Goal: Task Accomplishment & Management: Use online tool/utility

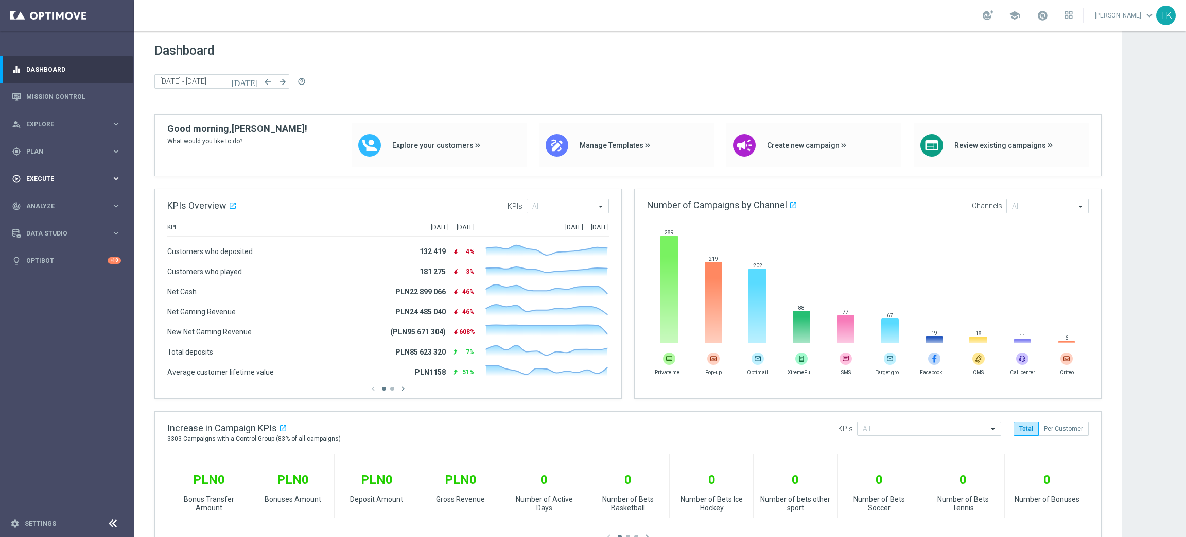
click at [37, 177] on span "Execute" at bounding box center [68, 179] width 85 height 6
click at [51, 202] on link "Campaign Builder" at bounding box center [67, 200] width 80 height 8
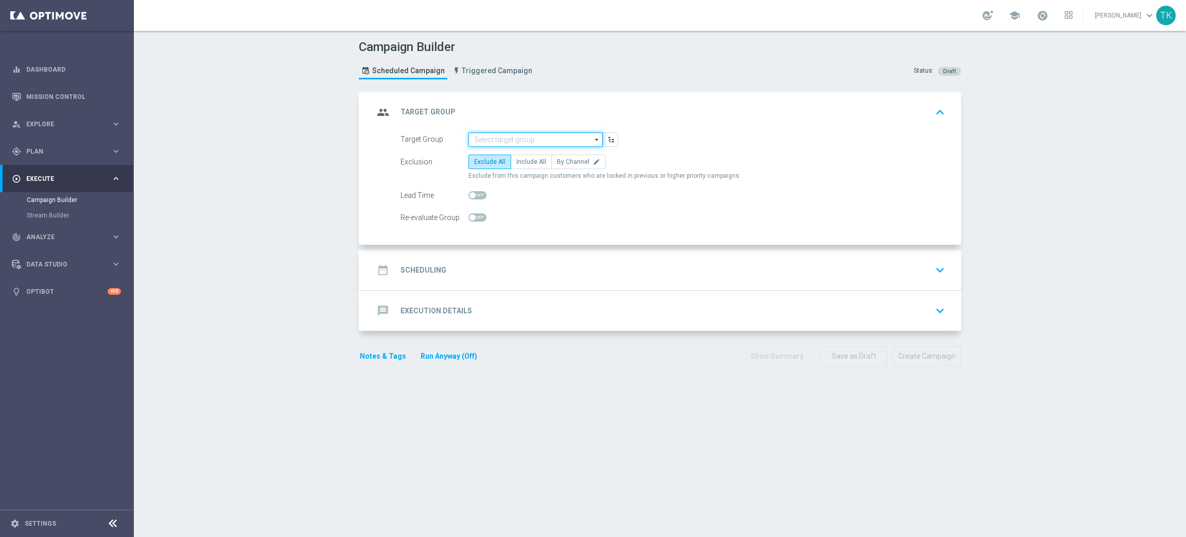
click at [505, 135] on input at bounding box center [536, 139] width 134 height 14
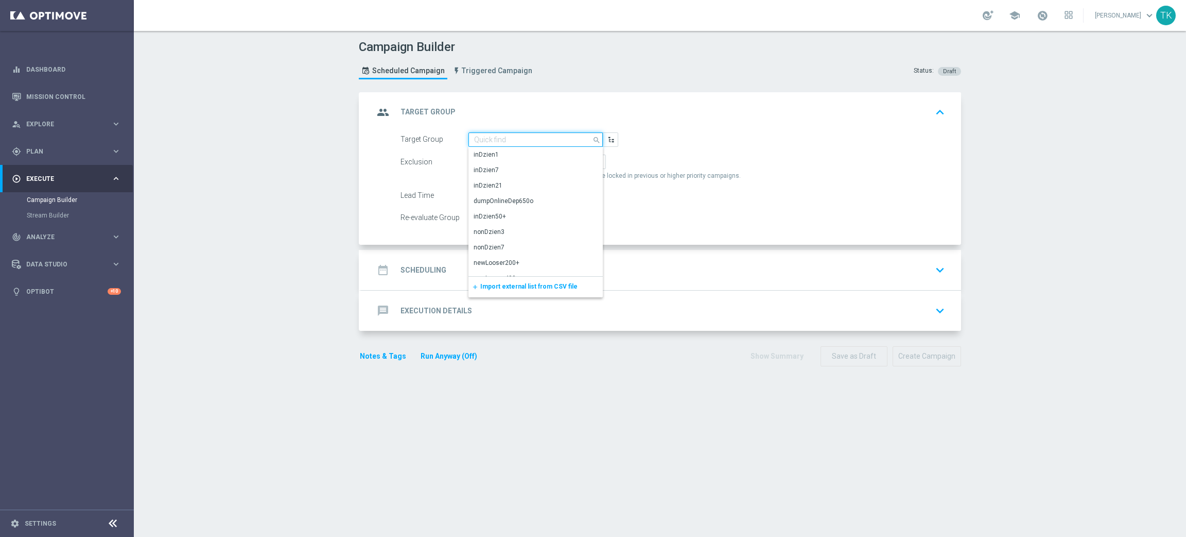
paste input "E_NH-NL_AUTO_CASHBACK_GOLD_EVIP_5 do 250 PLN_TU_WEEKLY"
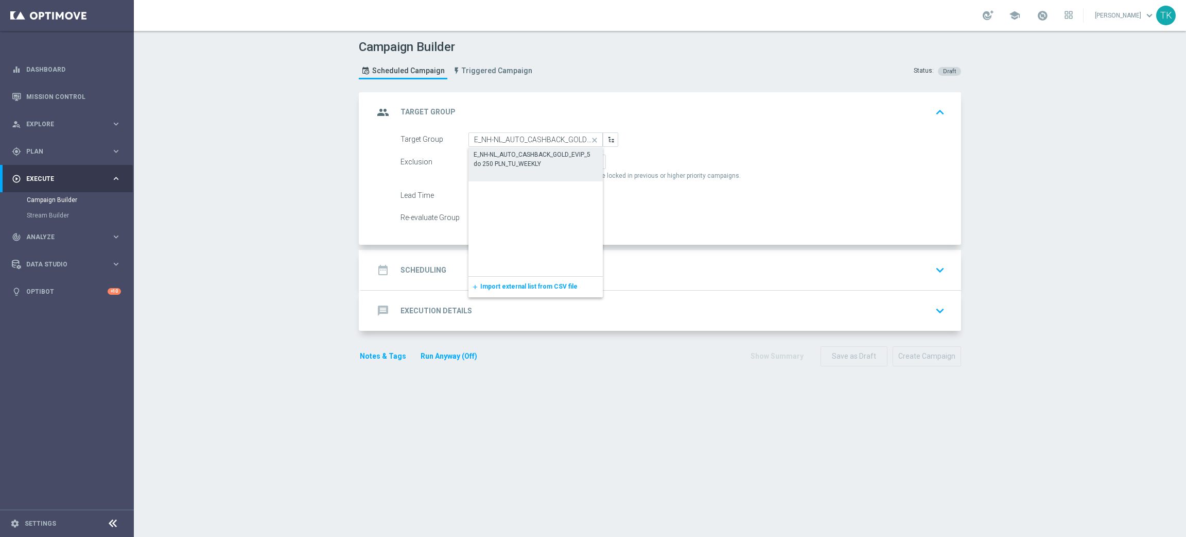
click at [514, 163] on div "E_NH-NL_AUTO_CASHBACK_GOLD_EVIP_5 do 250 PLN_TU_WEEKLY" at bounding box center [536, 159] width 124 height 19
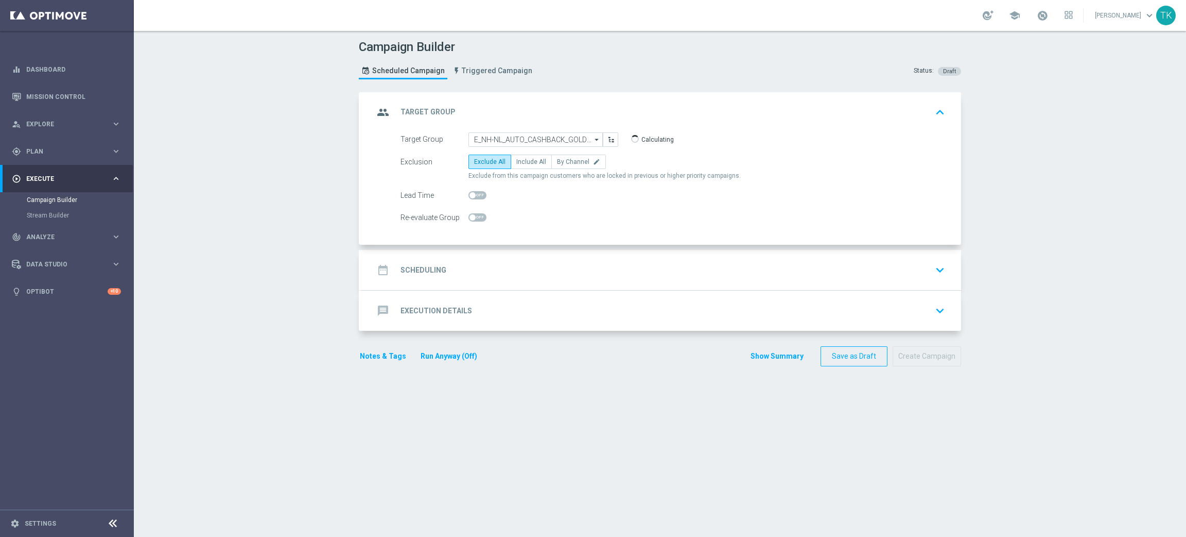
type input "E_NH-NL_AUTO_CASHBACK_GOLD_EVIP_5 do 250 PLN_TU_WEEKLY"
click at [559, 166] on label "By Channel edit" at bounding box center [578, 161] width 55 height 14
click at [559, 166] on input "By Channel edit" at bounding box center [560, 163] width 7 height 7
radio input "true"
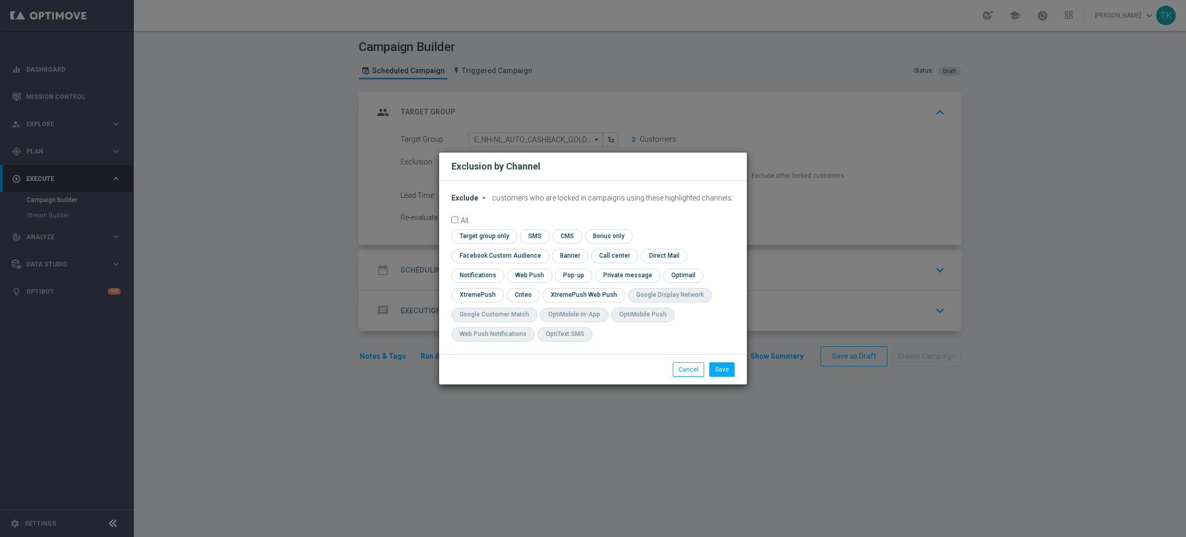
click at [467, 202] on span "Exclude" at bounding box center [465, 198] width 27 height 8
click at [0, 0] on span "Include" at bounding box center [0, 0] width 0 height 0
click at [545, 249] on input "checkbox" at bounding box center [498, 256] width 93 height 14
checkbox input "true"
drag, startPoint x: 518, startPoint y: 289, endPoint x: 558, endPoint y: 281, distance: 40.0
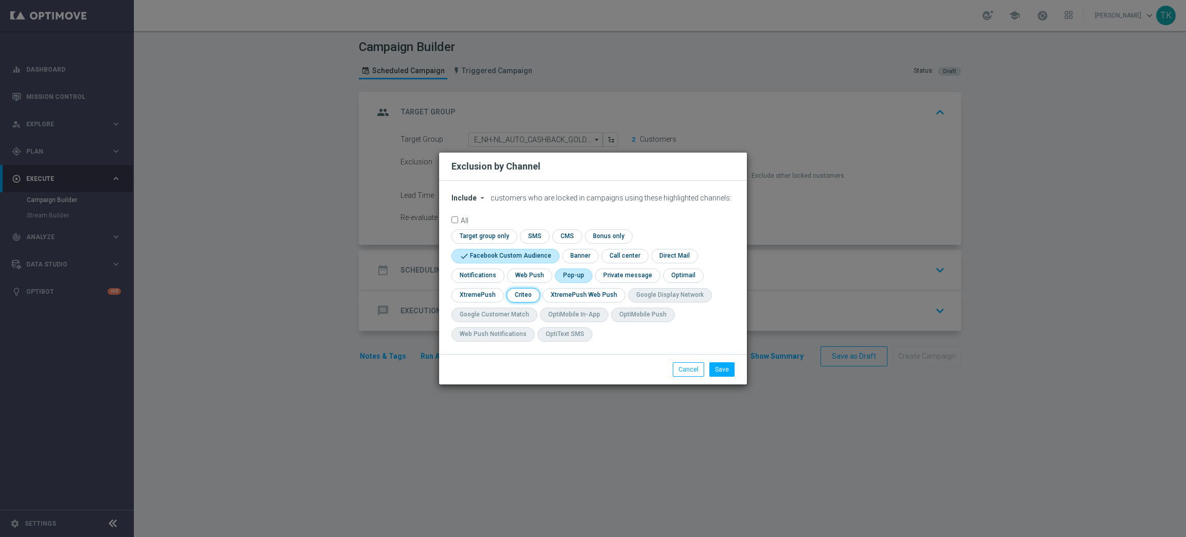
click at [517, 289] on input "checkbox" at bounding box center [523, 295] width 32 height 14
checkbox input "true"
click at [566, 276] on input "checkbox" at bounding box center [573, 275] width 36 height 14
checkbox input "true"
click at [492, 228] on form "Include arrow_drop_down × Include customers who are locked in campaigns using t…" at bounding box center [593, 270] width 283 height 153
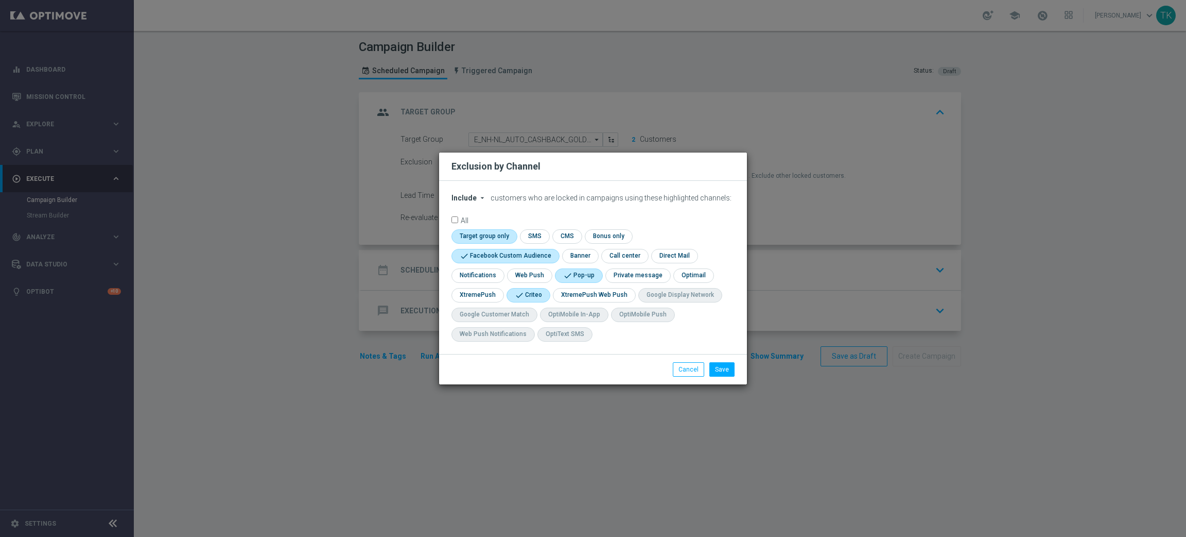
click at [505, 233] on input "checkbox" at bounding box center [483, 236] width 63 height 14
checkbox input "true"
click at [719, 367] on button "Save" at bounding box center [721, 369] width 25 height 14
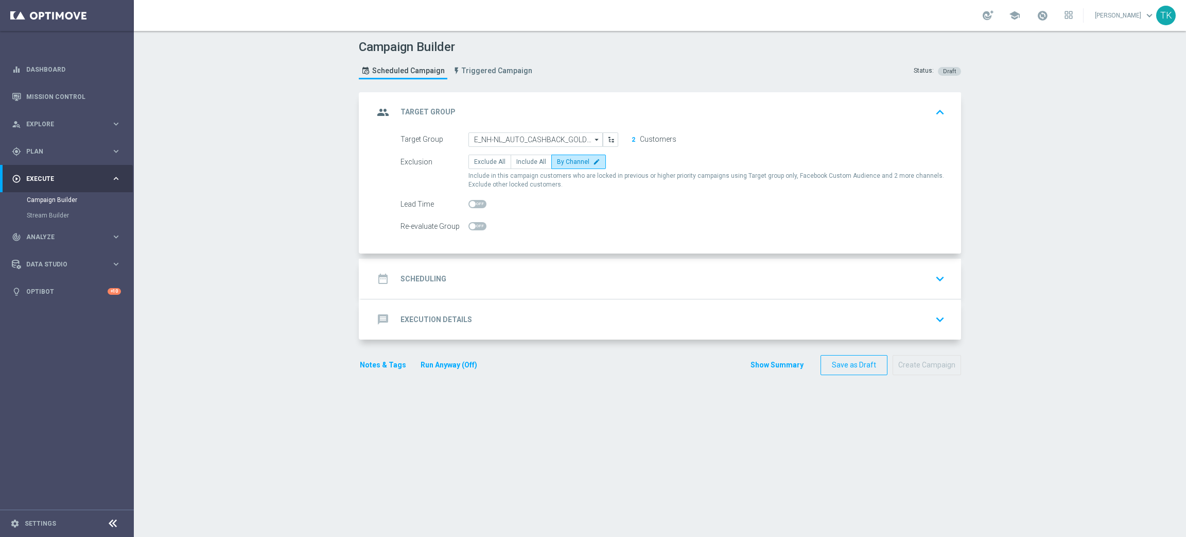
click at [467, 283] on div "date_range Scheduling keyboard_arrow_down" at bounding box center [661, 279] width 575 height 20
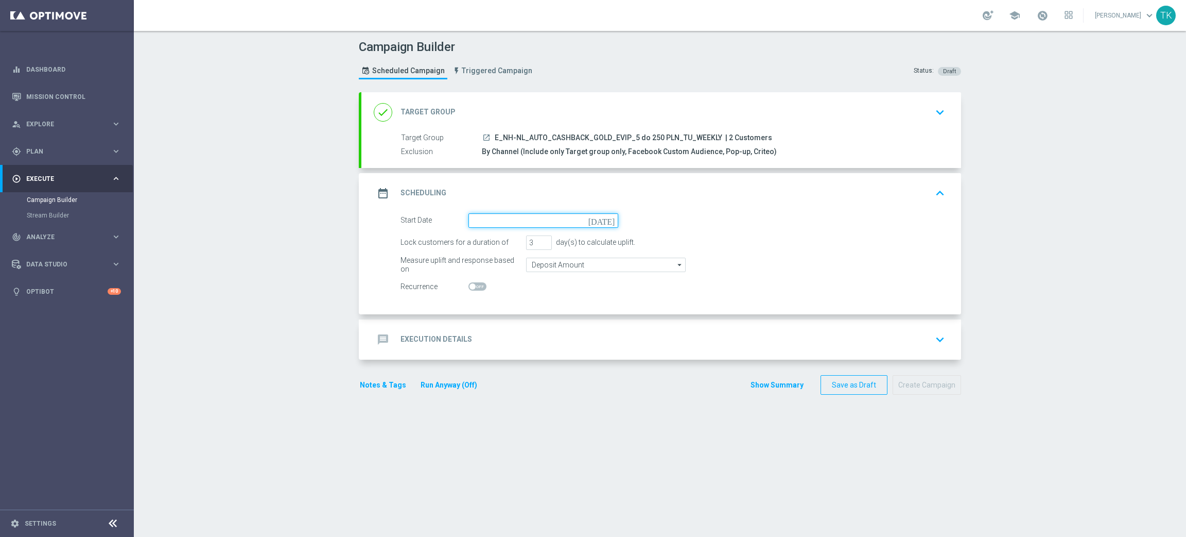
click at [505, 225] on input at bounding box center [544, 220] width 150 height 14
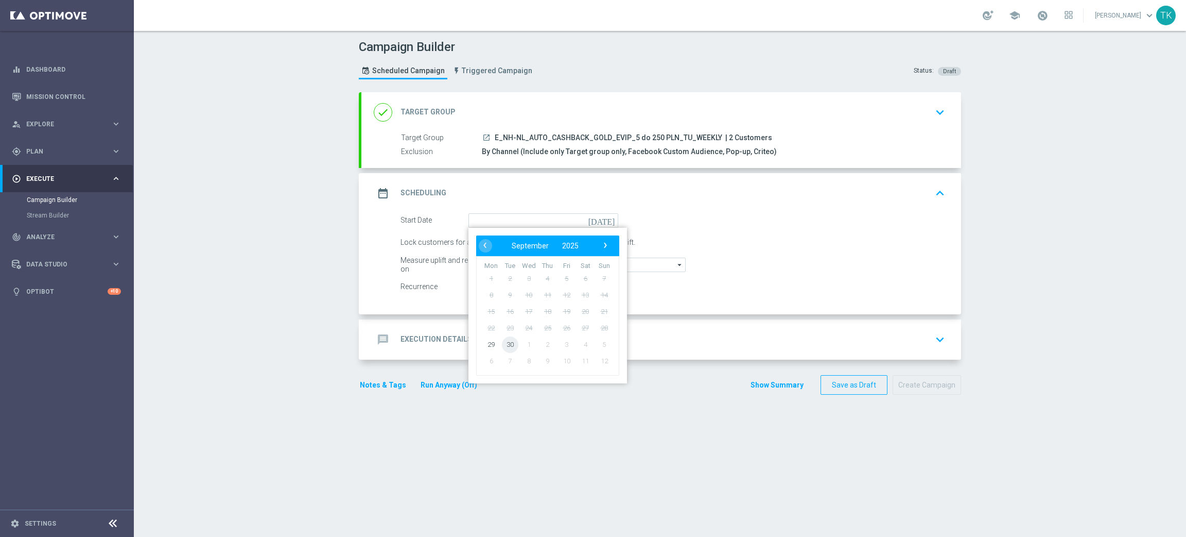
click at [507, 345] on span "30" at bounding box center [510, 344] width 16 height 16
type input "[DATE]"
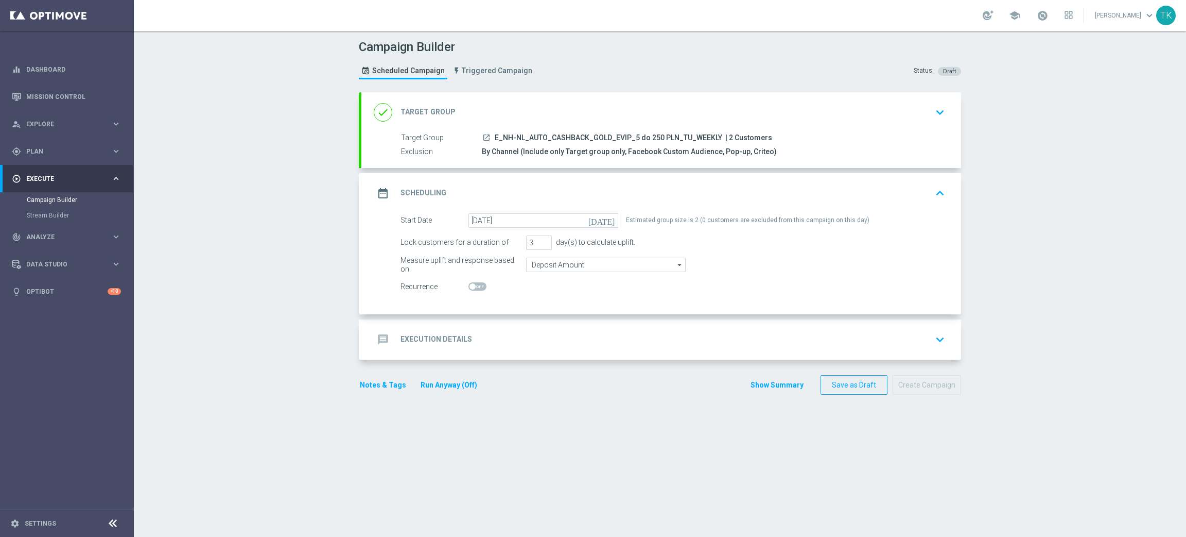
click at [474, 286] on span at bounding box center [478, 286] width 18 height 8
click at [474, 286] on input "checkbox" at bounding box center [478, 286] width 18 height 8
checkbox input "true"
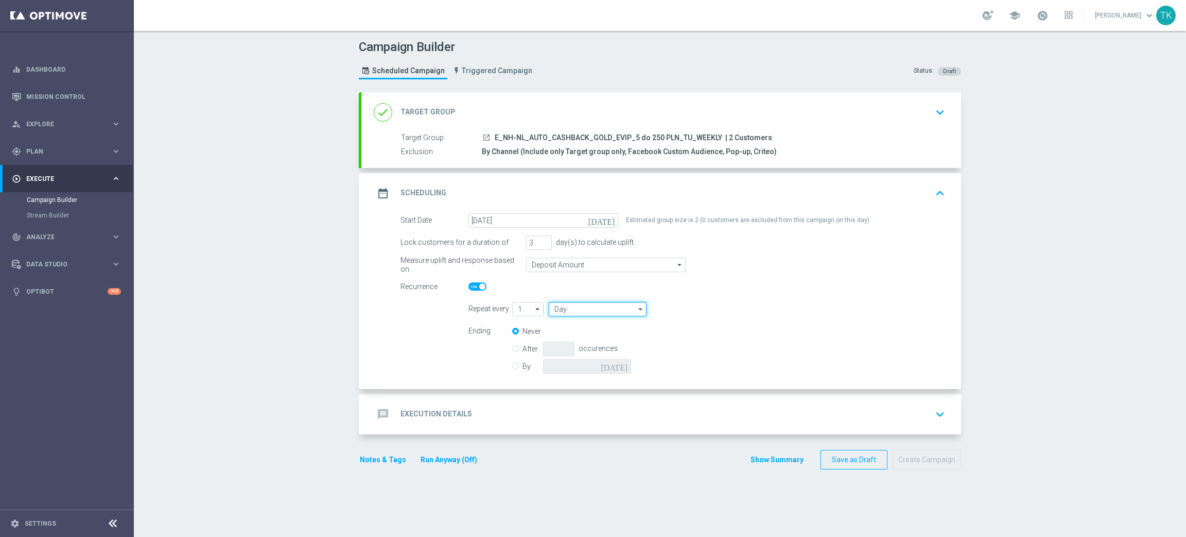
click at [564, 309] on input "Day" at bounding box center [598, 309] width 98 height 14
click at [571, 342] on div "Week" at bounding box center [597, 339] width 97 height 14
type input "Week"
click at [412, 420] on div "message Execution Details" at bounding box center [423, 414] width 98 height 19
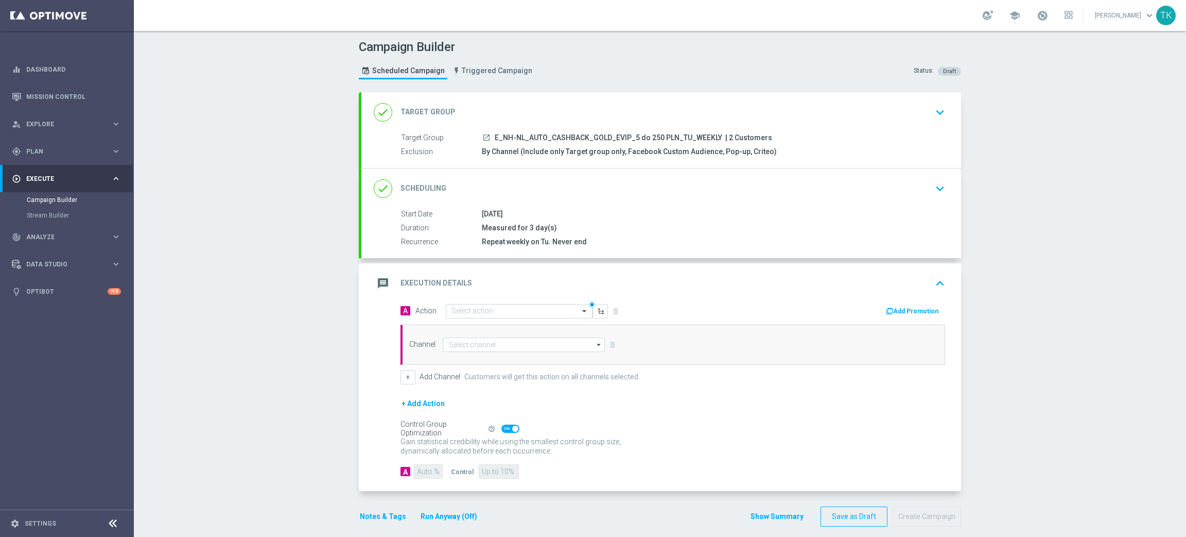
click at [543, 133] on span "E_NH-NL_AUTO_CASHBACK_GOLD_EVIP_5 do 250 PLN_TU_WEEKLY" at bounding box center [609, 137] width 228 height 9
click at [534, 136] on span "E_NH-NL_AUTO_CASHBACK_GOLD_EVIP_5 do 250 PLN_TU_WEEKLY" at bounding box center [609, 137] width 228 height 9
copy div "E_NH-NL_AUTO_CASHBACK_GOLD_EVIP_5 do 250 PLN_TU_WEEKLY"
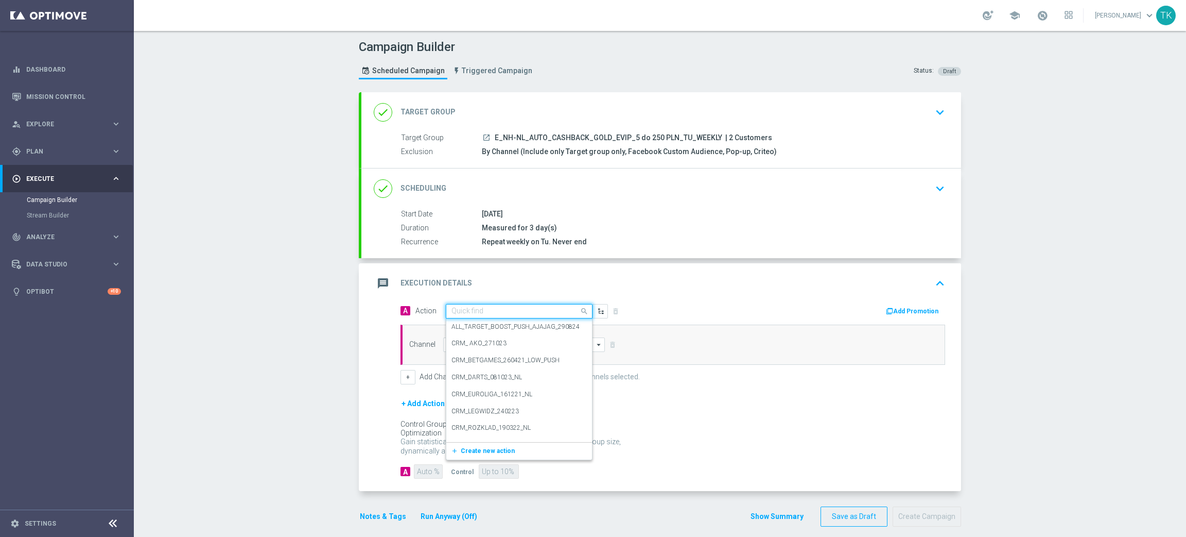
click at [470, 310] on input "text" at bounding box center [509, 311] width 115 height 9
paste input "E_NH-NL_AUTO_CASHBACK_GOLD_EVIP_5 do 250 PLN_TU_WEEKLY"
type input "E_NH-NL_AUTO_CASHBACK_GOLD_EVIP_5 do 250 PLN_TU_WEEKLY"
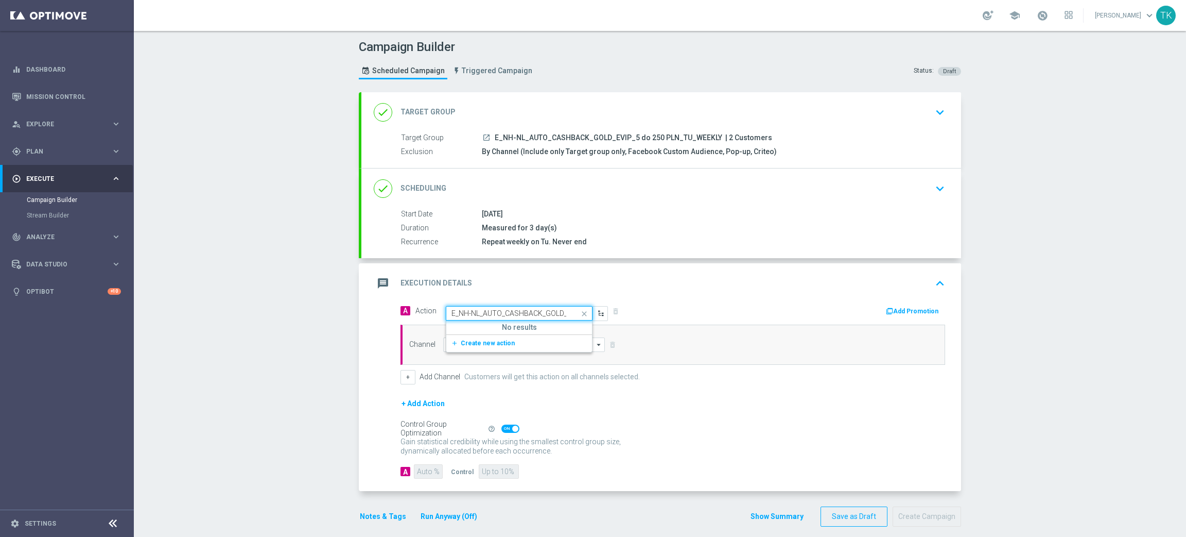
scroll to position [0, 101]
click at [476, 345] on span "Create new action" at bounding box center [488, 342] width 54 height 7
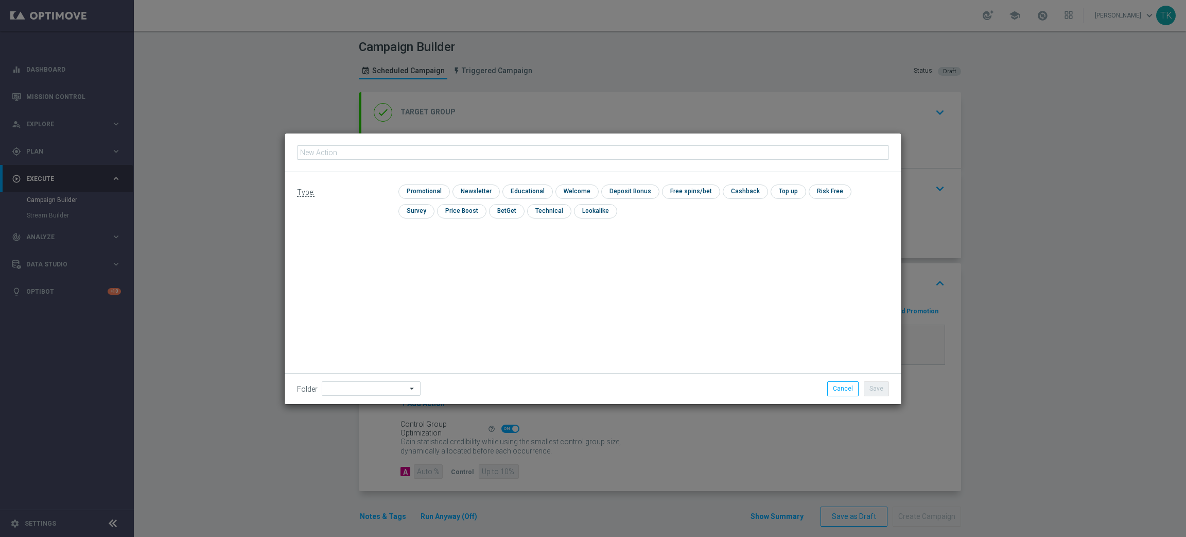
click at [345, 150] on input "text" at bounding box center [593, 152] width 592 height 14
type input "E_NH-NL_AUTO_CASHBACK_GOLD_EVIP_5 do 250 PLN_TU_WEEKLY"
click at [434, 191] on input "checkbox" at bounding box center [423, 191] width 49 height 14
checkbox input "true"
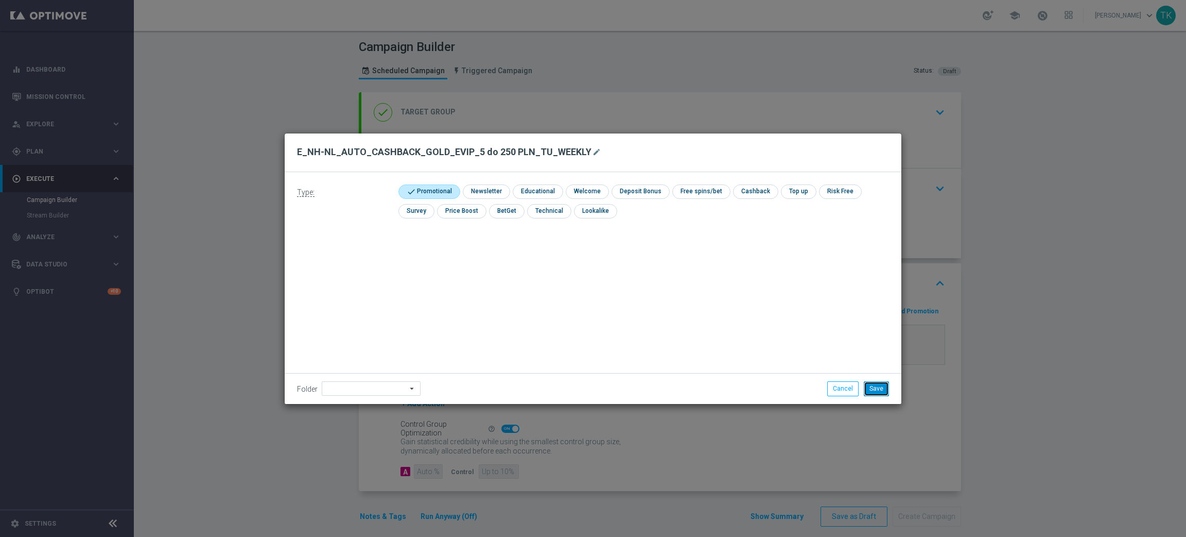
click at [882, 392] on button "Save" at bounding box center [876, 388] width 25 height 14
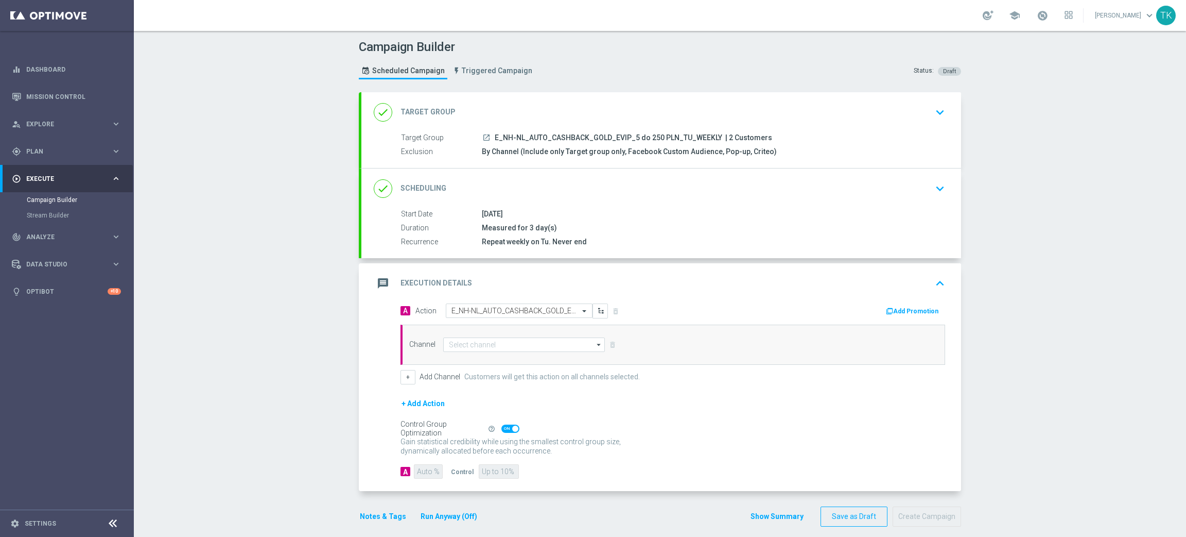
click at [591, 137] on span "E_NH-NL_AUTO_CASHBACK_GOLD_EVIP_5 do 250 PLN_TU_WEEKLY" at bounding box center [609, 137] width 228 height 9
copy div "E_NH-NL_AUTO_CASHBACK_GOLD_EVIP_5 do 250 PLN_TU_WEEKLY"
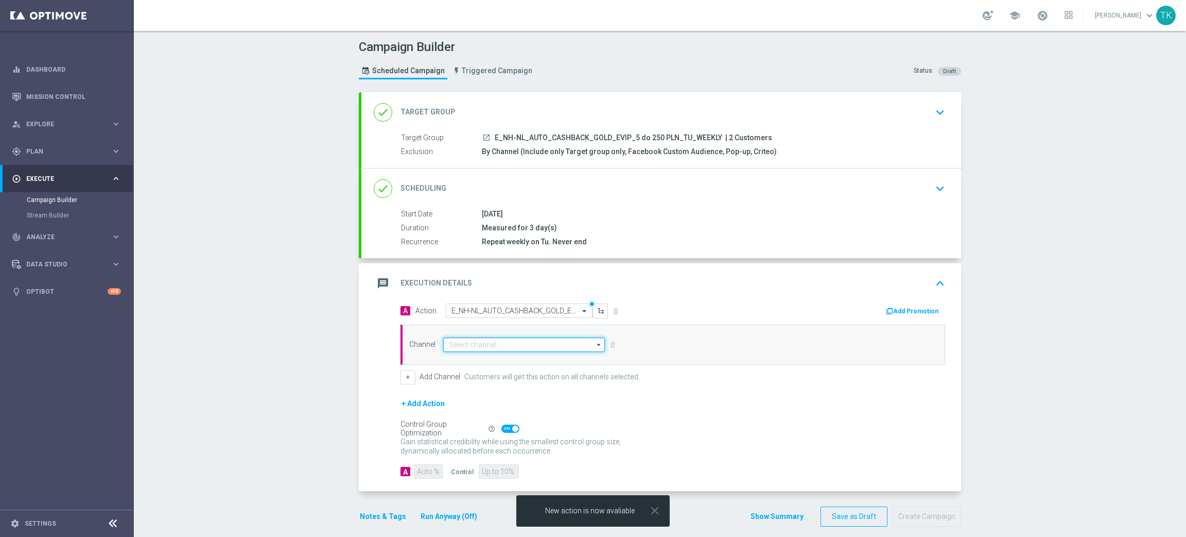
click at [464, 337] on input at bounding box center [524, 344] width 162 height 14
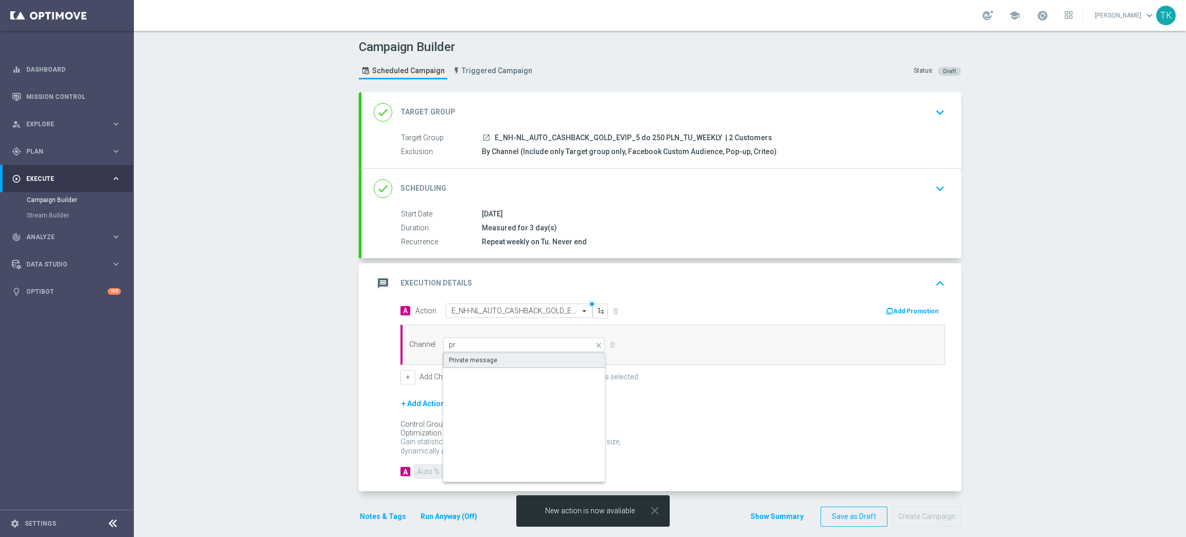
click at [484, 365] on div "Private message" at bounding box center [524, 359] width 162 height 15
type input "Private message"
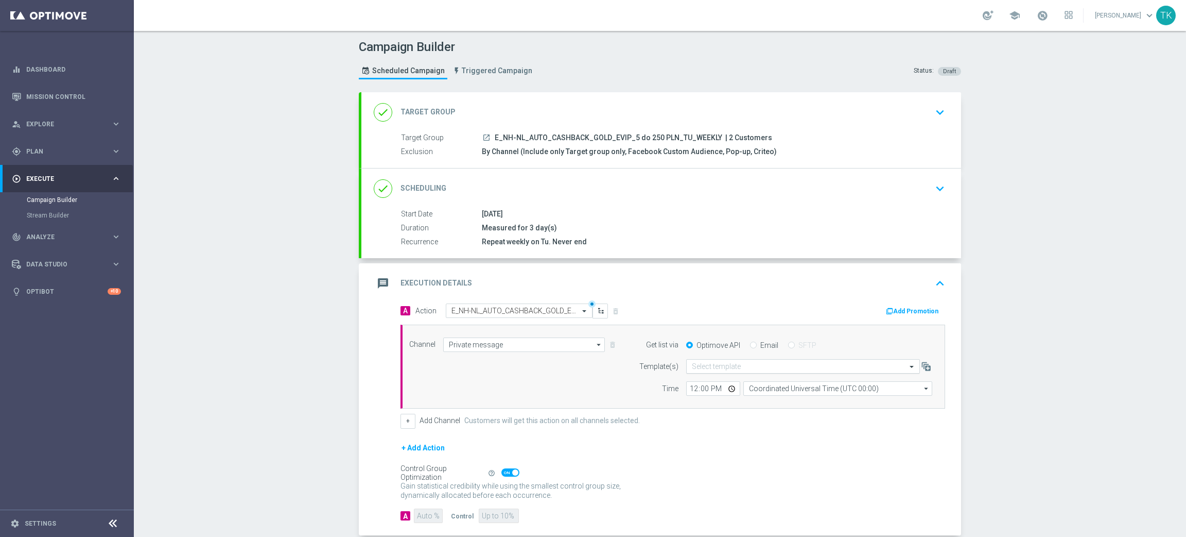
click at [699, 366] on input "text" at bounding box center [793, 366] width 202 height 9
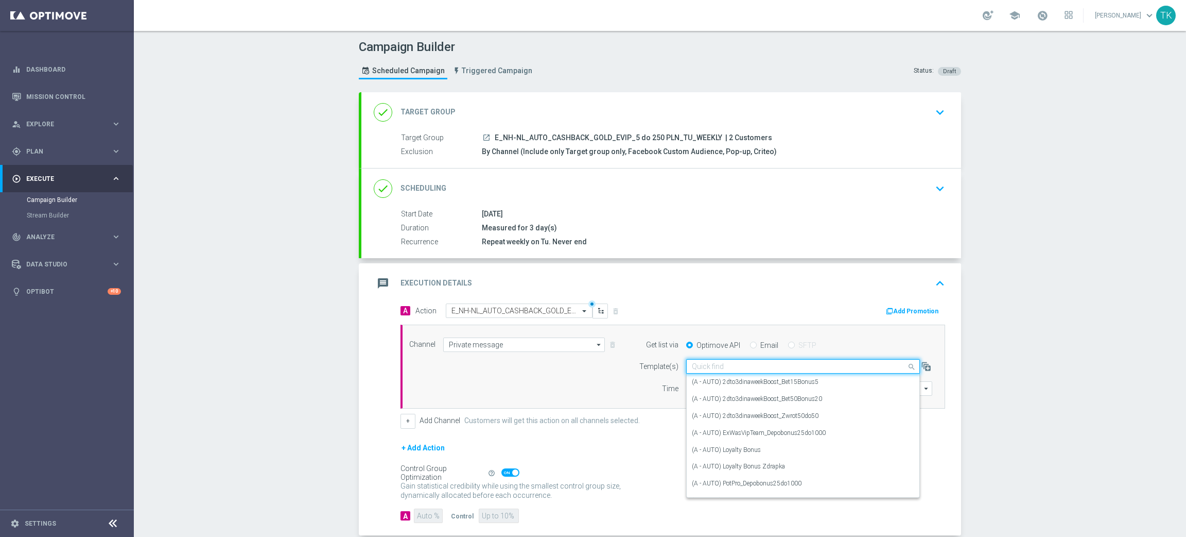
paste input "E_NH-NL_AUTO_CASHBACK_GOLD_EVIP_5 do 250 PLN_TU_WEEKLY"
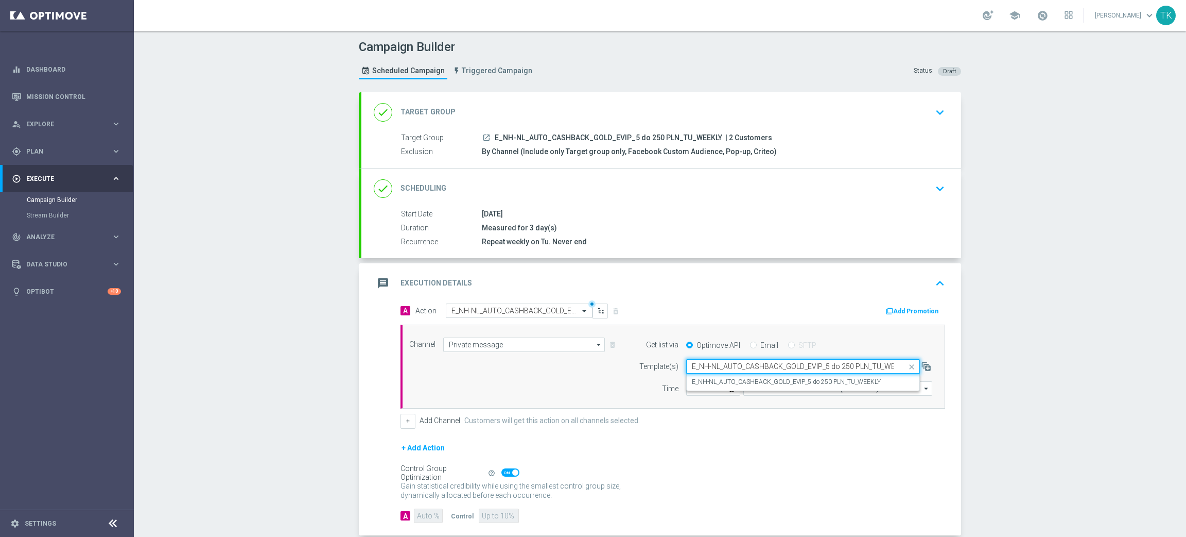
scroll to position [0, 14]
drag, startPoint x: 704, startPoint y: 378, endPoint x: 694, endPoint y: 378, distance: 10.3
click at [703, 378] on label "E_NH-NL_AUTO_CASHBACK_GOLD_EVIP_5 do 250 PLN_TU_WEEKLY" at bounding box center [786, 381] width 189 height 9
type input "E_NH-NL_AUTO_CASHBACK_GOLD_EVIP_5 do 250 PLN_TU_WEEKLY"
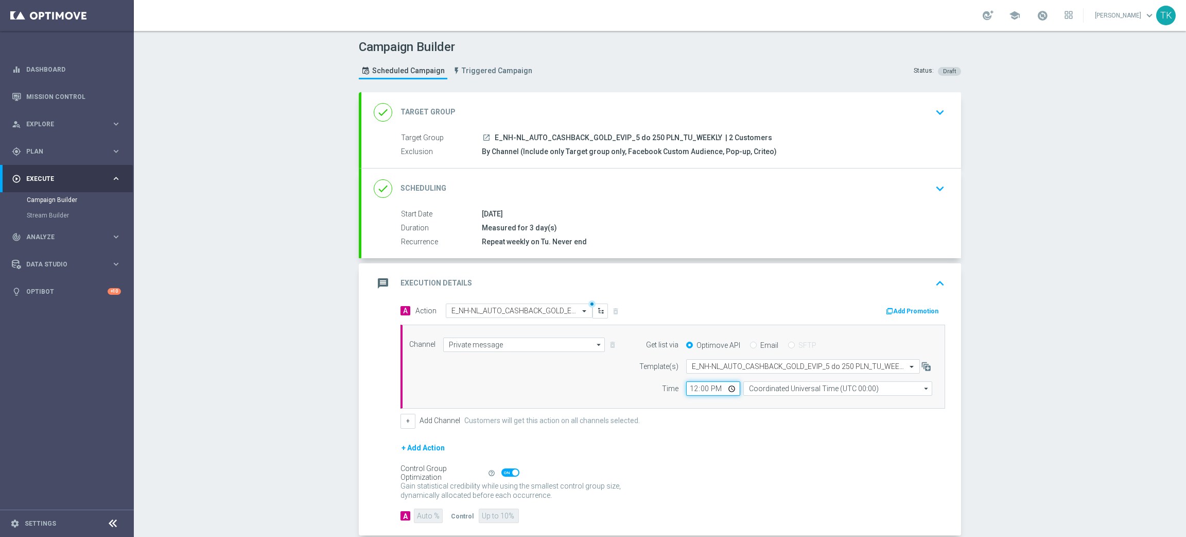
click at [686, 386] on input "12:00" at bounding box center [713, 388] width 54 height 14
type input "14:02"
click at [759, 389] on input "Coordinated Universal Time (UTC 00:00)" at bounding box center [837, 388] width 189 height 14
click at [765, 403] on div "Central European Time ([GEOGRAPHIC_DATA]) (UTC +02:00)" at bounding box center [833, 403] width 168 height 9
type input "Central European Time ([GEOGRAPHIC_DATA]) (UTC +02:00)"
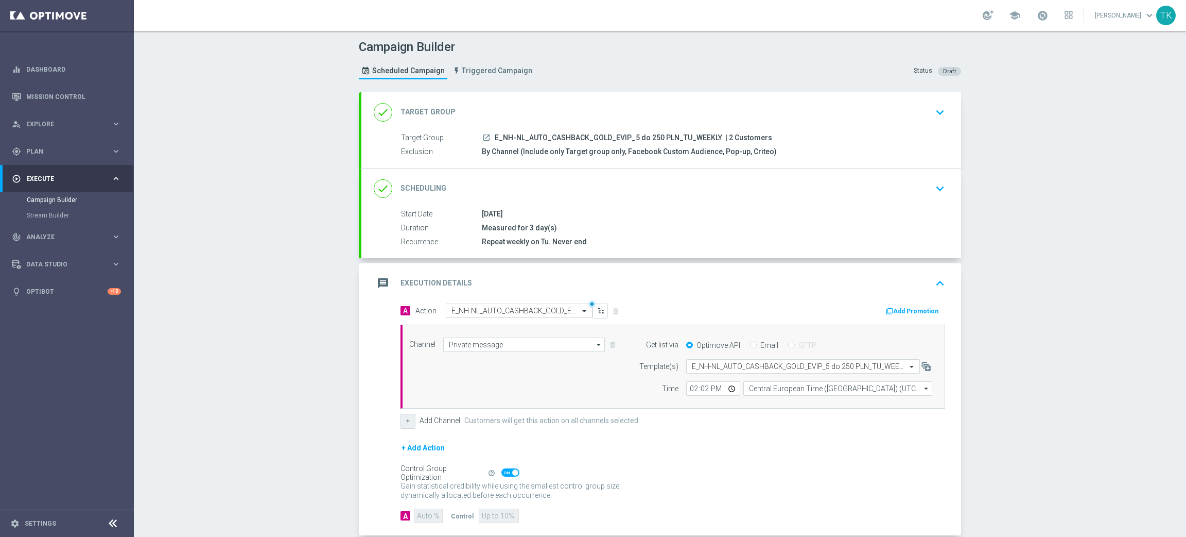
click at [401, 424] on button "+" at bounding box center [408, 420] width 15 height 14
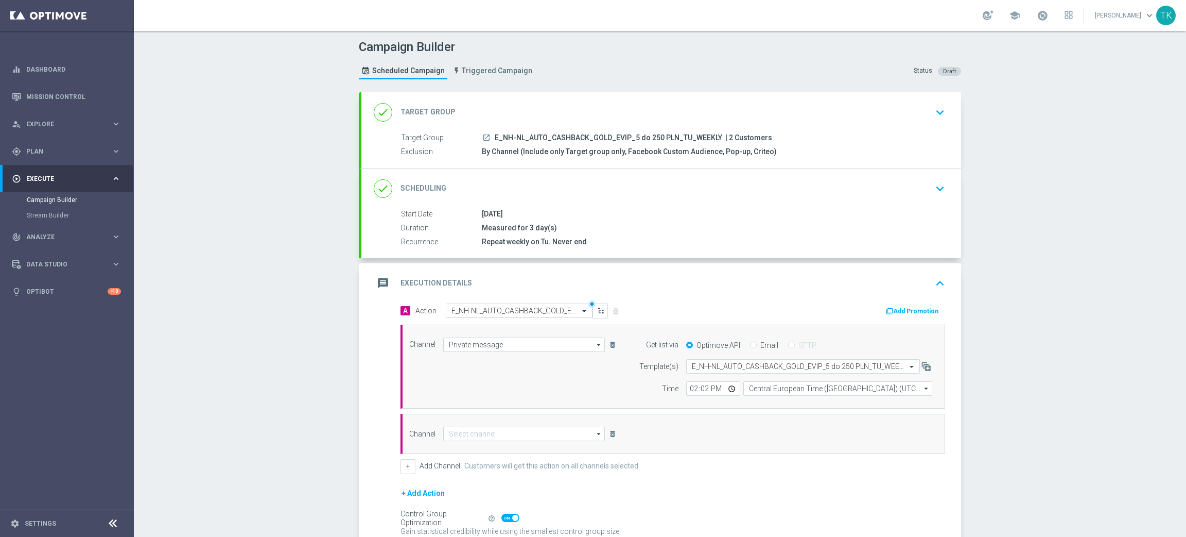
click at [458, 426] on div "Channel arrow_drop_down Show Selected 0 of NaN Target group only SMS" at bounding box center [673, 433] width 545 height 40
click at [454, 426] on input at bounding box center [524, 433] width 162 height 14
click at [464, 454] on div "Optimail" at bounding box center [524, 448] width 162 height 15
type input "Optimail"
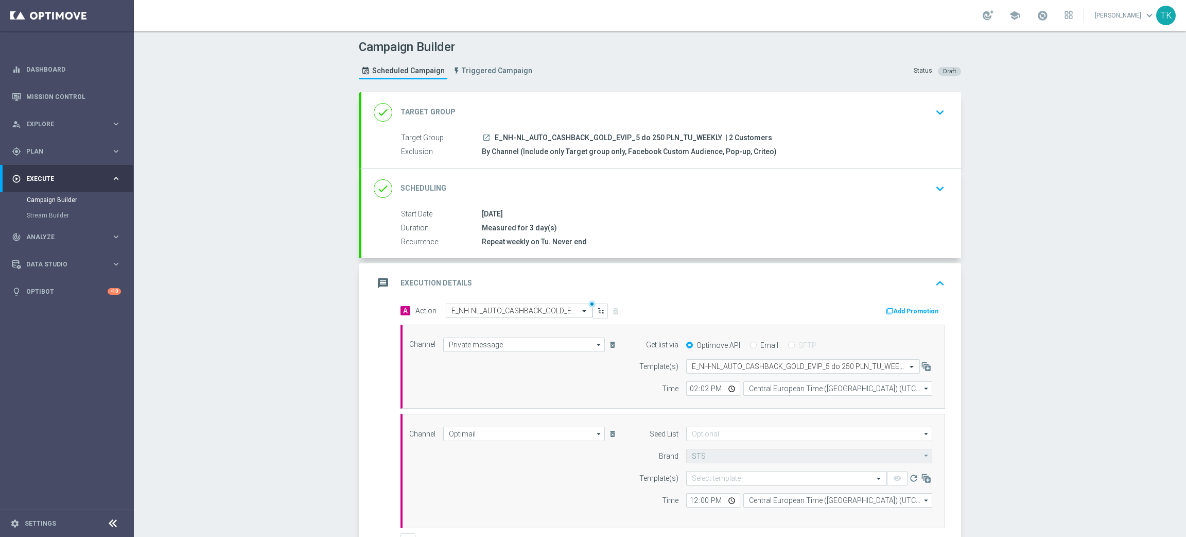
click at [687, 479] on div at bounding box center [787, 478] width 200 height 9
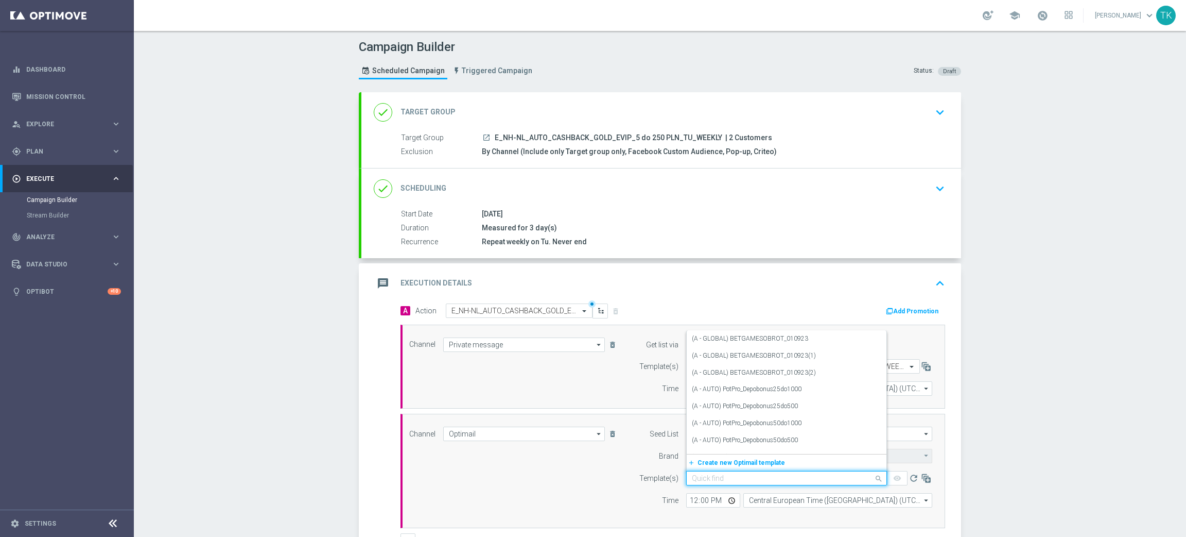
paste input "E_NH-NL_AUTO_CASHBACK_GOLD_EVIP_5 do 250 PLN_TU_WEEKLY"
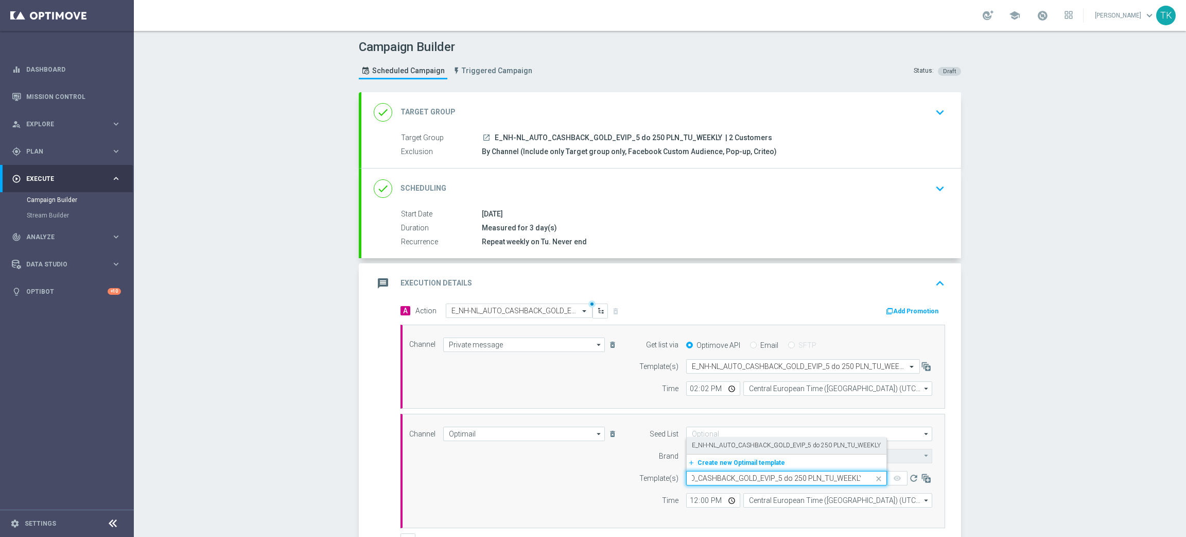
click at [697, 449] on div "E_NH-NL_AUTO_CASHBACK_GOLD_EVIP_5 do 250 PLN_TU_WEEKLY" at bounding box center [786, 445] width 189 height 17
type input "E_NH-NL_AUTO_CASHBACK_GOLD_EVIP_5 do 250 PLN_TU_WEEKLY"
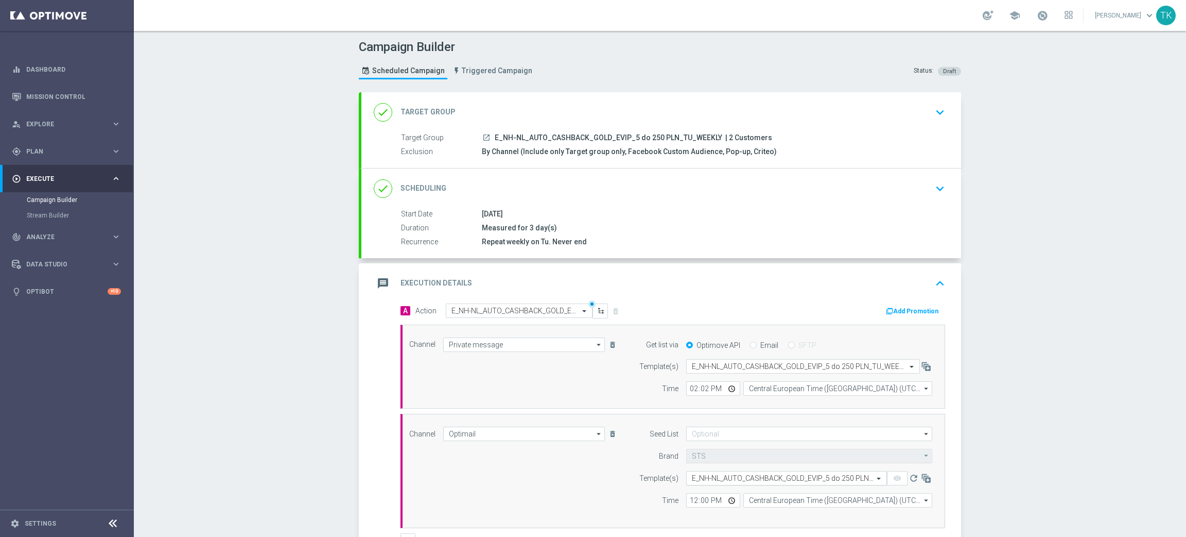
scroll to position [0, 0]
click at [686, 503] on input "12:00" at bounding box center [713, 500] width 54 height 14
type input "14:02"
click at [768, 500] on input "Central European Time ([GEOGRAPHIC_DATA]) (UTC +02:00)" at bounding box center [837, 500] width 189 height 14
click at [771, 509] on div "Central European Time ([GEOGRAPHIC_DATA]) (UTC +02:00)" at bounding box center [837, 515] width 189 height 15
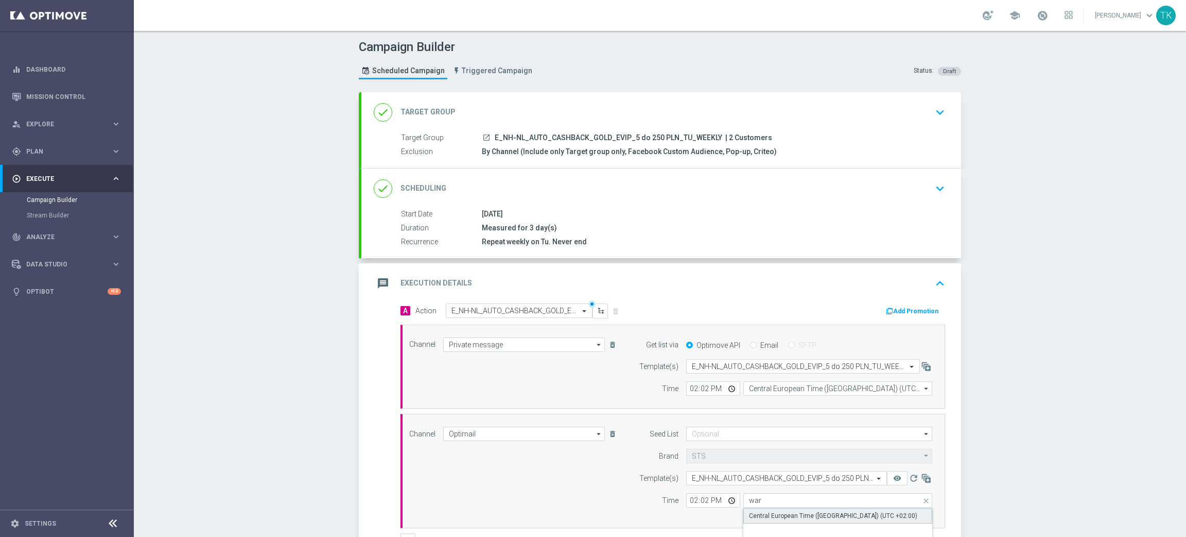
type input "Central European Time ([GEOGRAPHIC_DATA]) (UTC +02:00)"
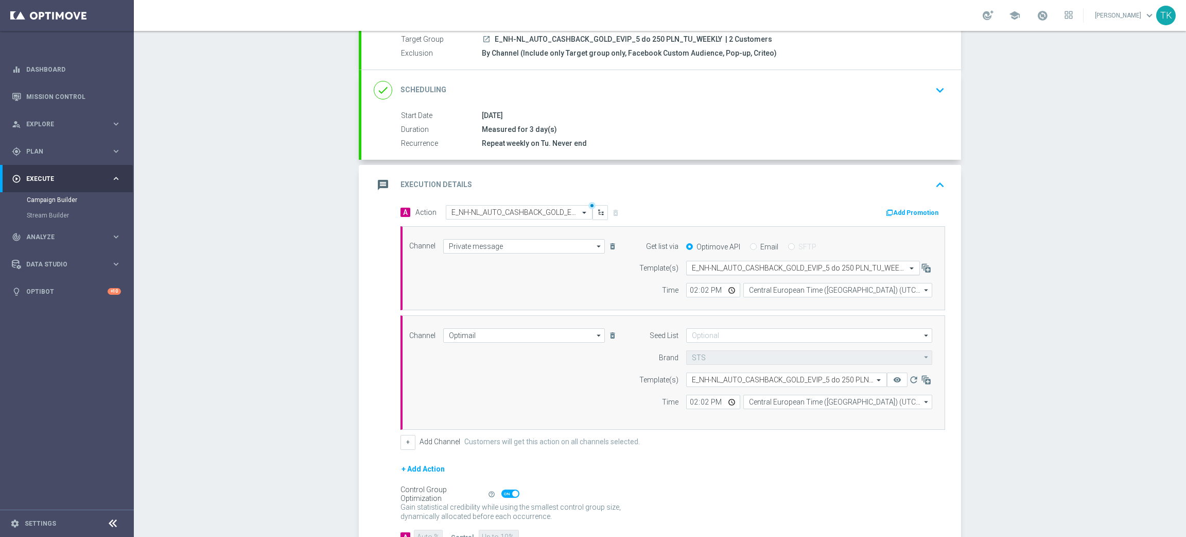
scroll to position [175, 0]
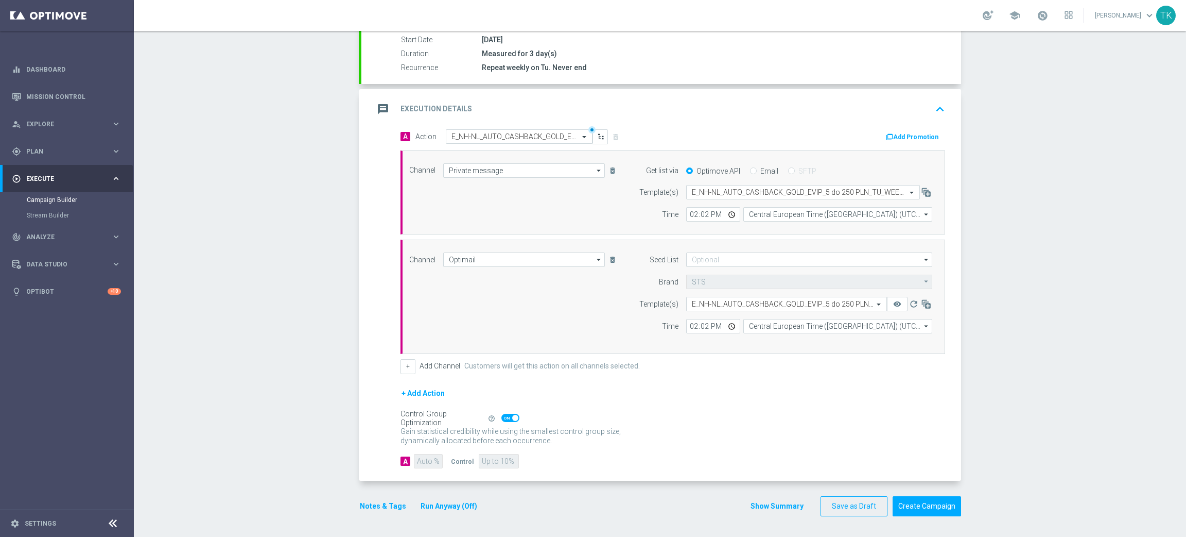
click at [903, 135] on button "Add Promotion" at bounding box center [913, 136] width 57 height 11
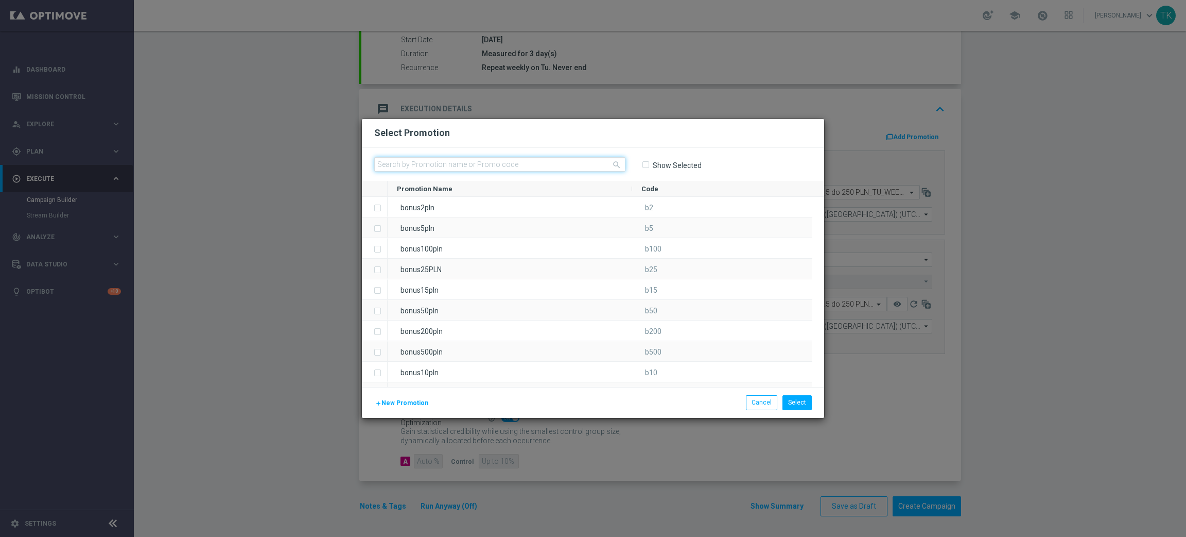
click at [441, 165] on input "text" at bounding box center [499, 164] width 251 height 14
paste input "102436"
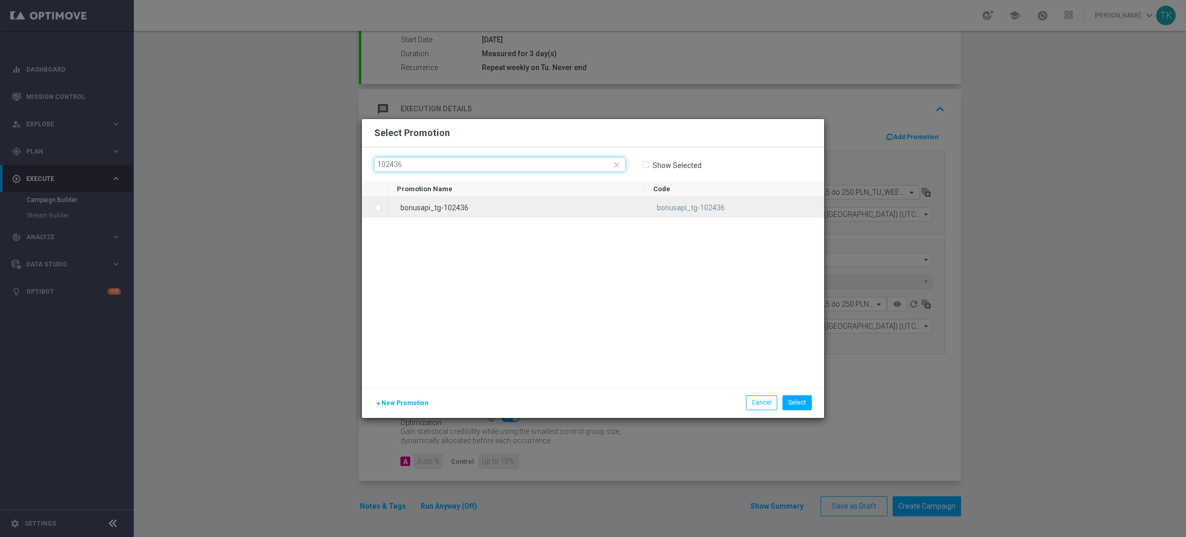
type input "102436"
click at [492, 204] on div "bonusapi_tg-102436" at bounding box center [516, 207] width 256 height 20
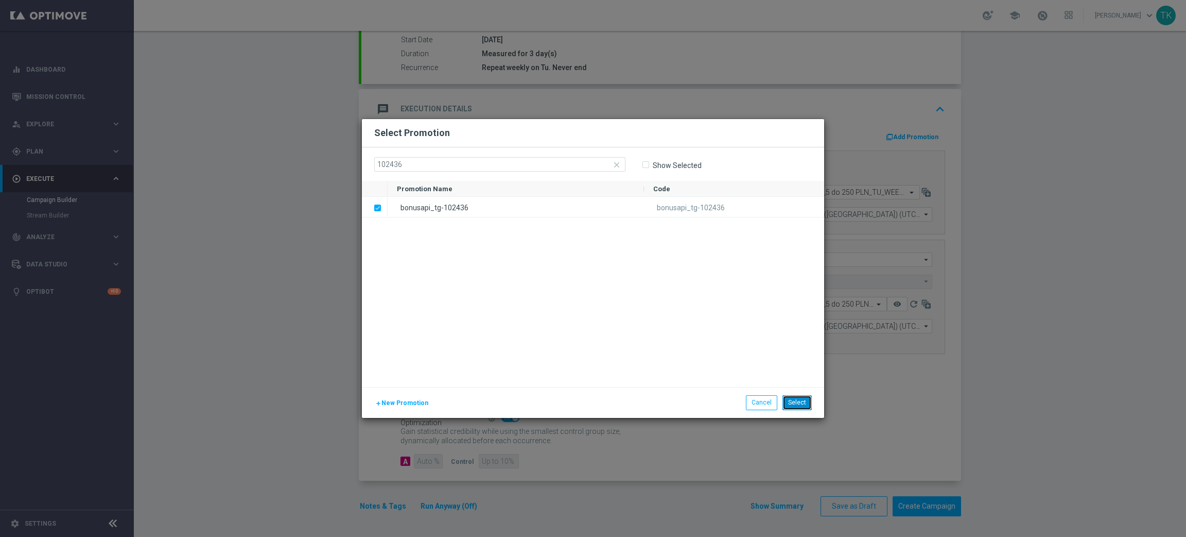
click at [794, 403] on button "Select" at bounding box center [797, 402] width 29 height 14
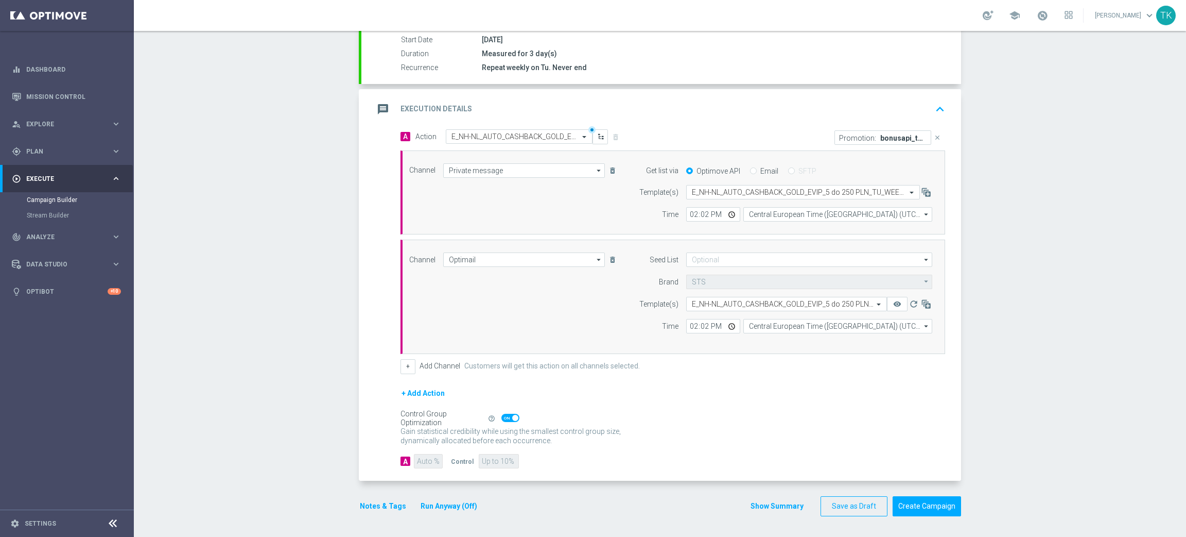
click at [767, 504] on button "Show Summary" at bounding box center [777, 506] width 54 height 12
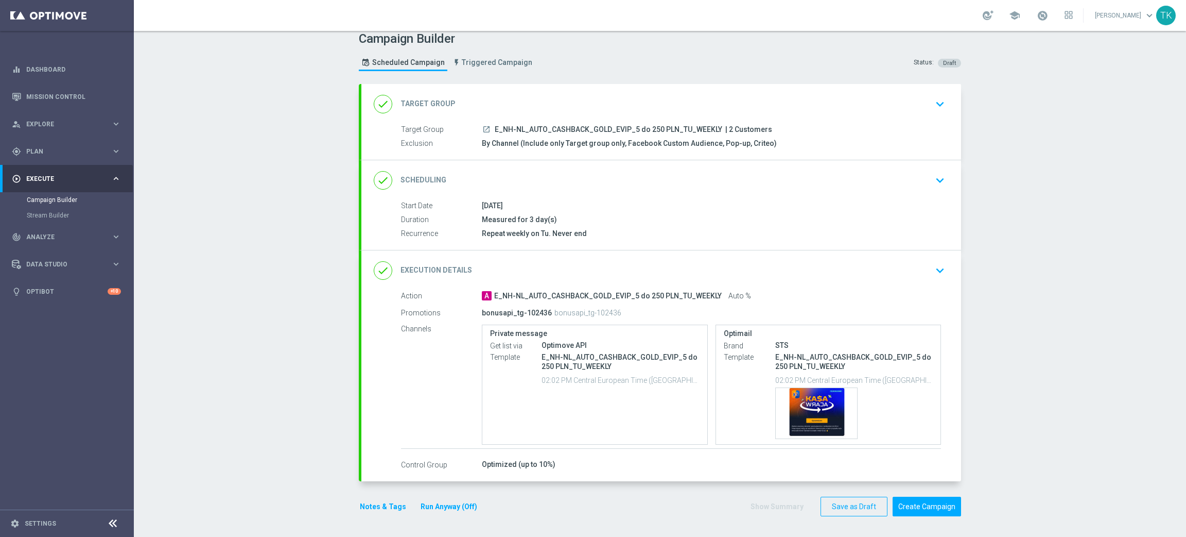
scroll to position [8, 0]
click at [539, 126] on span "E_NH-NL_AUTO_CASHBACK_GOLD_EVIP_5 do 250 PLN_TU_WEEKLY" at bounding box center [609, 130] width 228 height 9
copy div "E_NH-NL_AUTO_CASHBACK_GOLD_EVIP_5 do 250 PLN_TU_WEEKLY"
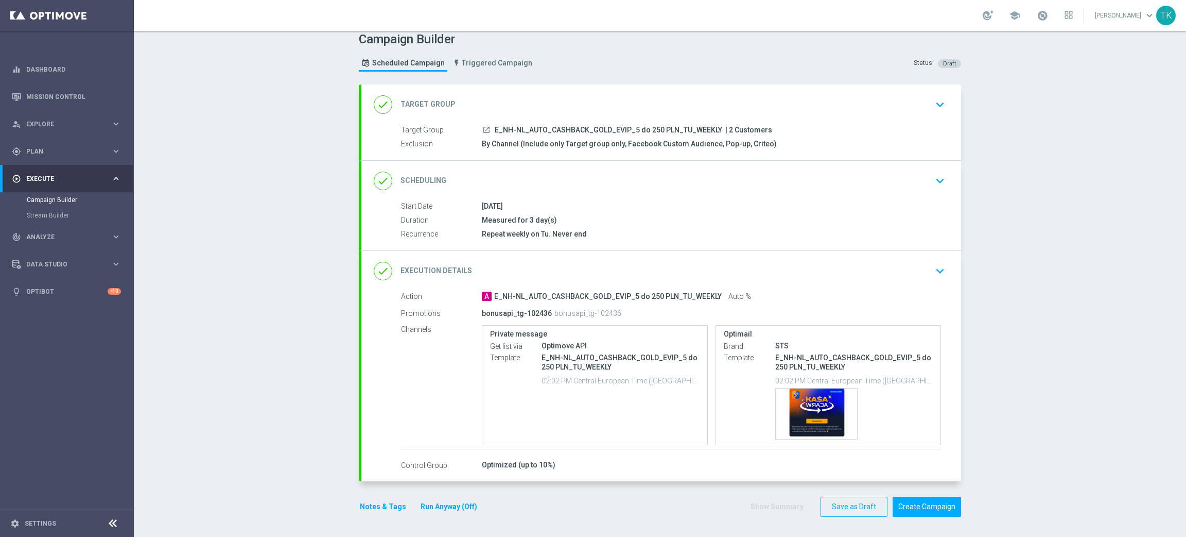
click at [637, 67] on div "Campaign Builder Scheduled Campaign Triggered Campaign Status: Draft" at bounding box center [660, 52] width 618 height 47
click at [810, 394] on div "Template preview" at bounding box center [816, 413] width 81 height 50
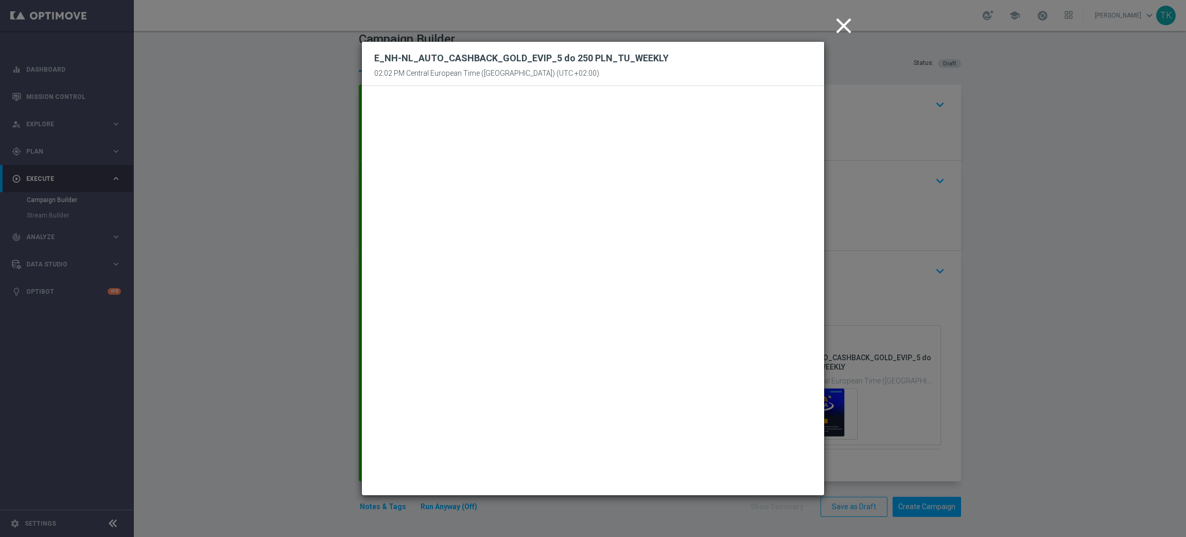
click at [844, 32] on icon "close" at bounding box center [844, 26] width 26 height 26
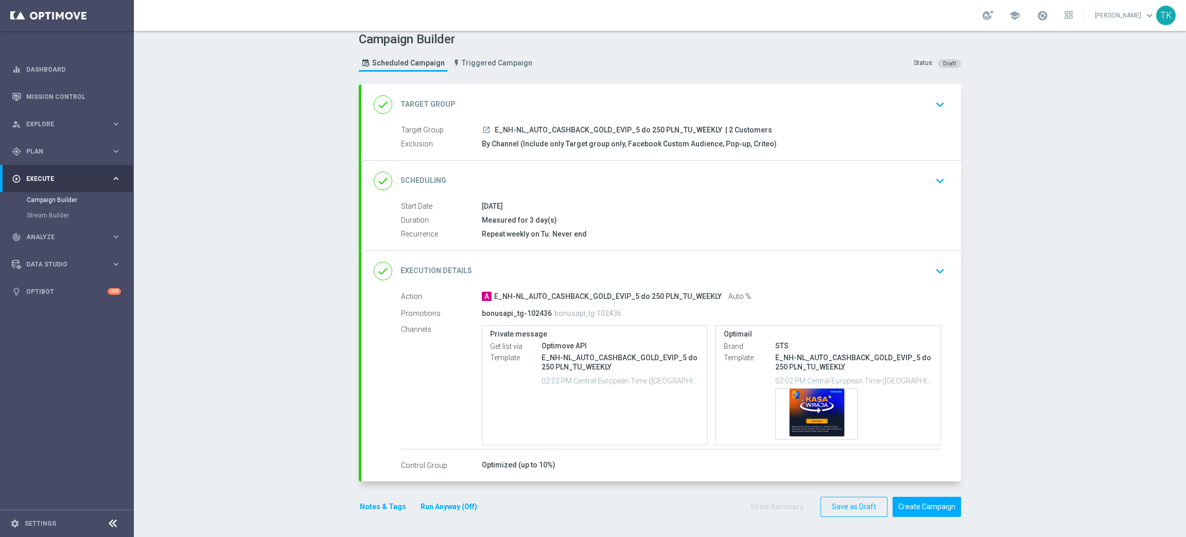
click at [381, 512] on button "Notes & Tags" at bounding box center [383, 506] width 48 height 13
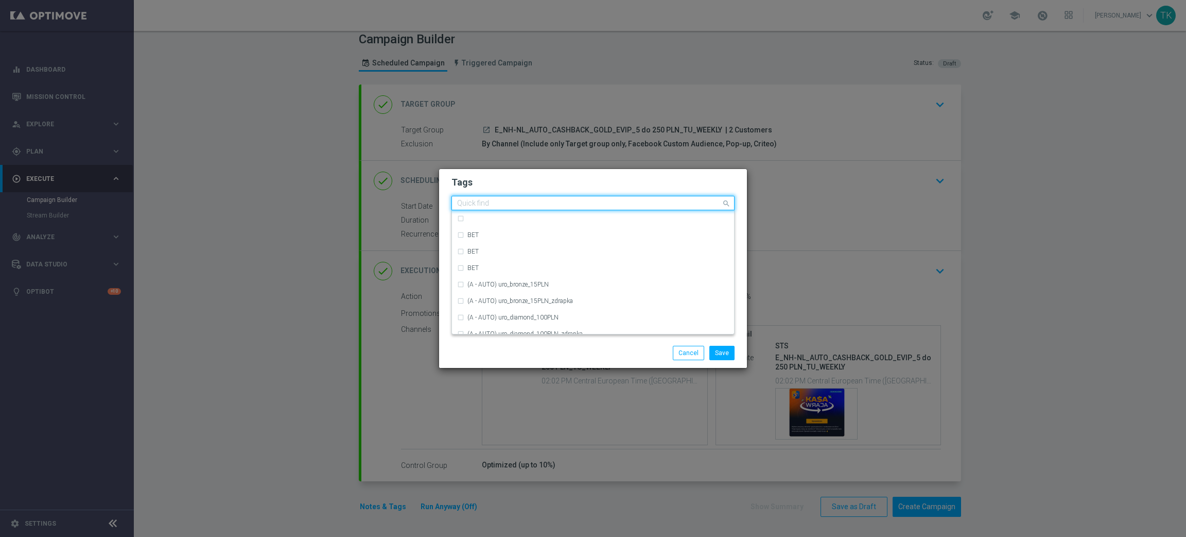
click at [482, 206] on input "text" at bounding box center [589, 203] width 264 height 9
click at [488, 240] on div "E" at bounding box center [593, 234] width 272 height 16
click at [482, 201] on input "E" at bounding box center [589, 203] width 264 height 9
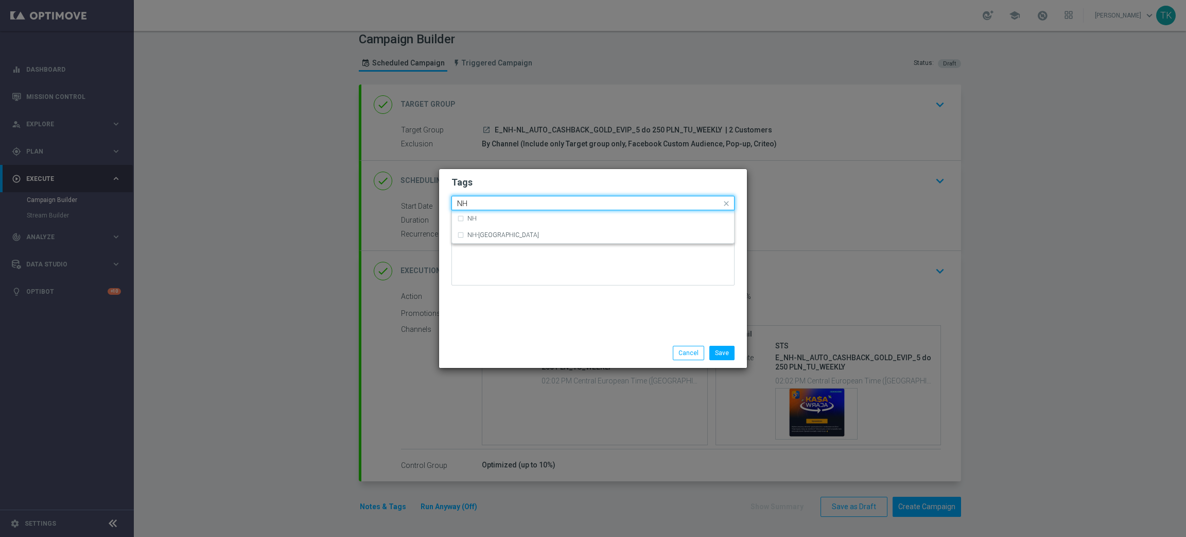
scroll to position [0, 0]
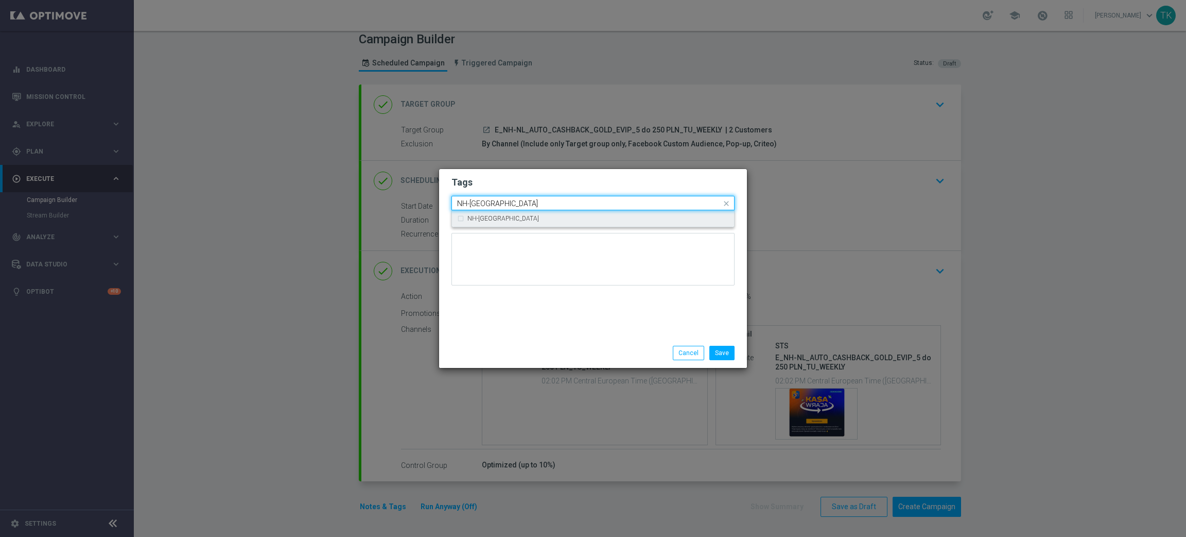
click at [483, 223] on div "NH-[GEOGRAPHIC_DATA]" at bounding box center [593, 218] width 272 height 16
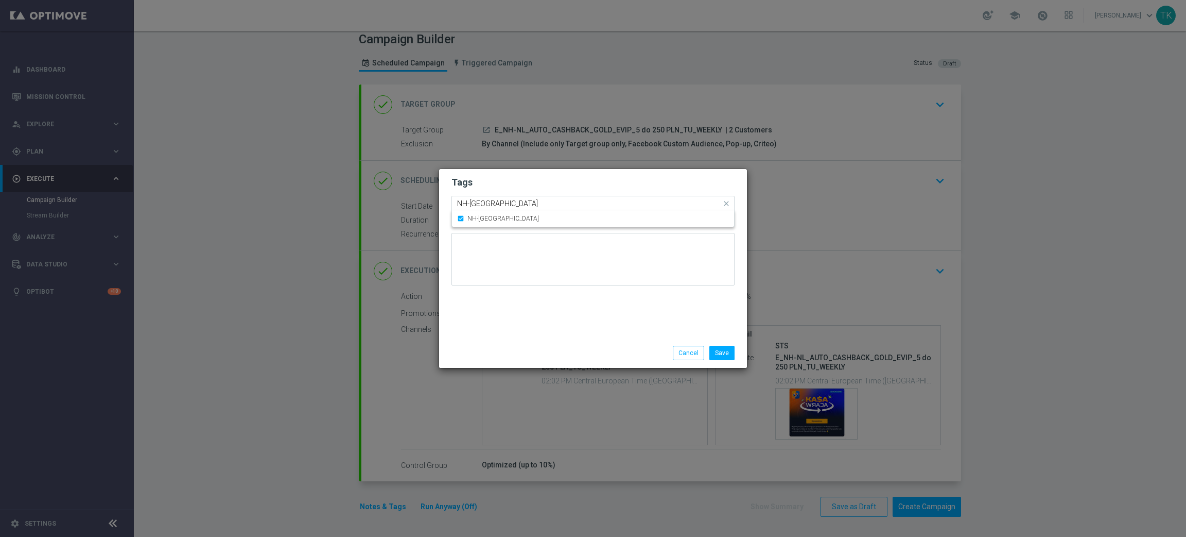
click at [475, 202] on input "NH-[GEOGRAPHIC_DATA]" at bounding box center [589, 203] width 264 height 9
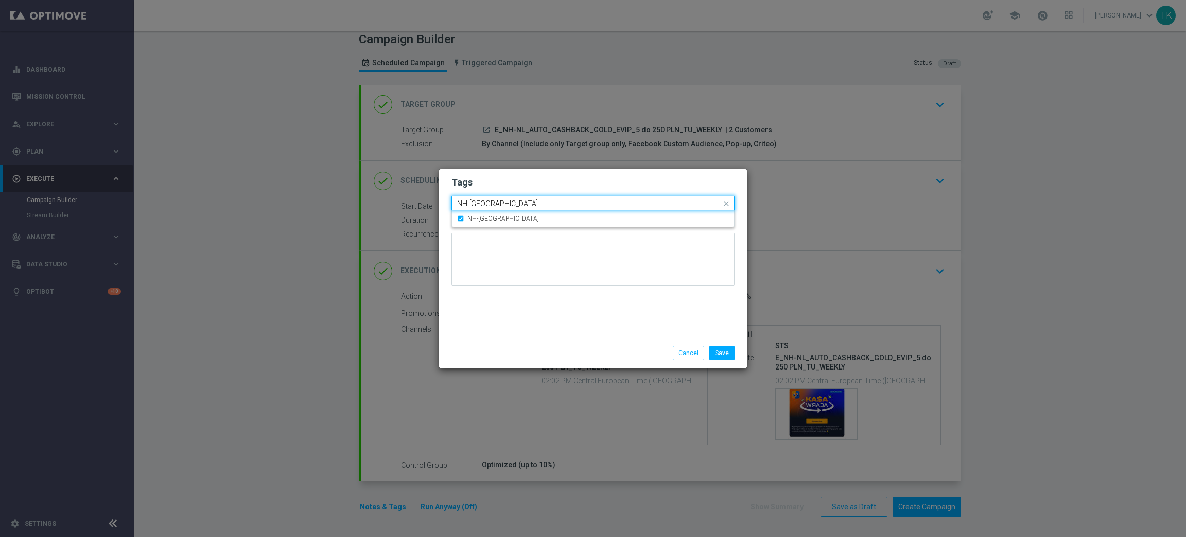
click at [475, 202] on input "NH-[GEOGRAPHIC_DATA]" at bounding box center [589, 203] width 264 height 9
type input "N"
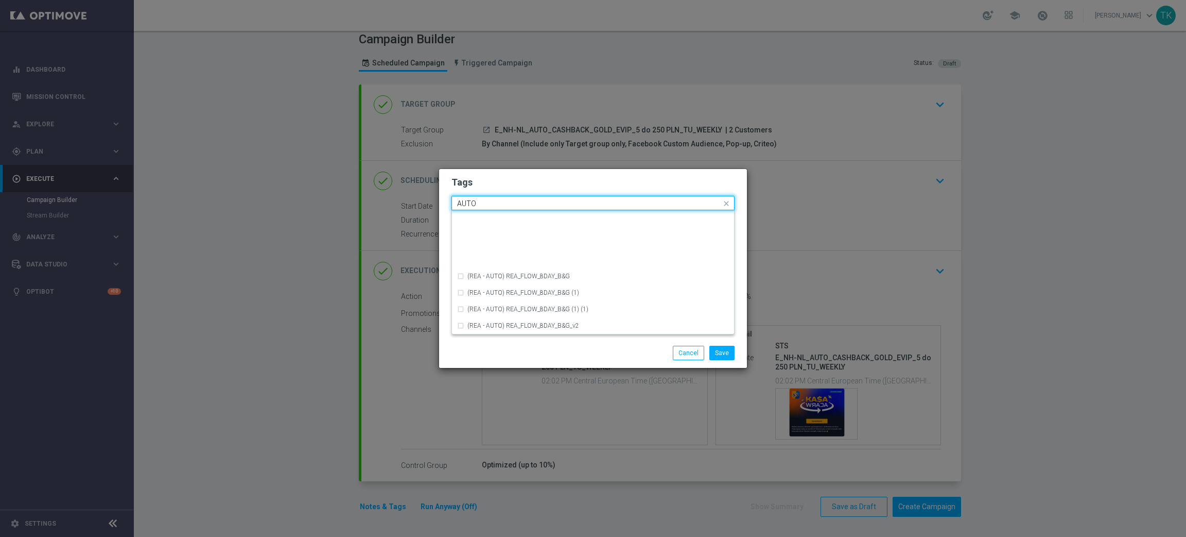
scroll to position [1236, 0]
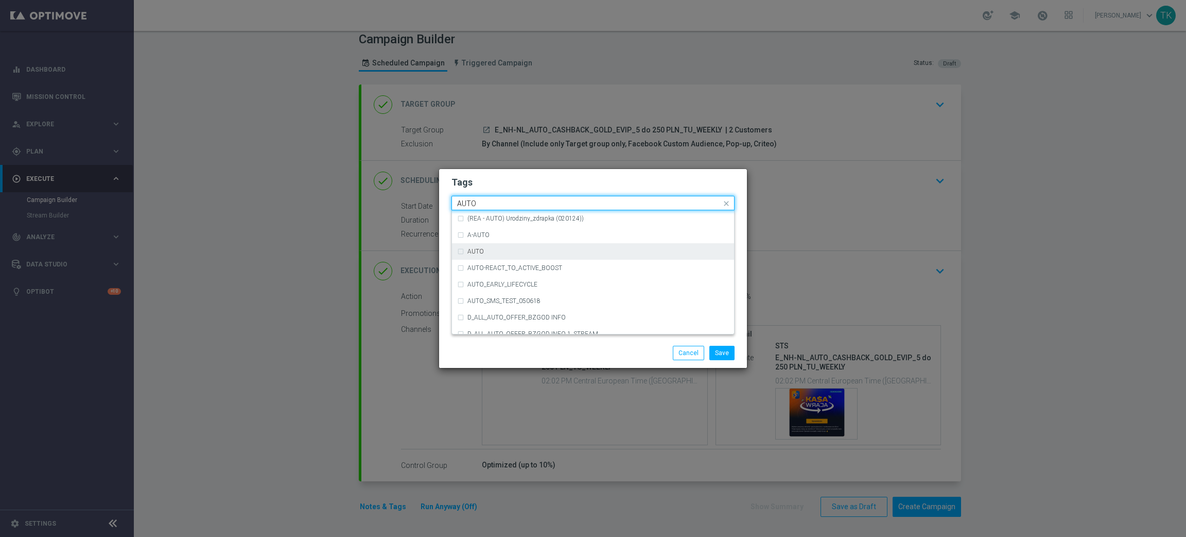
click at [496, 248] on div "AUTO" at bounding box center [599, 251] width 262 height 6
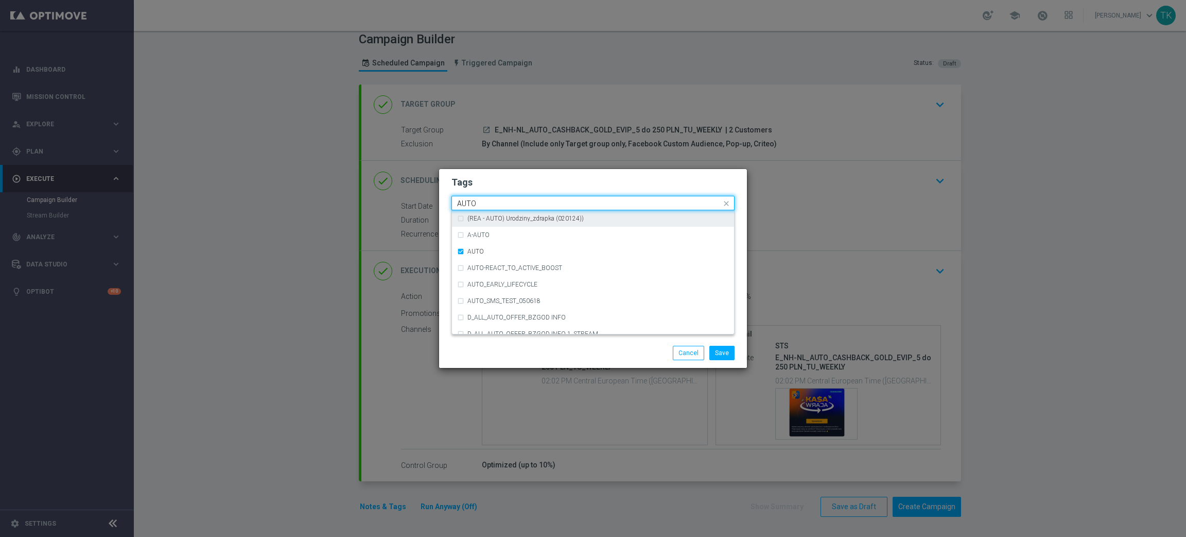
click at [480, 203] on input "AUTO" at bounding box center [589, 203] width 264 height 9
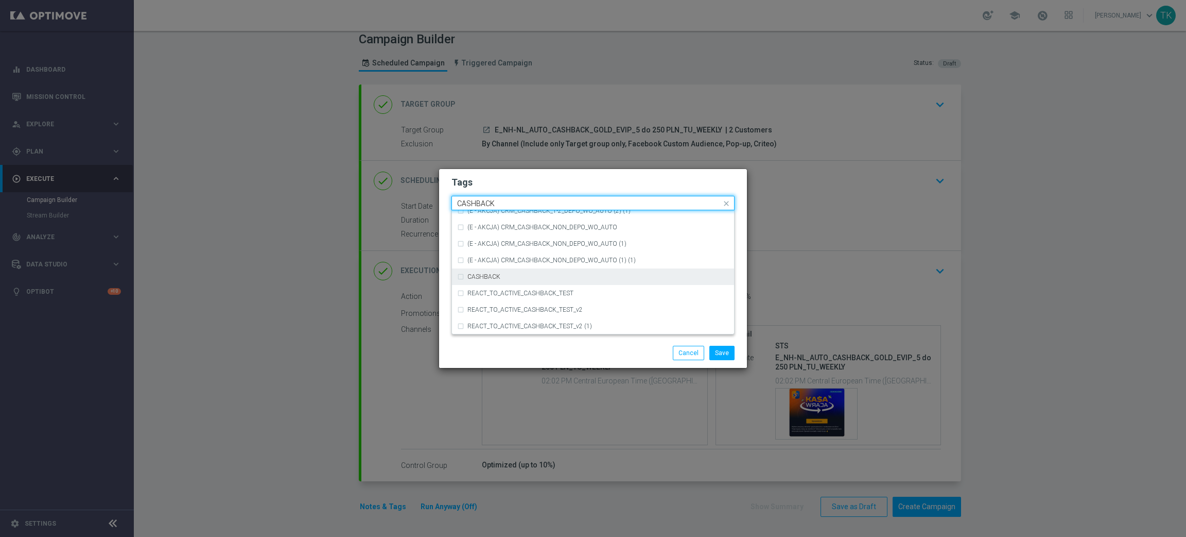
click at [493, 268] on div "CASHBACK" at bounding box center [593, 276] width 272 height 16
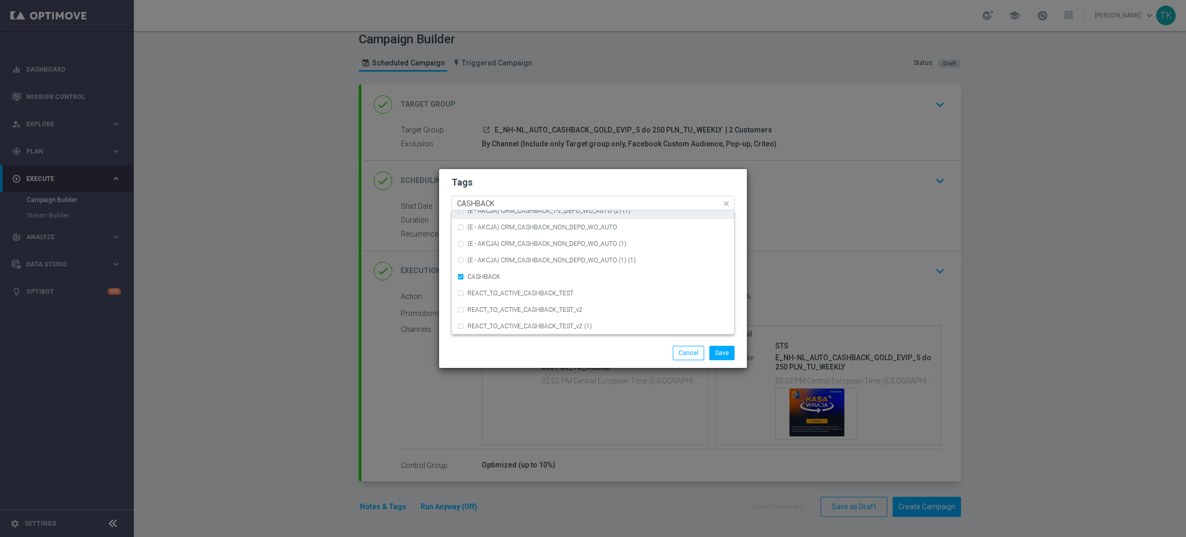
click at [487, 205] on input "CASHBACK" at bounding box center [589, 203] width 264 height 9
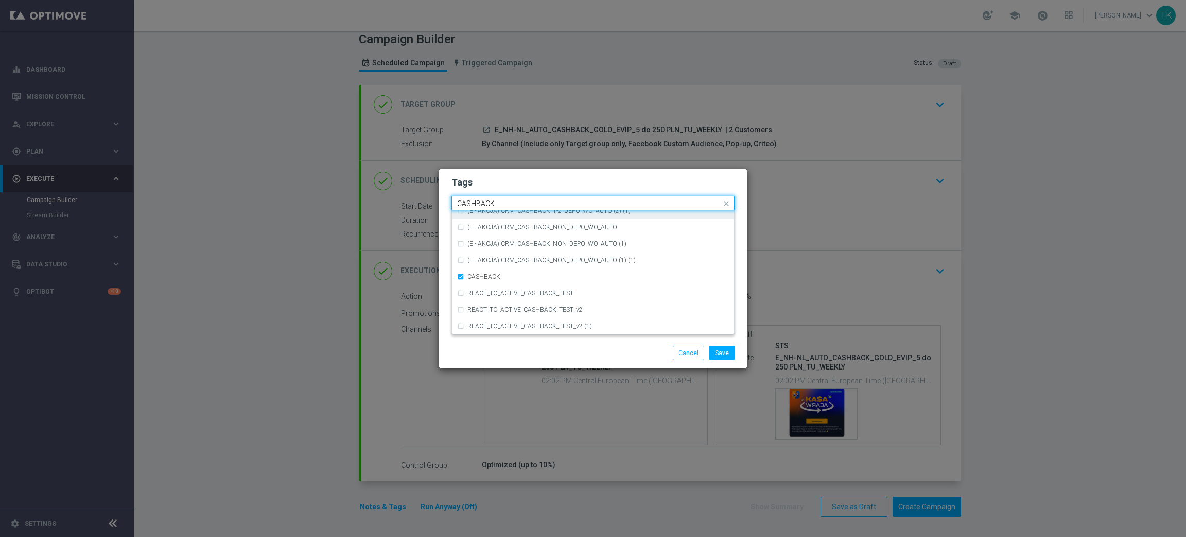
click at [487, 205] on input "CASHBACK" at bounding box center [589, 203] width 264 height 9
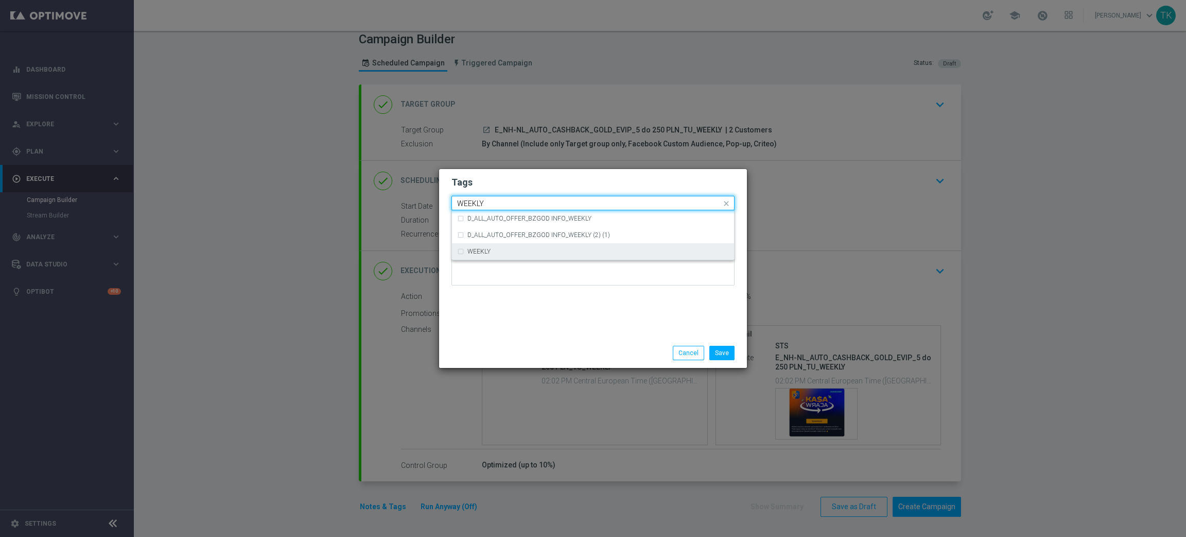
click at [489, 250] on label "WEEKLY" at bounding box center [479, 251] width 23 height 6
type input "WEEKLY"
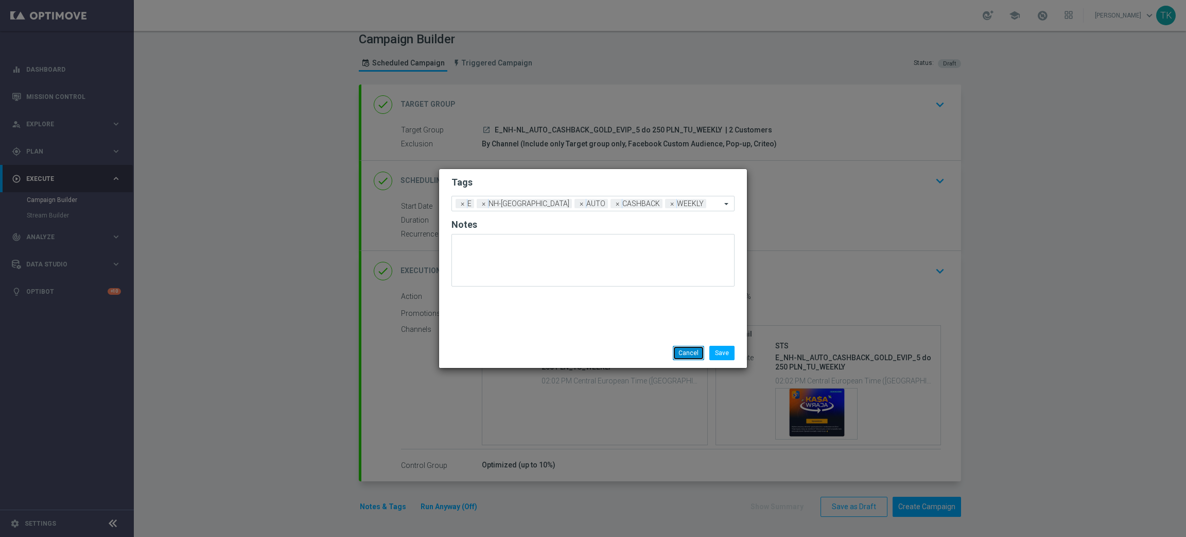
click at [703, 350] on button "Cancel" at bounding box center [688, 352] width 31 height 14
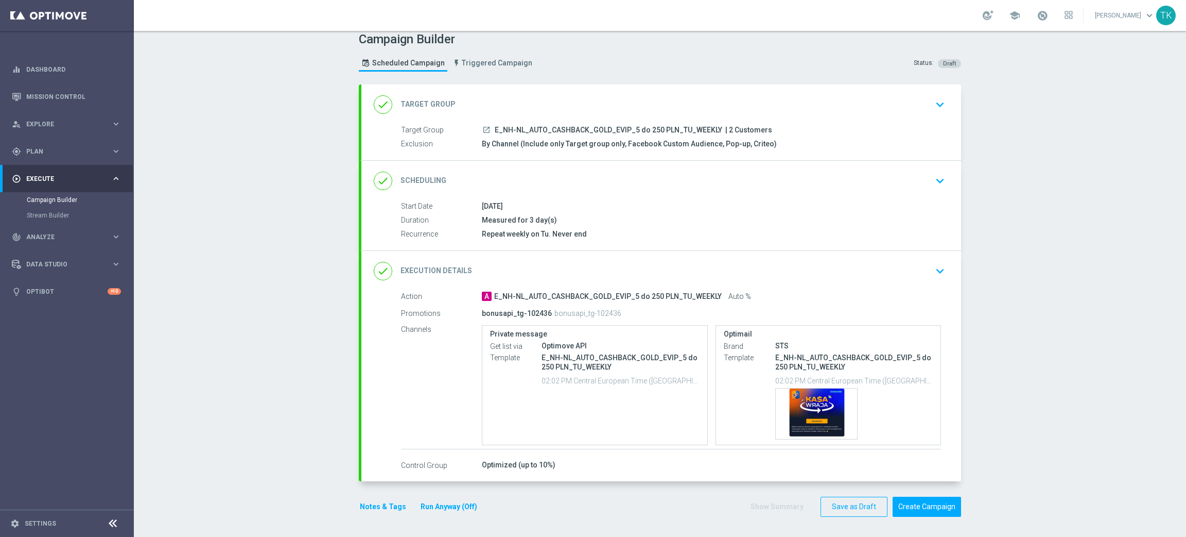
click at [370, 514] on div "Notes & Tags Run Anyway (Off)" at bounding box center [425, 506] width 132 height 20
click at [373, 505] on button "Notes & Tags" at bounding box center [383, 506] width 48 height 13
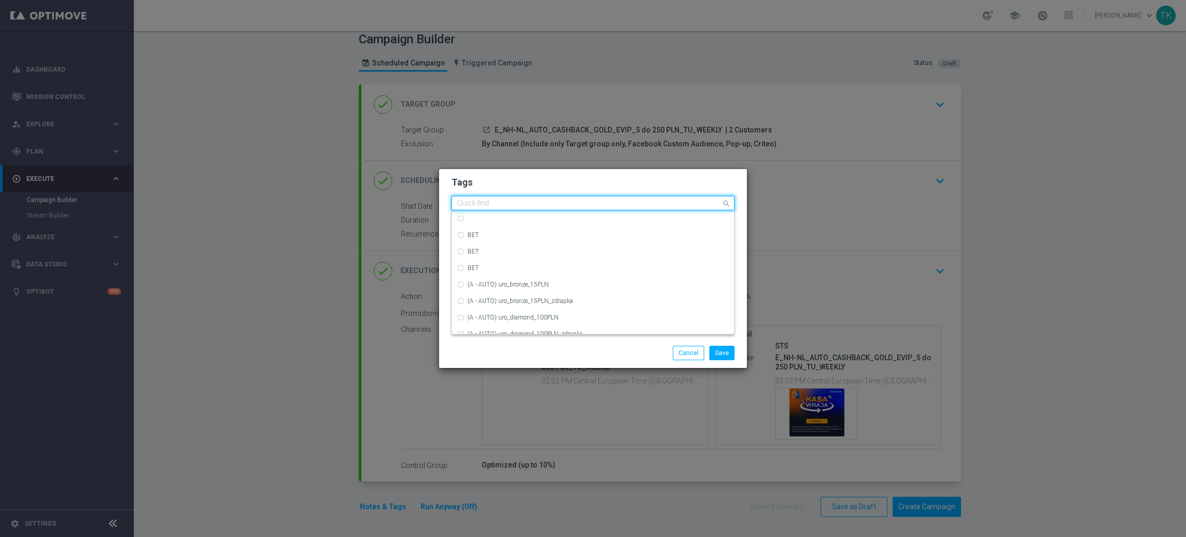
click at [497, 203] on input "text" at bounding box center [589, 203] width 264 height 9
click at [486, 235] on div "E" at bounding box center [599, 234] width 262 height 6
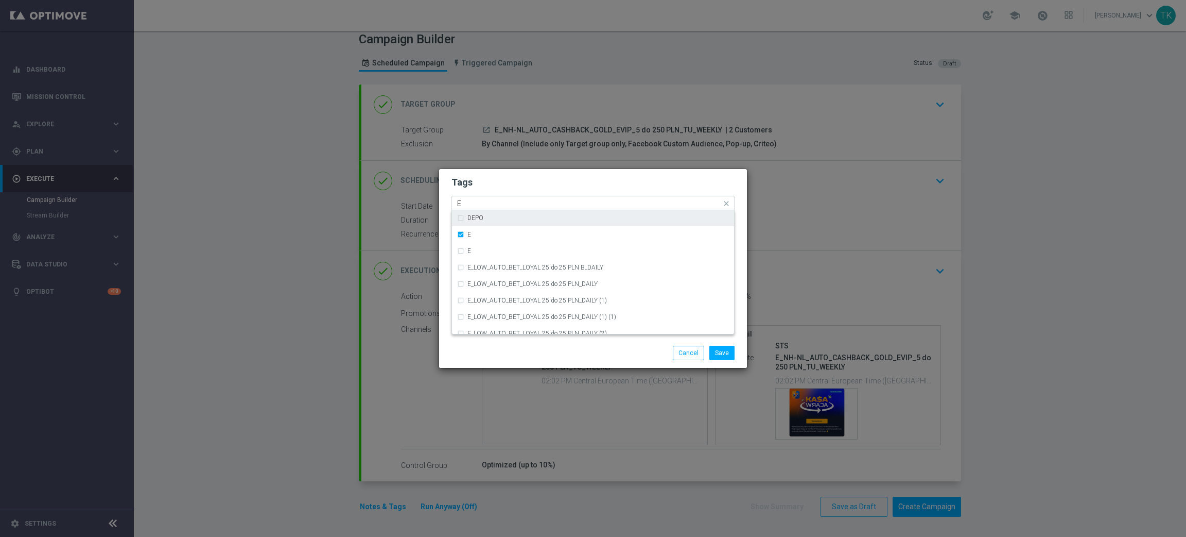
click at [470, 204] on input "E" at bounding box center [589, 203] width 264 height 9
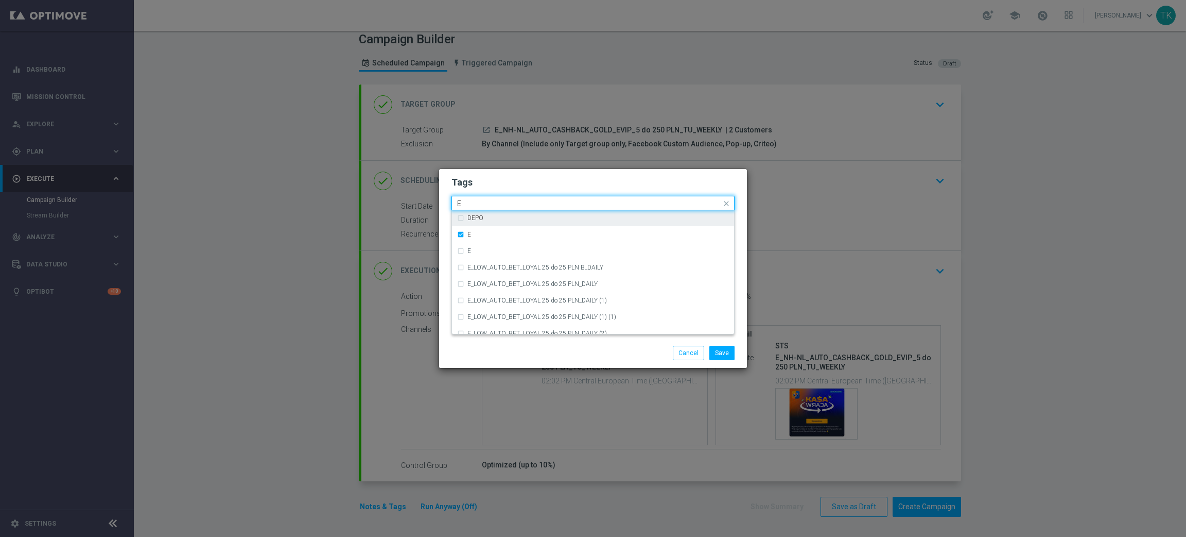
click at [470, 204] on input "E" at bounding box center [589, 203] width 264 height 9
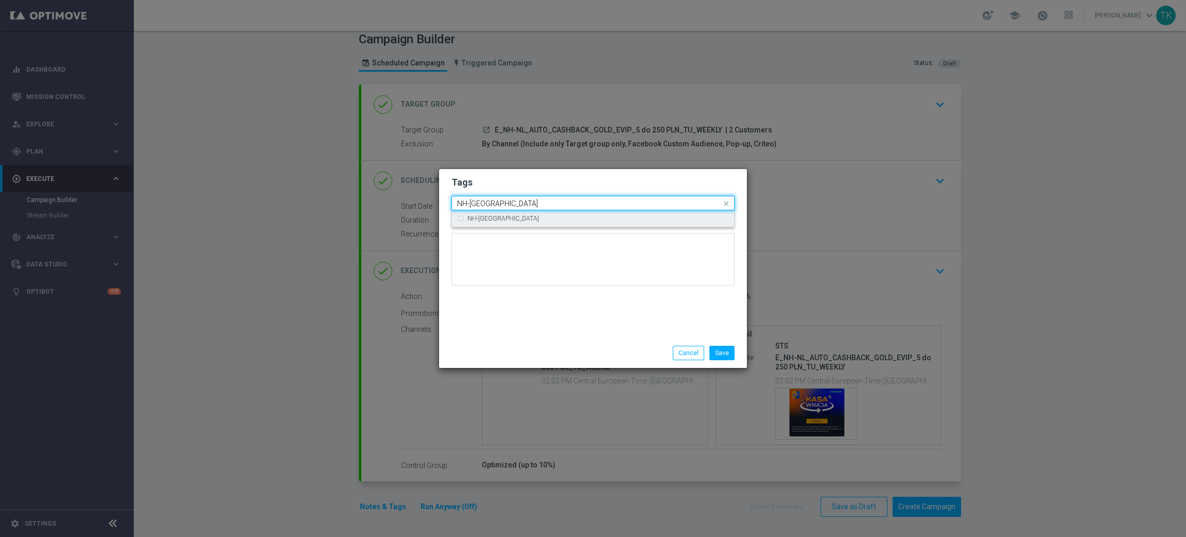
click at [481, 216] on label "NH-[GEOGRAPHIC_DATA]" at bounding box center [504, 218] width 72 height 6
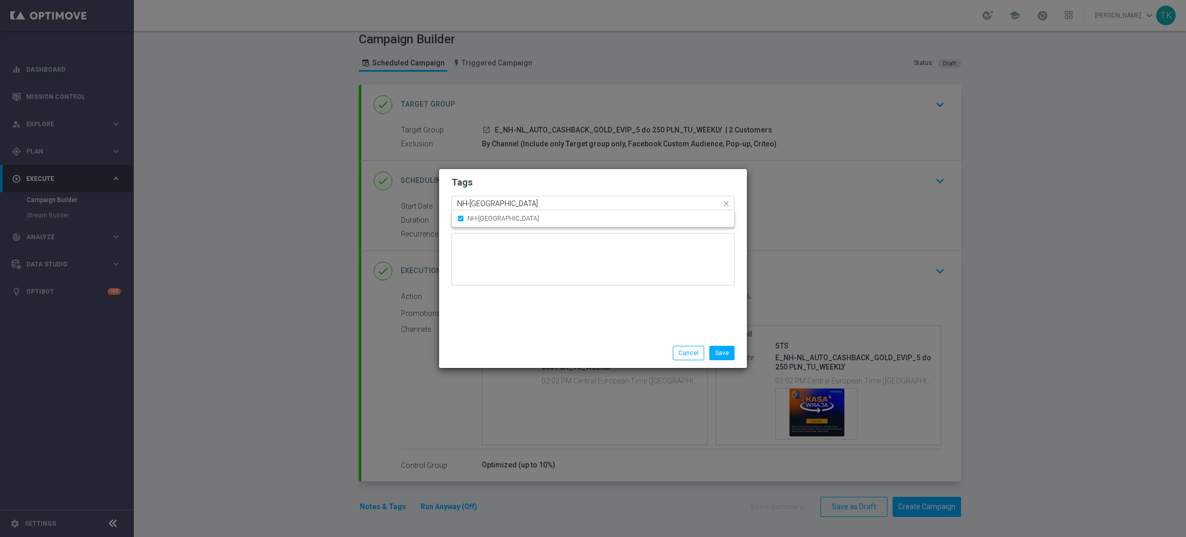
click at [474, 206] on input "NH-[GEOGRAPHIC_DATA]" at bounding box center [589, 203] width 264 height 9
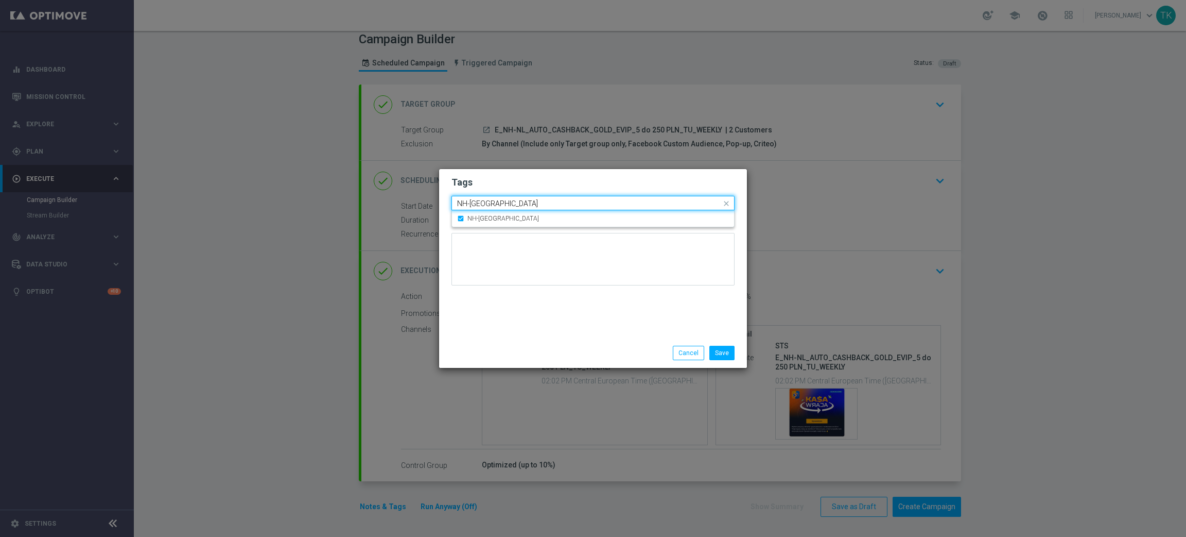
click at [474, 206] on input "NH-[GEOGRAPHIC_DATA]" at bounding box center [589, 203] width 264 height 9
click at [493, 203] on input "NH-[GEOGRAPHIC_DATA]" at bounding box center [589, 203] width 264 height 9
drag, startPoint x: 480, startPoint y: 203, endPoint x: 458, endPoint y: 206, distance: 22.4
click at [458, 206] on input "NH-[GEOGRAPHIC_DATA]" at bounding box center [589, 203] width 264 height 9
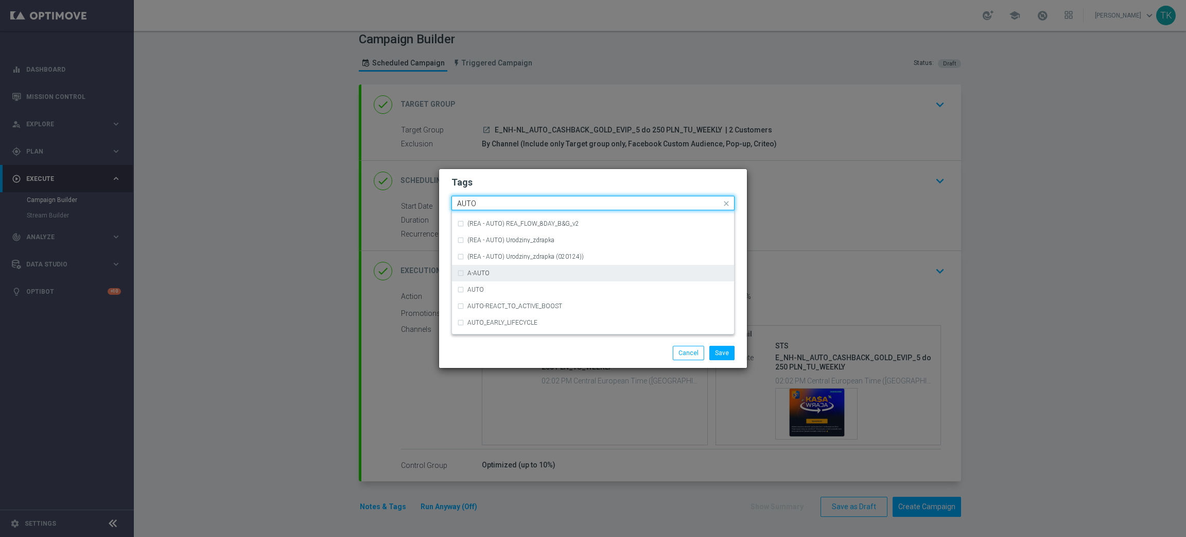
scroll to position [1236, 0]
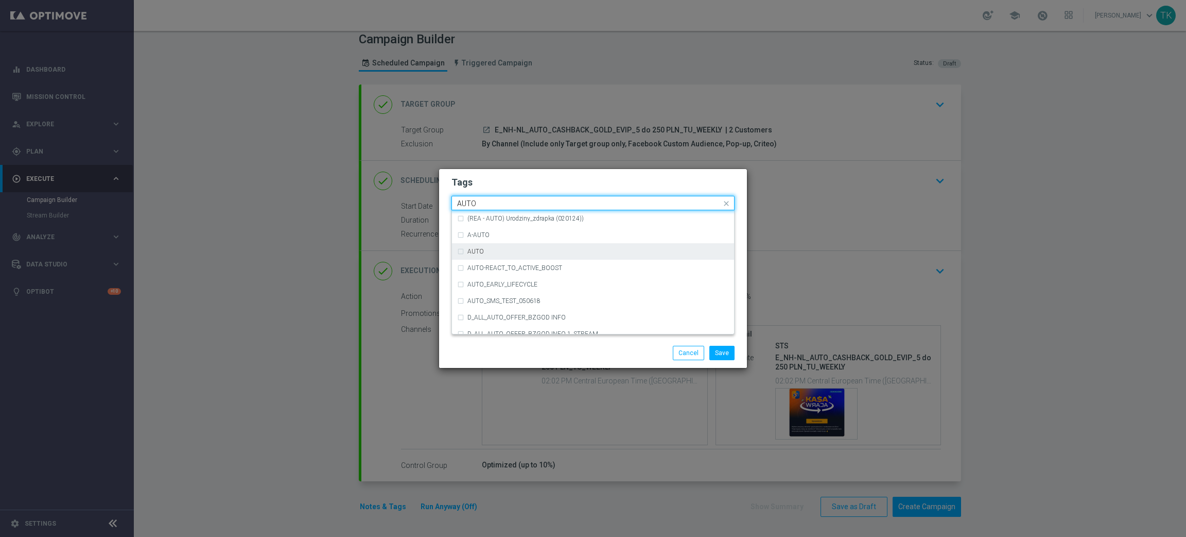
click at [496, 255] on div "AUTO" at bounding box center [593, 251] width 272 height 16
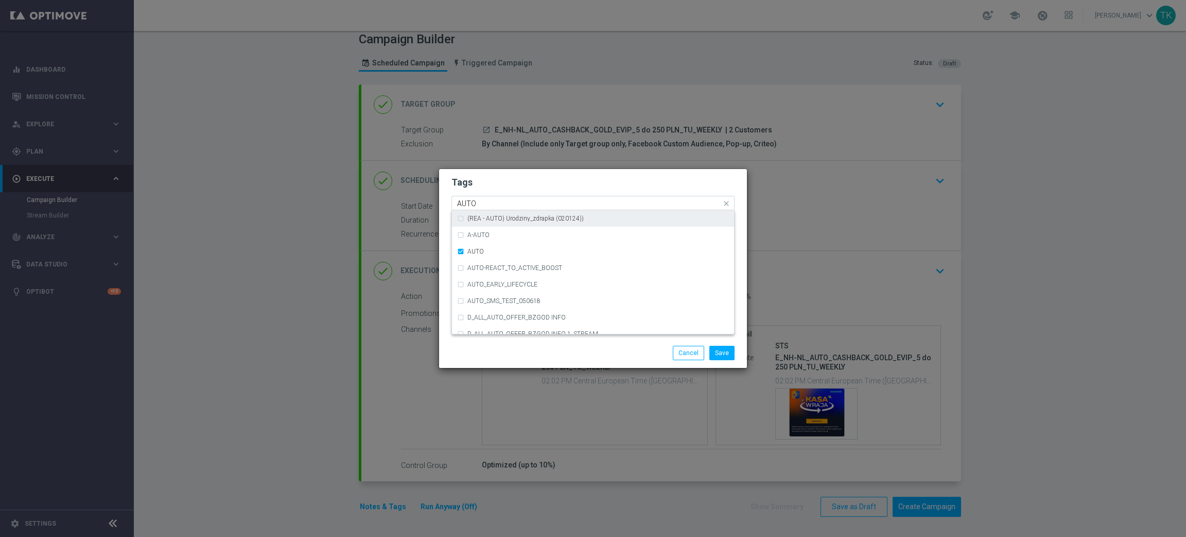
click at [472, 205] on input "AUTO" at bounding box center [589, 203] width 264 height 9
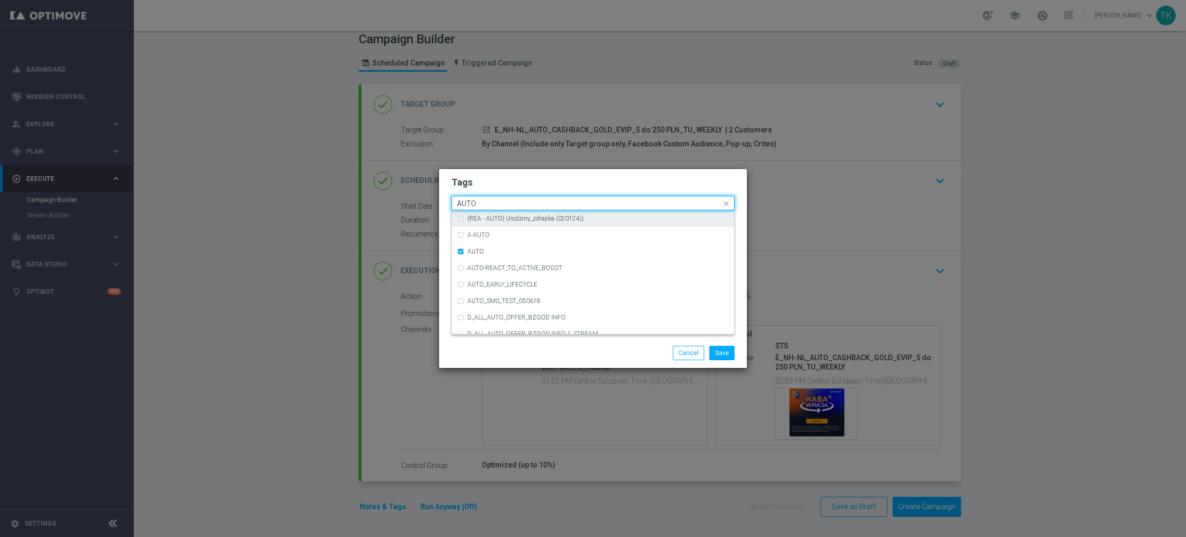
click at [471, 205] on input "AUTO" at bounding box center [589, 203] width 264 height 9
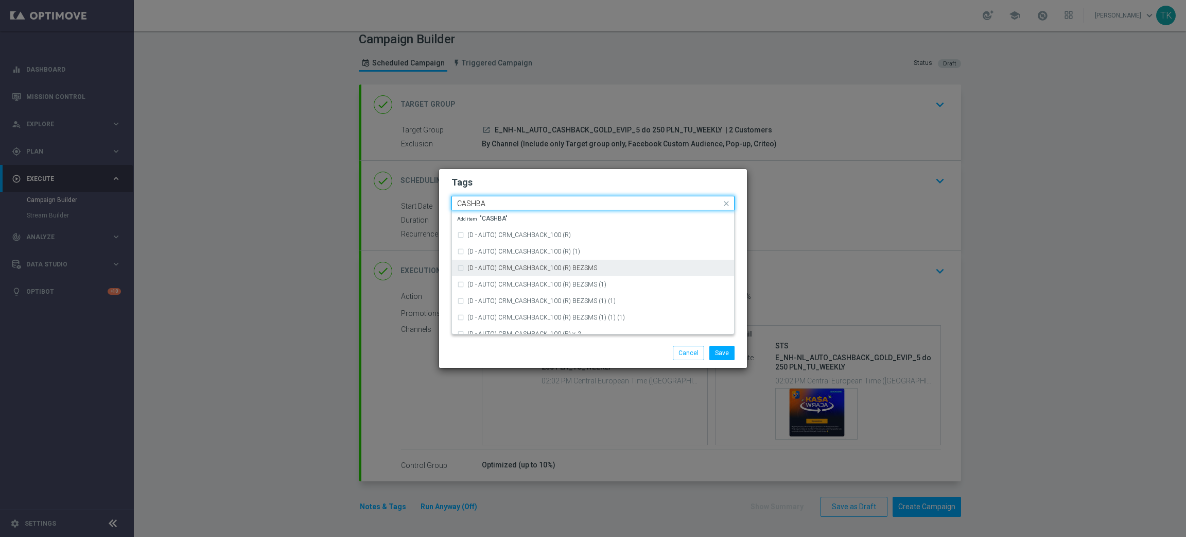
scroll to position [177, 0]
click at [509, 266] on div "CASHBACK" at bounding box center [593, 272] width 272 height 16
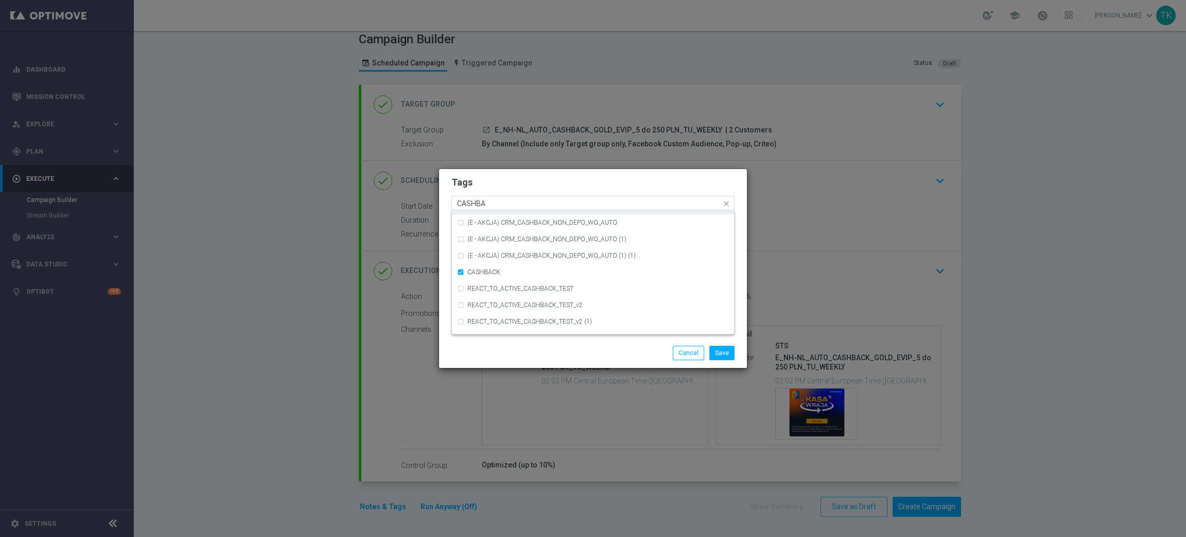
click at [478, 205] on input "CASHBA" at bounding box center [589, 203] width 264 height 9
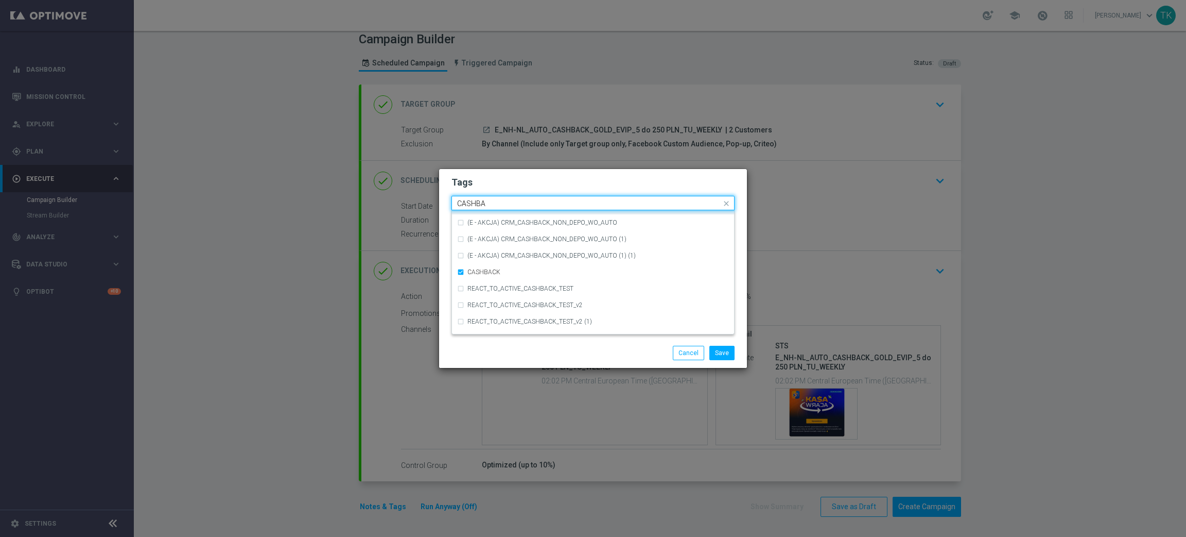
click at [478, 205] on input "CASHBA" at bounding box center [589, 203] width 264 height 9
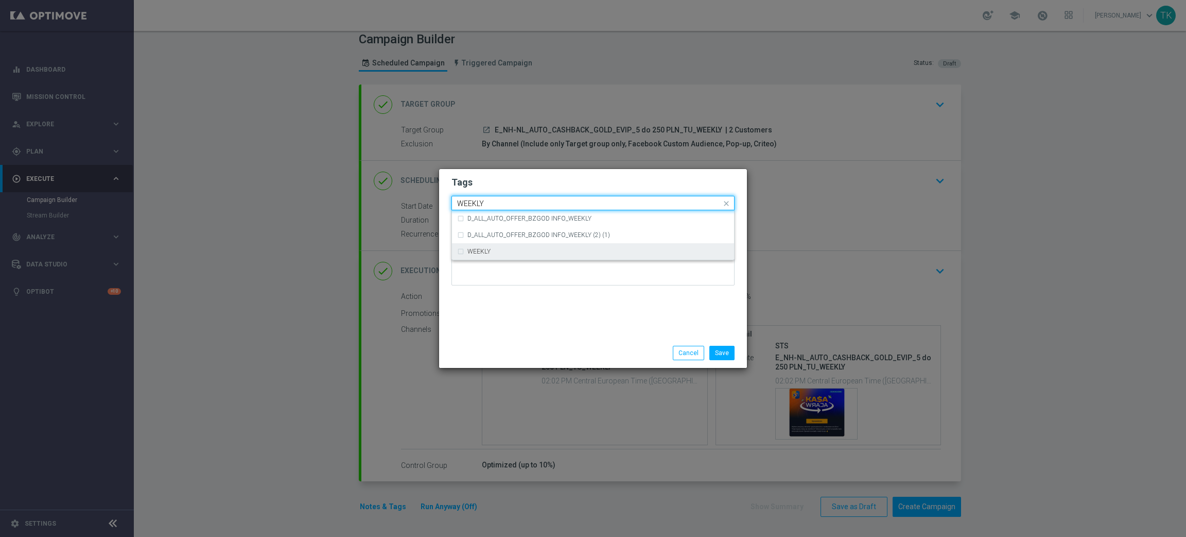
click at [484, 249] on label "WEEKLY" at bounding box center [479, 251] width 23 height 6
type input "WEEKLY"
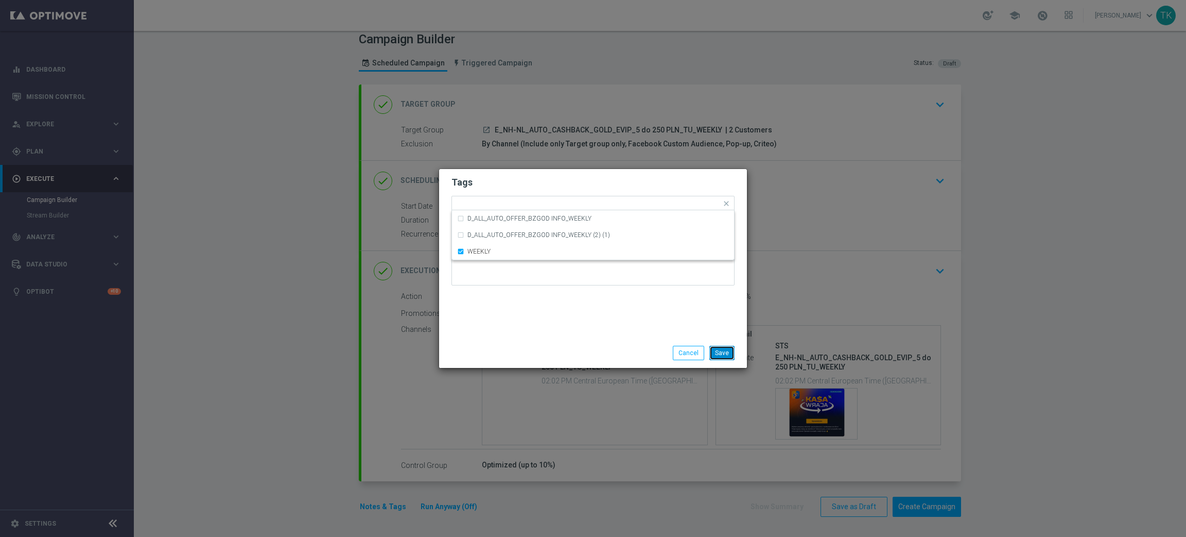
click at [728, 351] on button "Save" at bounding box center [721, 352] width 25 height 14
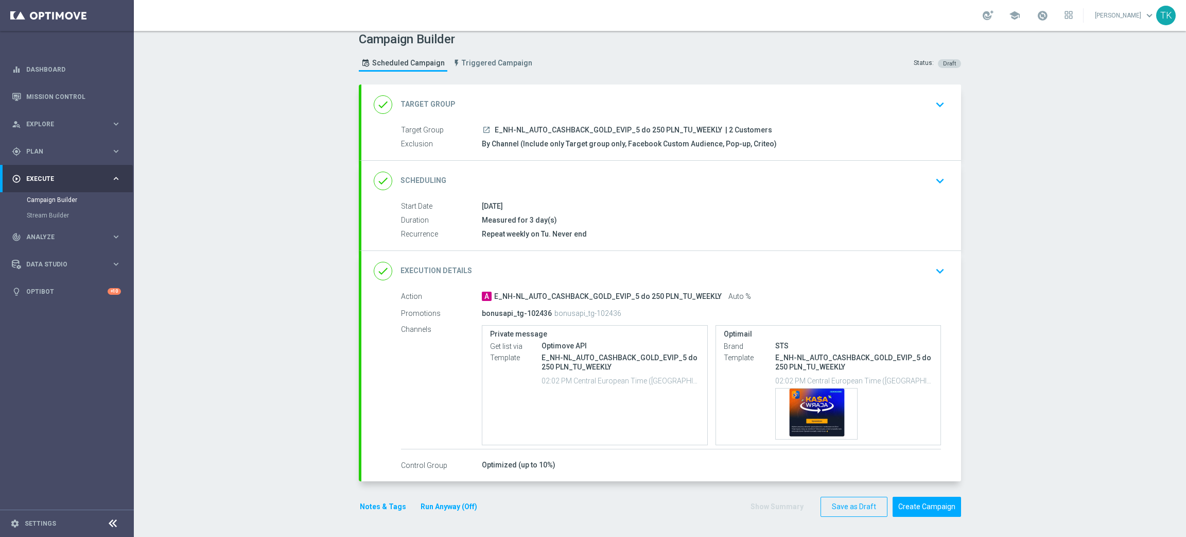
click at [382, 512] on button "Notes & Tags" at bounding box center [383, 506] width 48 height 13
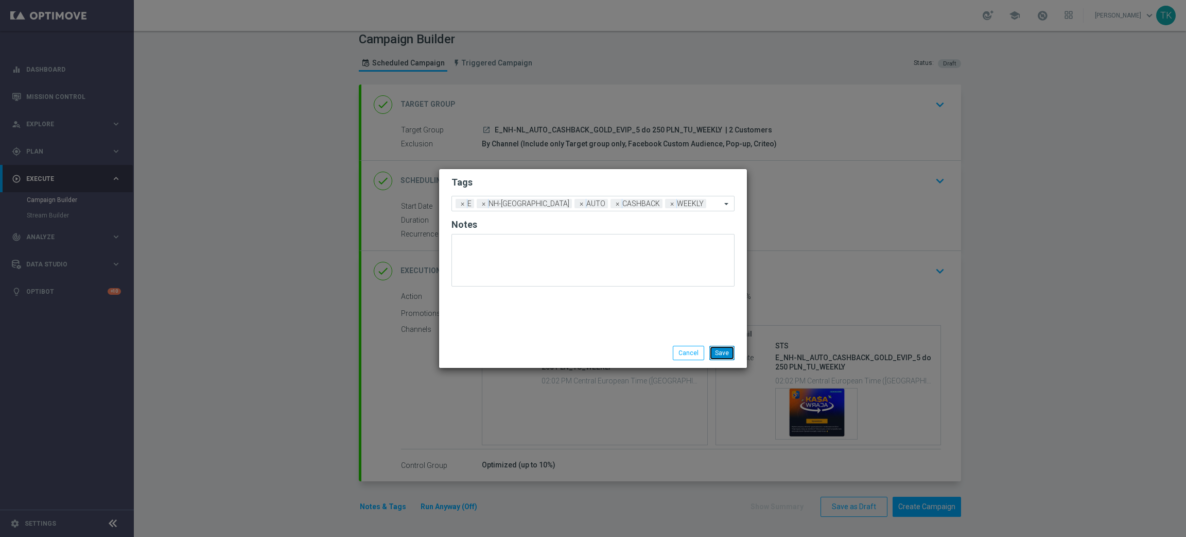
click at [726, 352] on button "Save" at bounding box center [721, 352] width 25 height 14
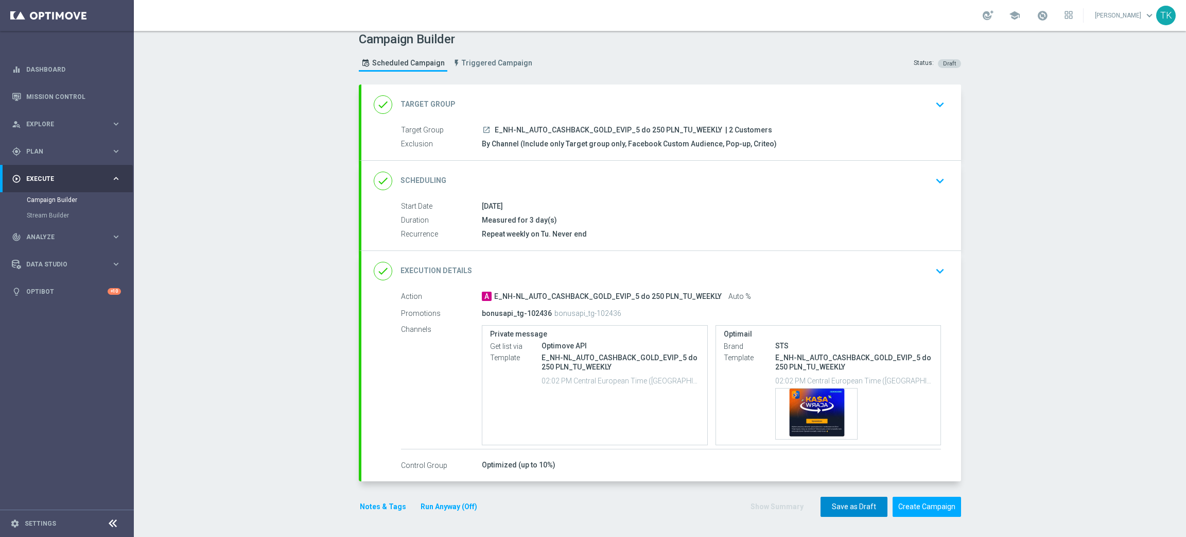
click at [839, 504] on button "Save as Draft" at bounding box center [854, 506] width 67 height 20
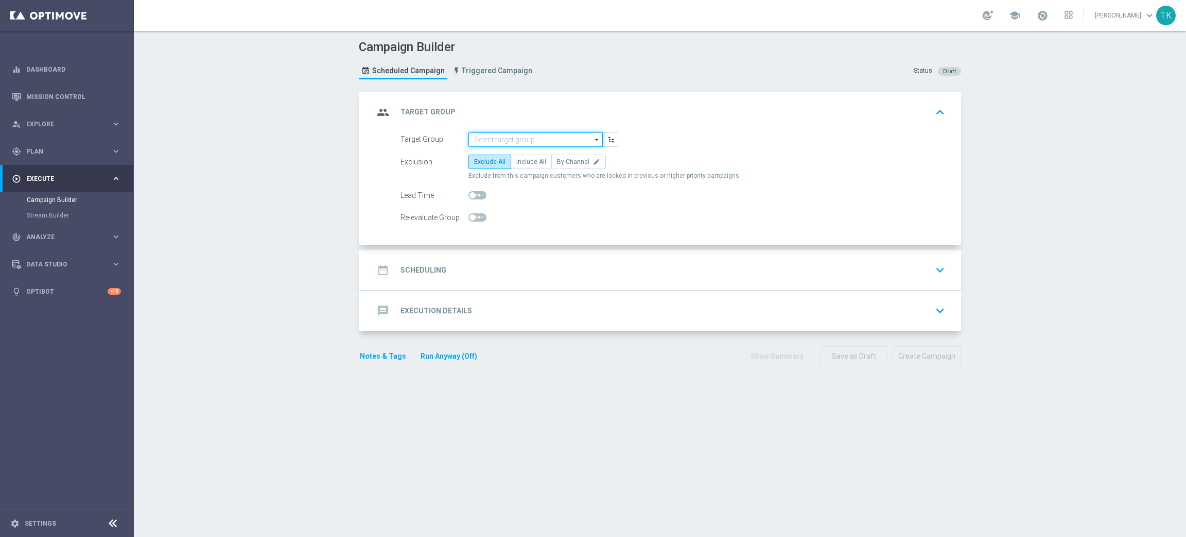
click at [478, 142] on input at bounding box center [536, 139] width 134 height 14
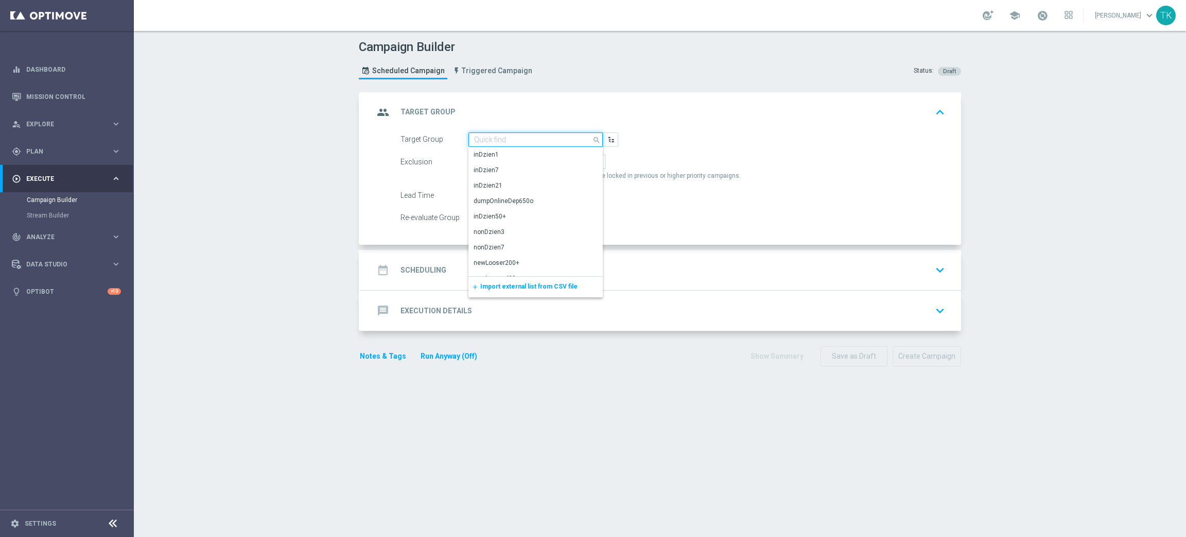
paste input "E_NH-NL_AUTO_CASHBACK_SILVER_EVIP_5 do 250 PLN_TU_WEEKLY"
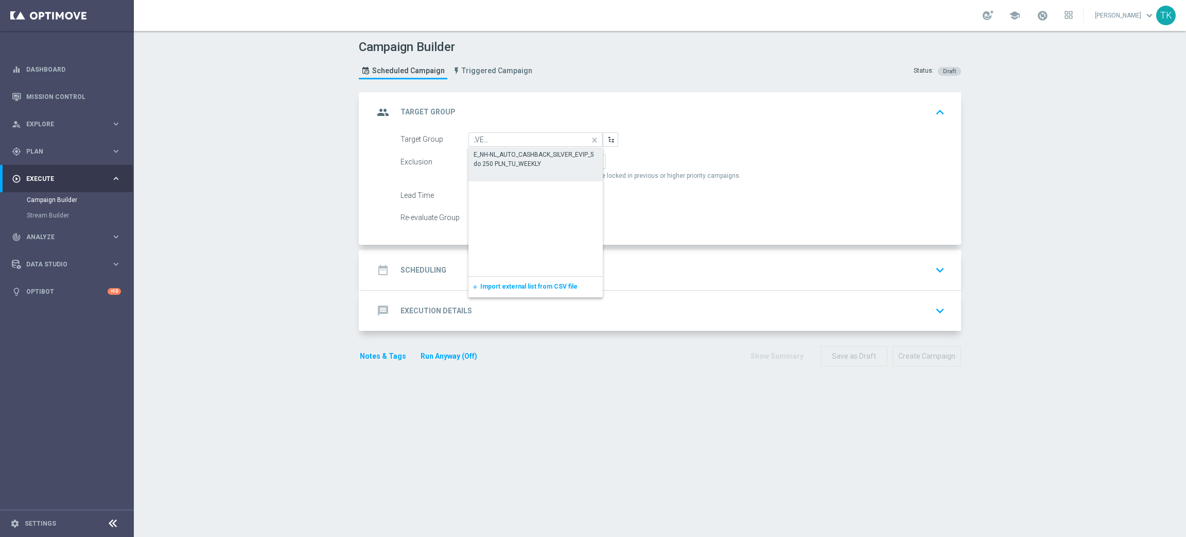
click at [490, 157] on div "E_NH-NL_AUTO_CASHBACK_SILVER_EVIP_5 do 250 PLN_TU_WEEKLY" at bounding box center [536, 159] width 124 height 19
type input "E_NH-NL_AUTO_CASHBACK_SILVER_EVIP_5 do 250 PLN_TU_WEEKLY"
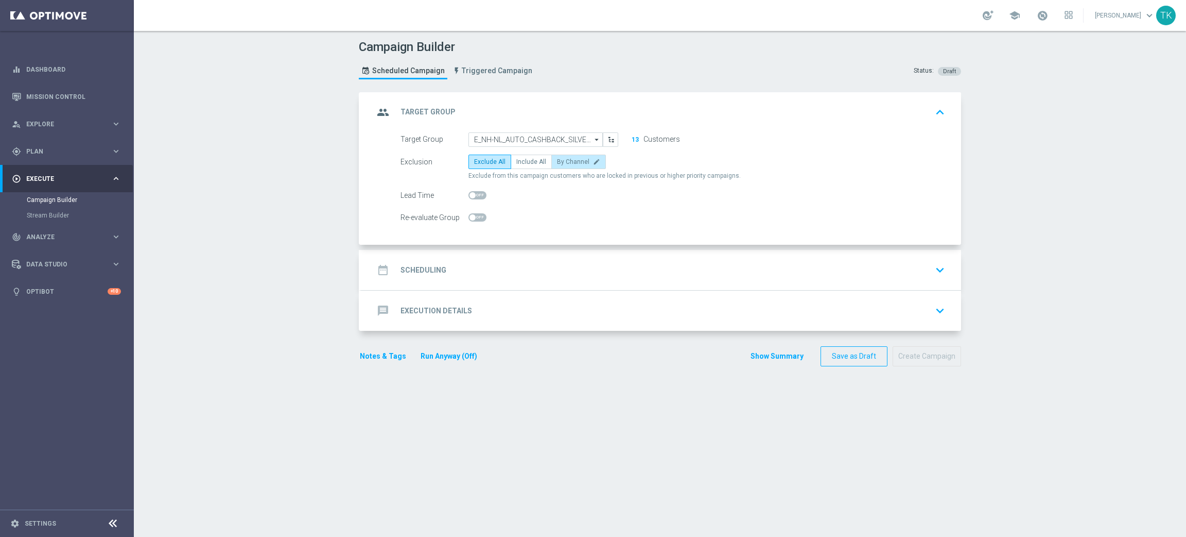
click at [573, 161] on span "By Channel" at bounding box center [573, 161] width 32 height 7
click at [564, 161] on input "By Channel edit" at bounding box center [560, 163] width 7 height 7
radio input "true"
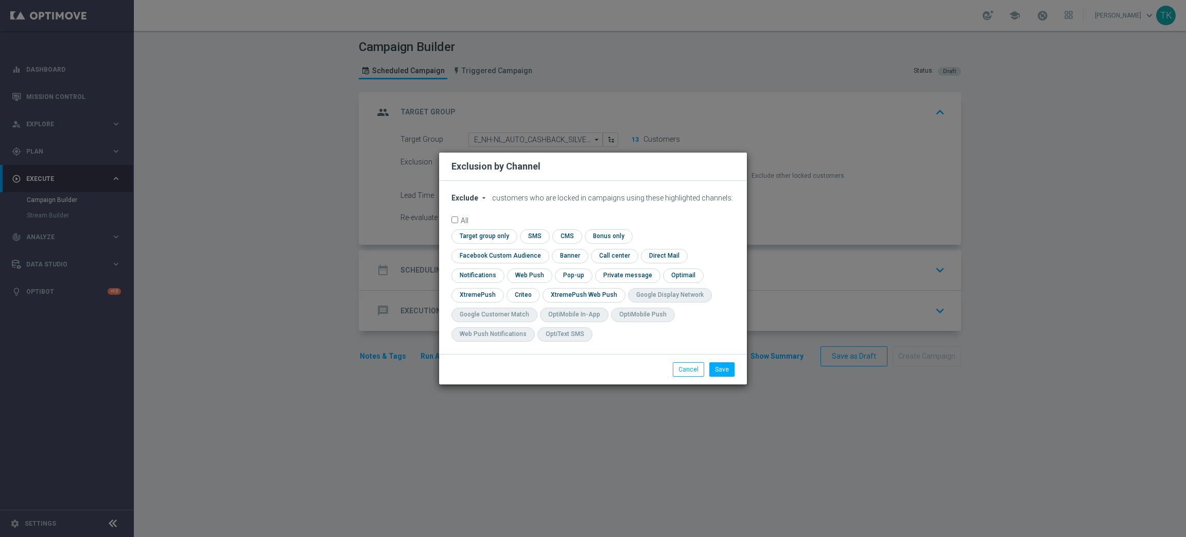
click at [461, 202] on span "Exclude" at bounding box center [465, 198] width 27 height 8
click at [0, 0] on span "Include" at bounding box center [0, 0] width 0 height 0
click at [545, 249] on input "checkbox" at bounding box center [498, 256] width 93 height 14
checkbox input "true"
click at [492, 231] on input "checkbox" at bounding box center [483, 236] width 63 height 14
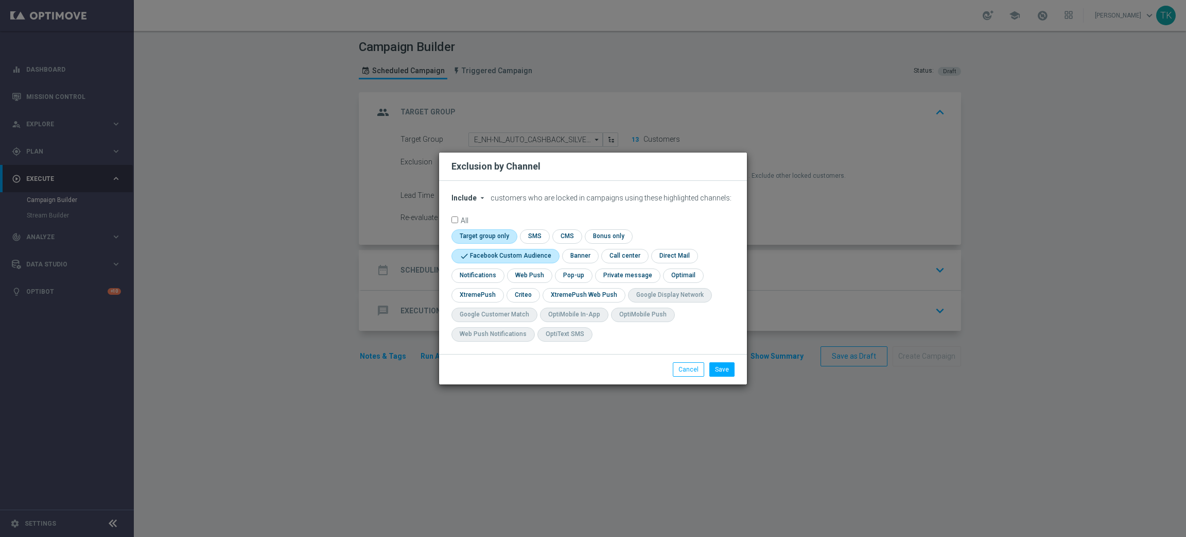
checkbox input "true"
drag, startPoint x: 509, startPoint y: 298, endPoint x: 518, endPoint y: 299, distance: 9.3
click at [516, 299] on input "checkbox" at bounding box center [523, 295] width 32 height 14
checkbox input "true"
click at [565, 279] on input "checkbox" at bounding box center [573, 275] width 36 height 14
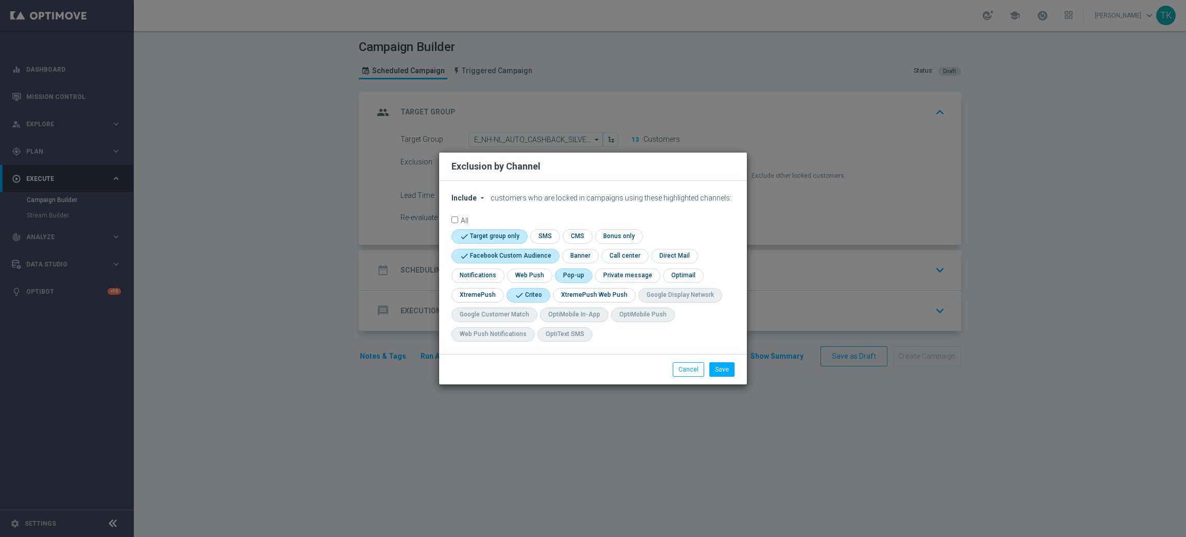
checkbox input "true"
click at [733, 362] on button "Save" at bounding box center [721, 369] width 25 height 14
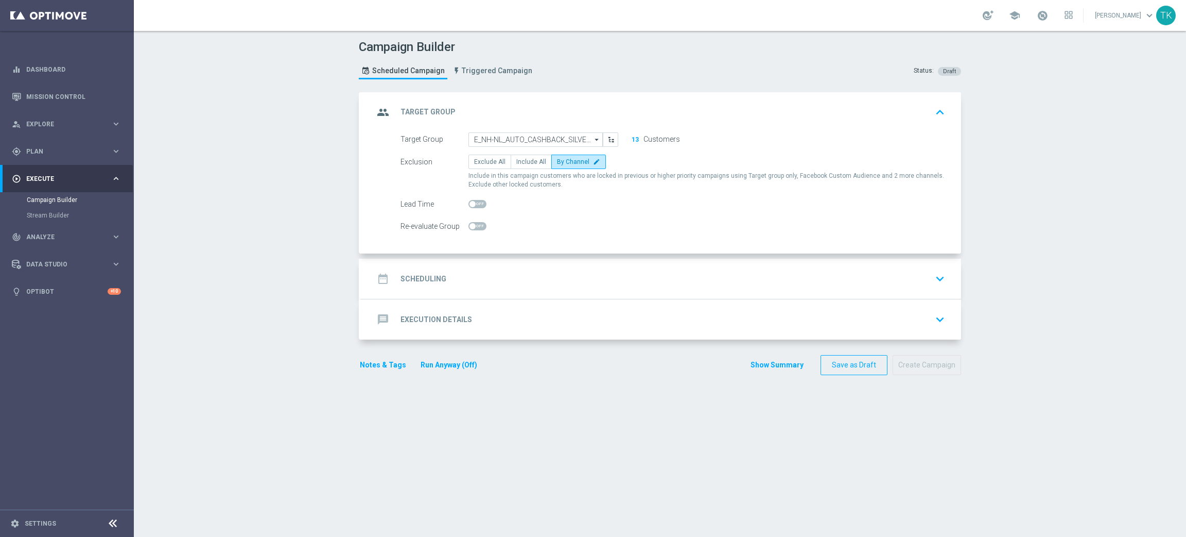
click at [501, 272] on div "date_range Scheduling keyboard_arrow_down" at bounding box center [661, 279] width 575 height 20
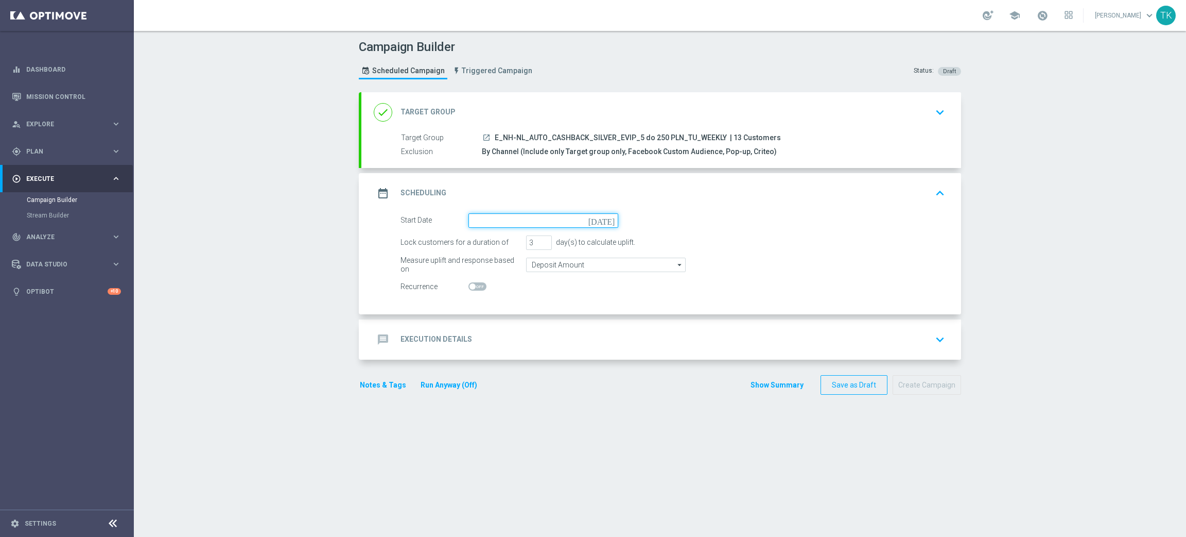
click at [486, 219] on input at bounding box center [544, 220] width 150 height 14
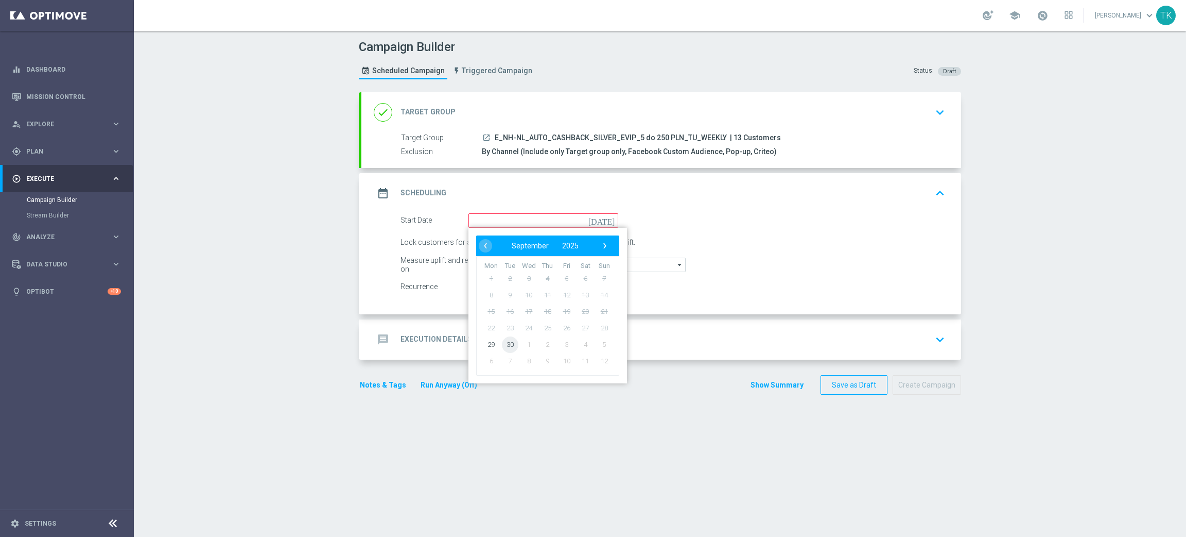
click at [502, 344] on span "30" at bounding box center [510, 344] width 16 height 16
type input "[DATE]"
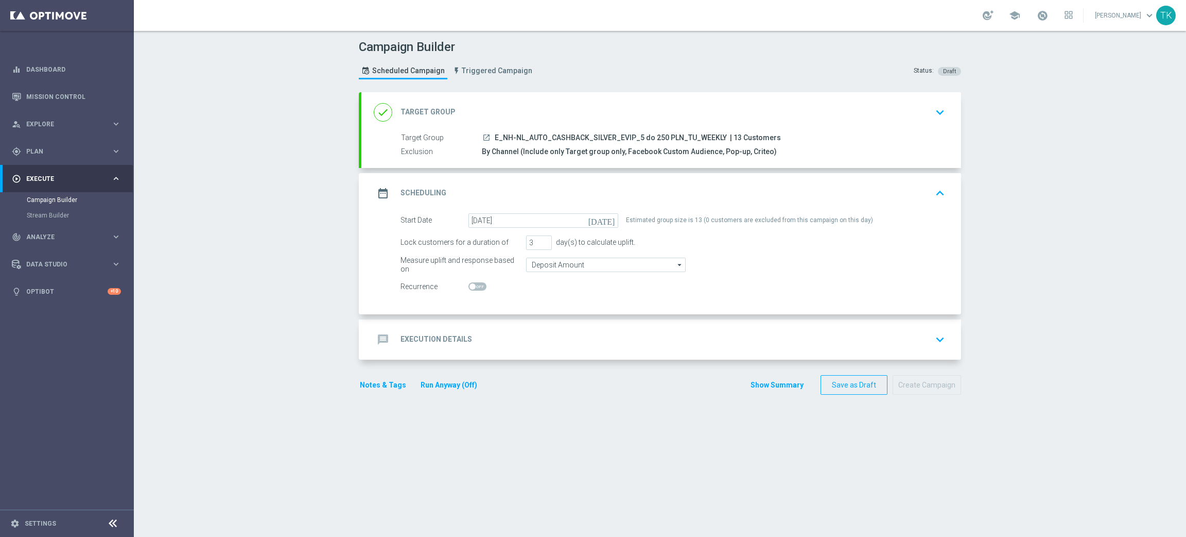
click at [480, 285] on switch at bounding box center [544, 286] width 150 height 9
click at [472, 285] on span at bounding box center [478, 286] width 18 height 8
click at [472, 285] on input "checkbox" at bounding box center [478, 286] width 18 height 8
checkbox input "true"
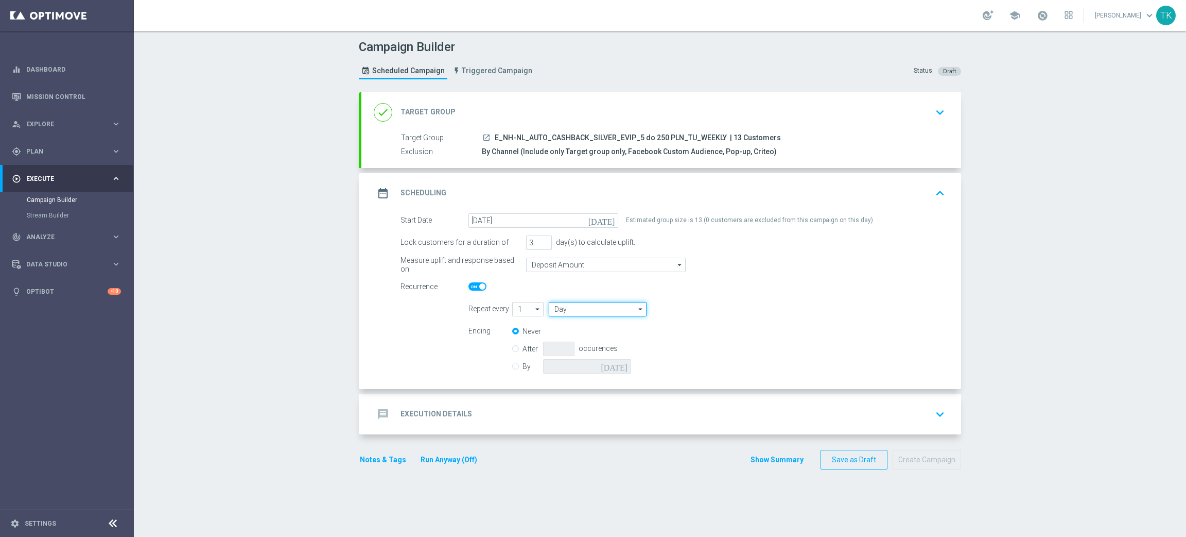
click at [555, 307] on input "Day" at bounding box center [598, 309] width 98 height 14
click at [569, 338] on div "Week" at bounding box center [597, 339] width 97 height 14
type input "Week"
click at [580, 133] on span "E_NH-NL_AUTO_CASHBACK_SILVER_EVIP_5 do 250 PLN_TU_WEEKLY" at bounding box center [611, 137] width 232 height 9
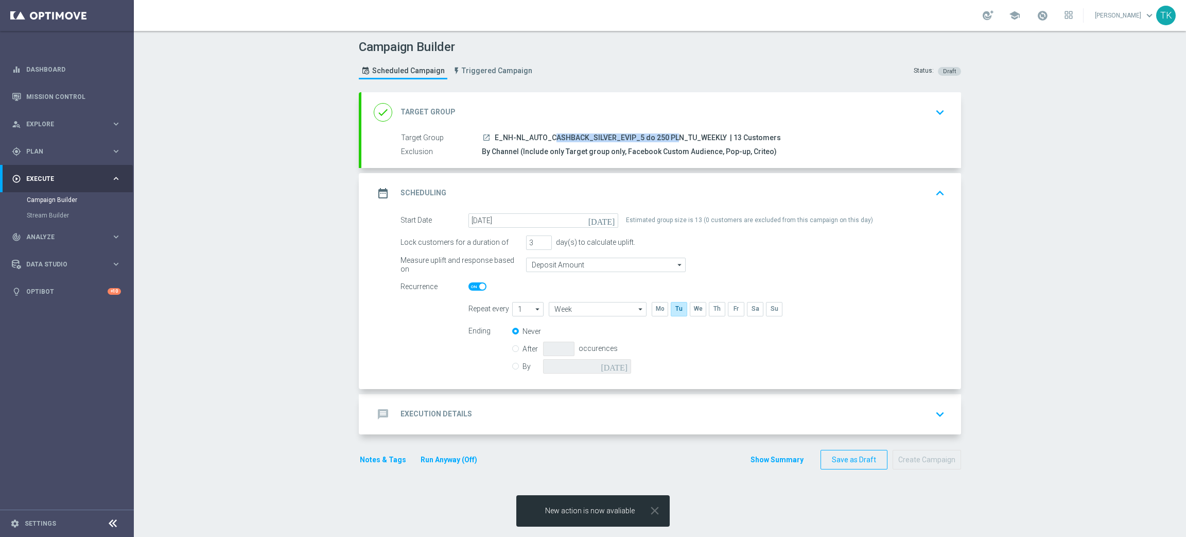
click at [580, 133] on span "E_NH-NL_AUTO_CASHBACK_SILVER_EVIP_5 do 250 PLN_TU_WEEKLY" at bounding box center [611, 137] width 232 height 9
copy div "E_NH-NL_AUTO_CASHBACK_SILVER_EVIP_5 do 250 PLN_TU_WEEKLY"
click at [467, 407] on div "message Execution Details keyboard_arrow_down" at bounding box center [661, 414] width 575 height 20
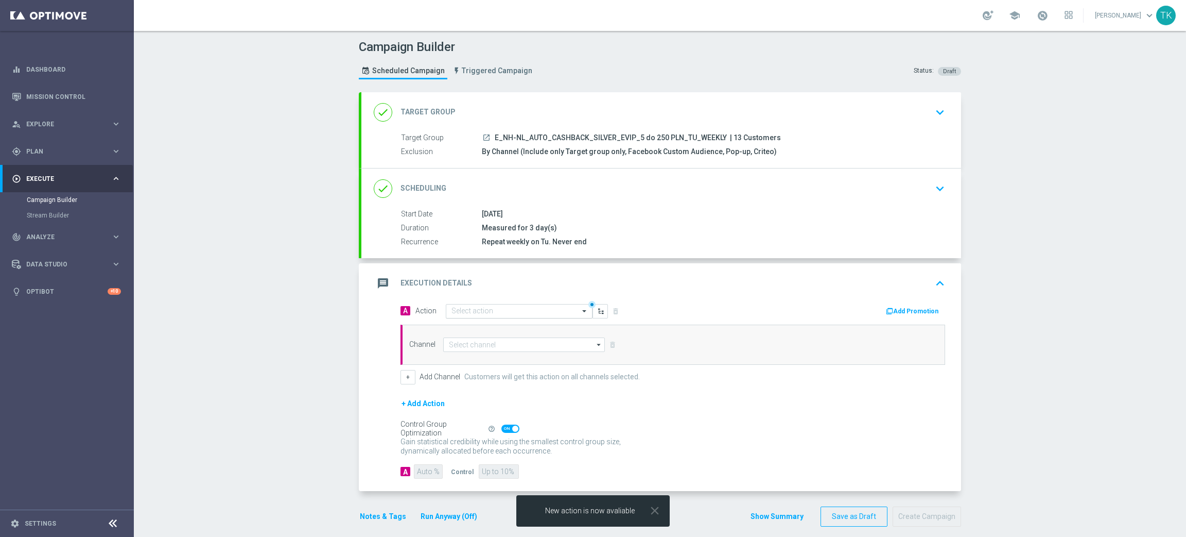
click at [459, 304] on div "Select action" at bounding box center [519, 311] width 147 height 14
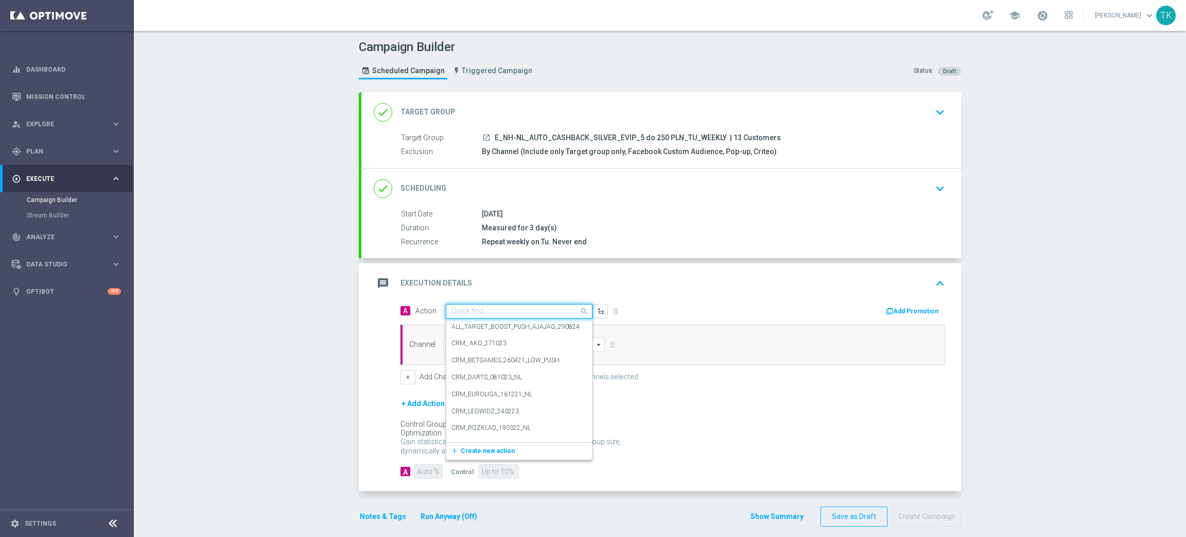
paste input "E_NH-NL_AUTO_CASHBACK_SILVER_EVIP_5 do 250 PLN_TU_WEEKLY"
type input "E_NH-NL_AUTO_CASHBACK_SILVER_EVIP_5 do 250 PLN_TU_WEEKLY"
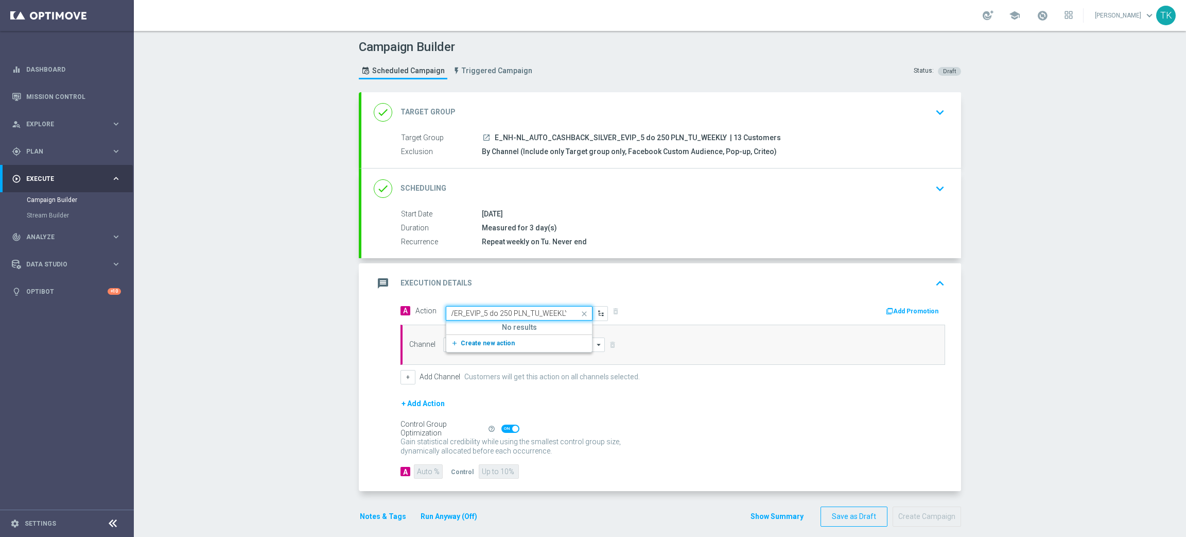
click at [471, 341] on span "Create new action" at bounding box center [488, 342] width 54 height 7
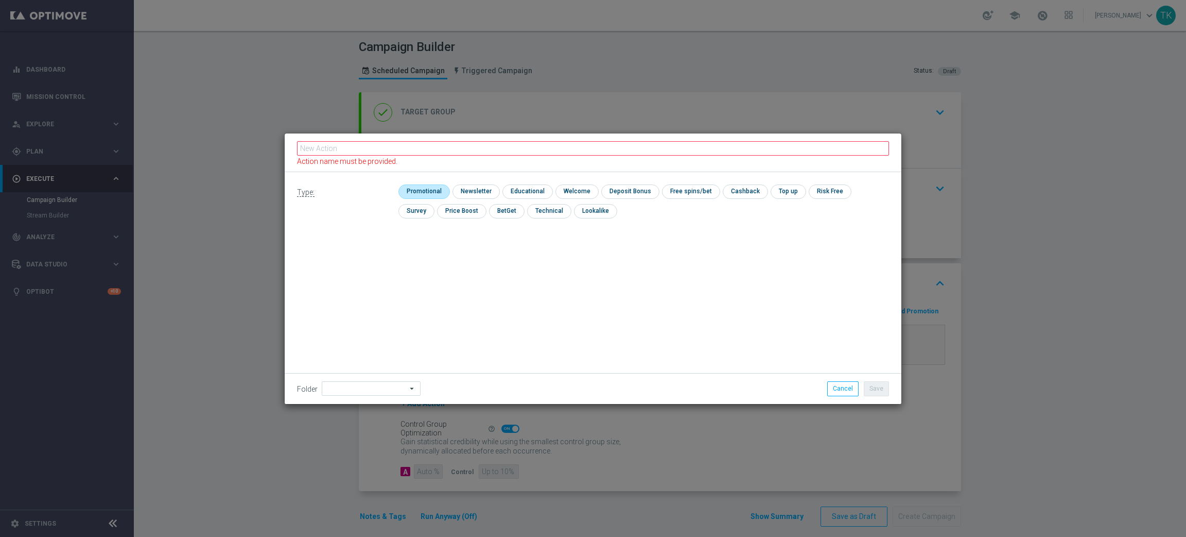
click at [413, 196] on input "checkbox" at bounding box center [423, 191] width 49 height 14
checkbox input "true"
click at [360, 150] on input "text" at bounding box center [593, 148] width 592 height 14
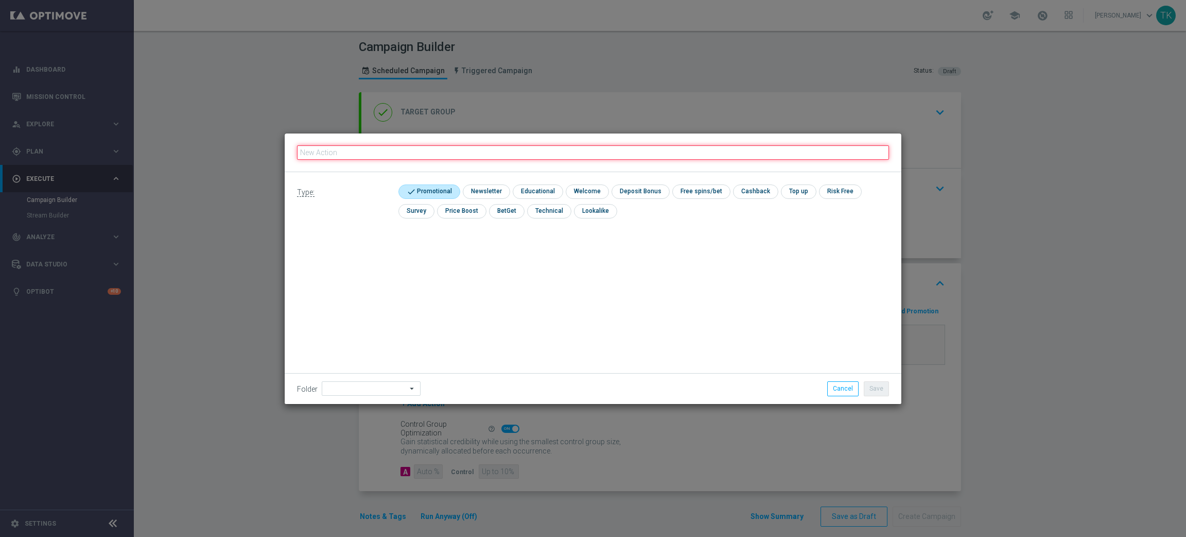
paste input "E_NH-NL_AUTO_CASHBACK_SILVER_EVIP_5 do 250 PLN_TU_WEEKLY"
type input "E_NH-NL_AUTO_CASHBACK_SILVER_EVIP_5 do 250 PLN_TU_WEEKLY"
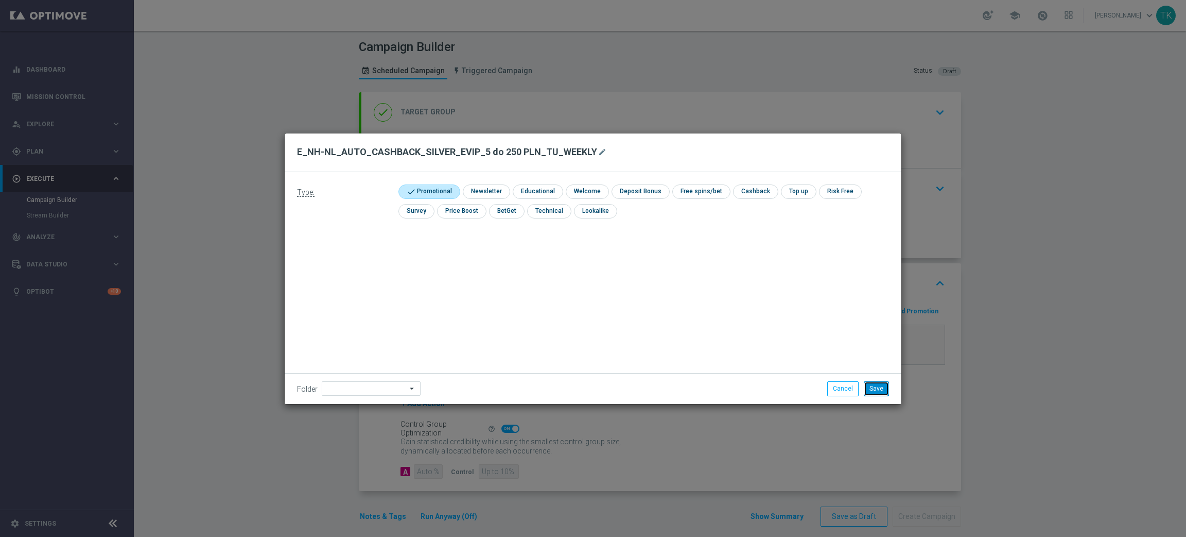
click at [874, 392] on button "Save" at bounding box center [876, 388] width 25 height 14
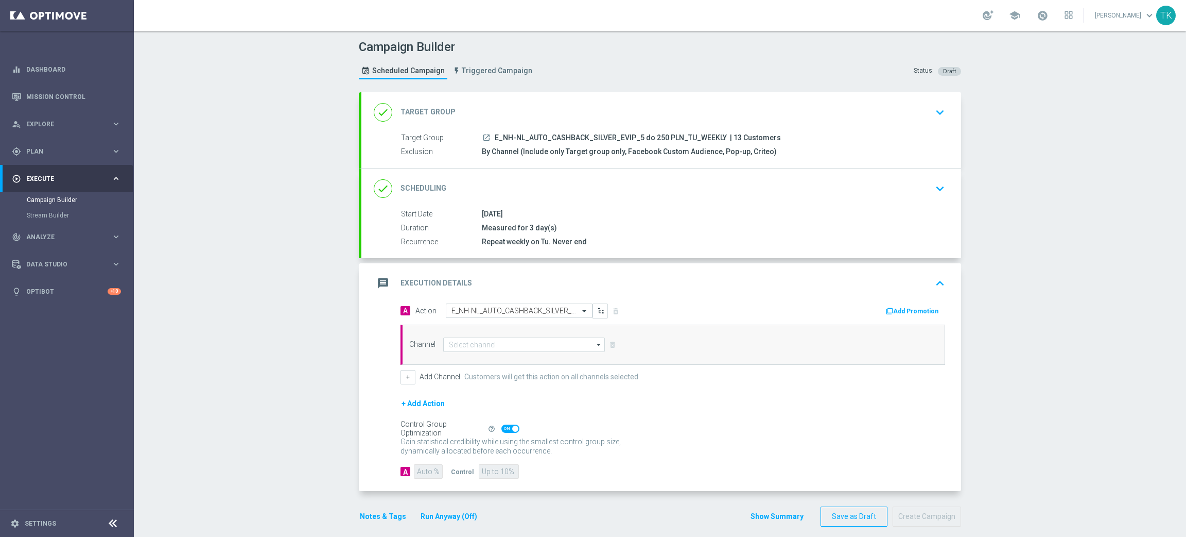
click at [566, 133] on span "E_NH-NL_AUTO_CASHBACK_SILVER_EVIP_5 do 250 PLN_TU_WEEKLY" at bounding box center [611, 137] width 232 height 9
copy div "E_NH-NL_AUTO_CASHBACK_SILVER_EVIP_5 do 250 PLN_TU_WEEKLY"
click at [460, 339] on input at bounding box center [524, 344] width 162 height 14
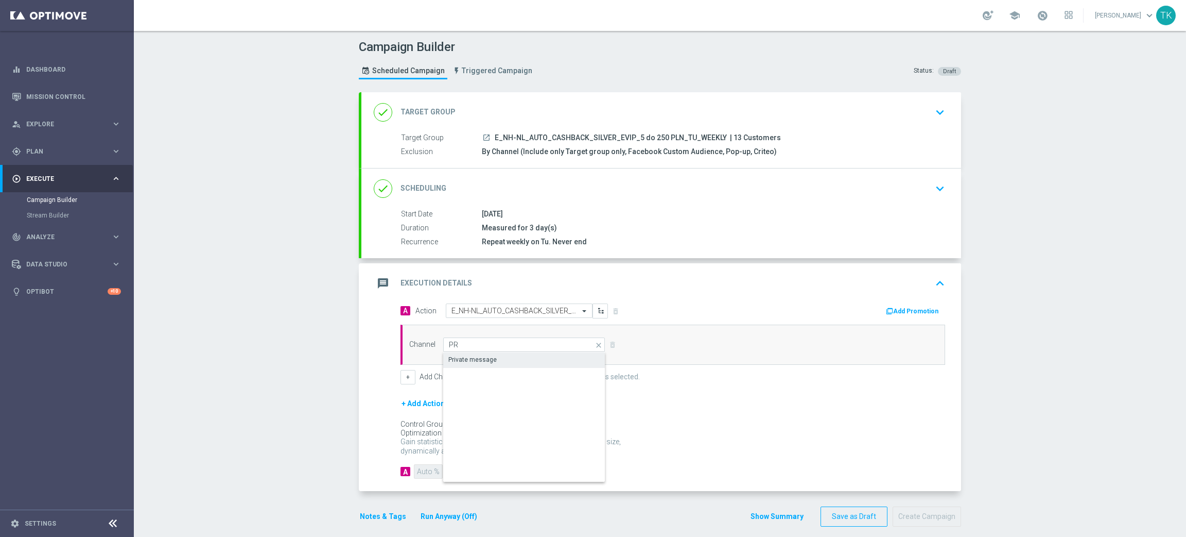
click at [471, 357] on div "Private message" at bounding box center [472, 359] width 48 height 9
type input "Private message"
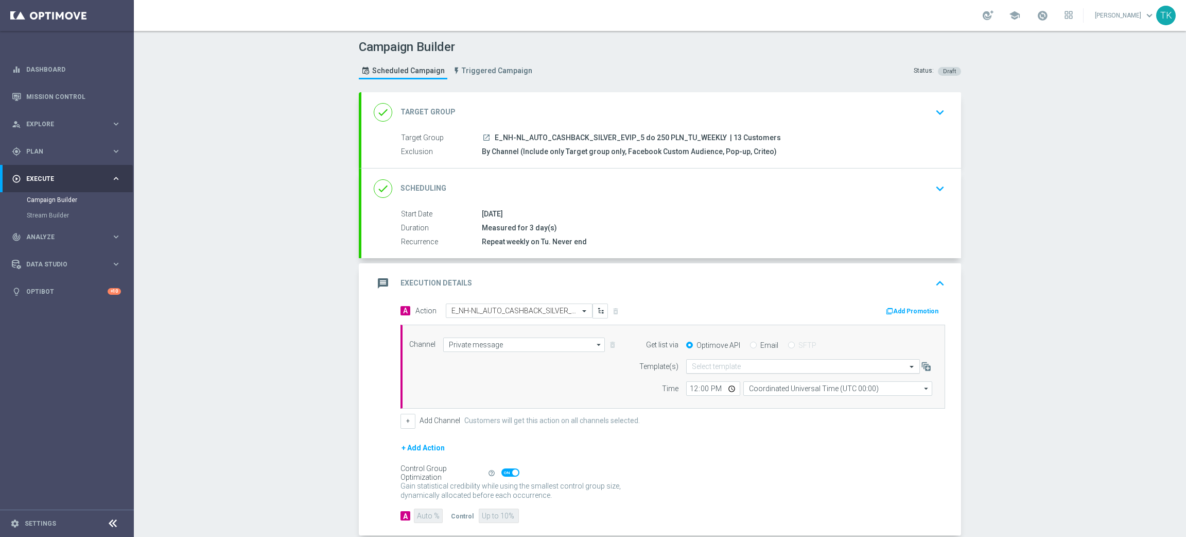
click at [696, 368] on input "text" at bounding box center [793, 366] width 202 height 9
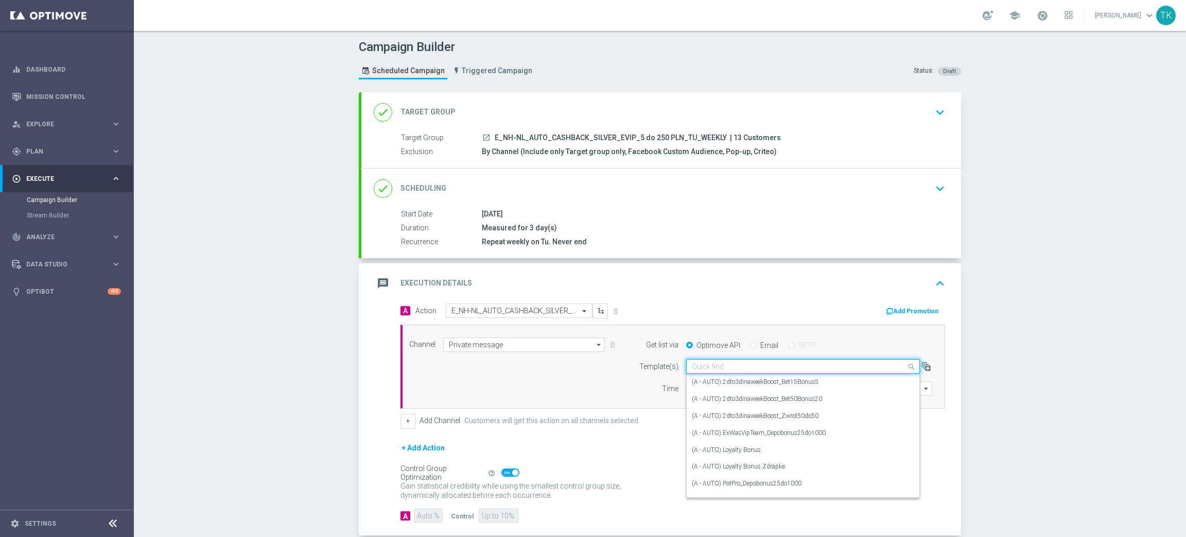
paste input "E_NH-NL_AUTO_CASHBACK_SILVER_EVIP_5 do 250 PLN_TU_WEEKLY"
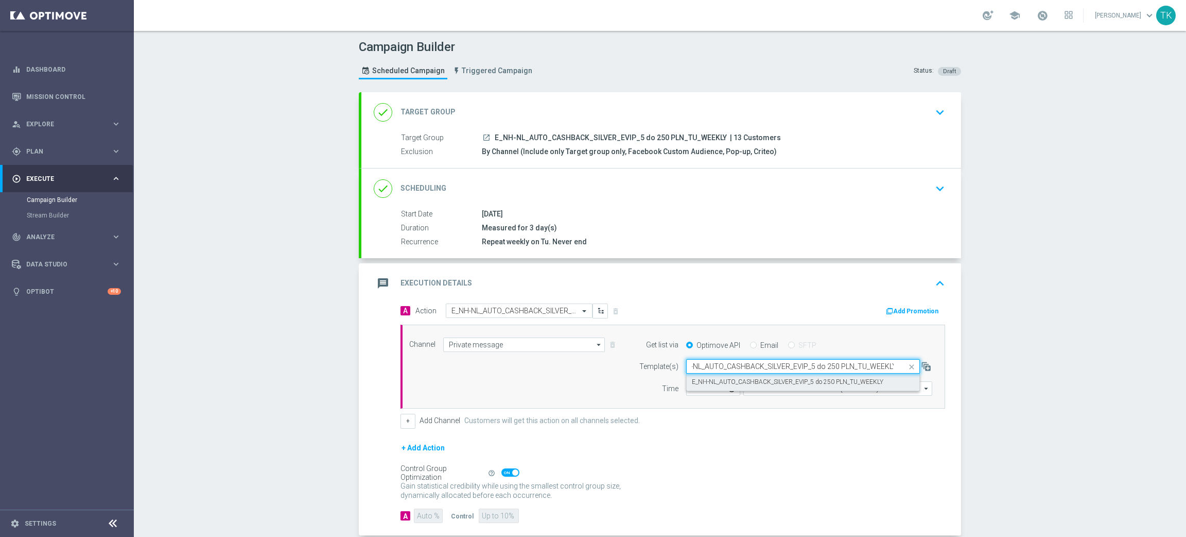
click at [715, 383] on label "E_NH-NL_AUTO_CASHBACK_SILVER_EVIP_5 do 250 PLN_TU_WEEKLY" at bounding box center [788, 381] width 192 height 9
type input "E_NH-NL_AUTO_CASHBACK_SILVER_EVIP_5 do 250 PLN_TU_WEEKLY"
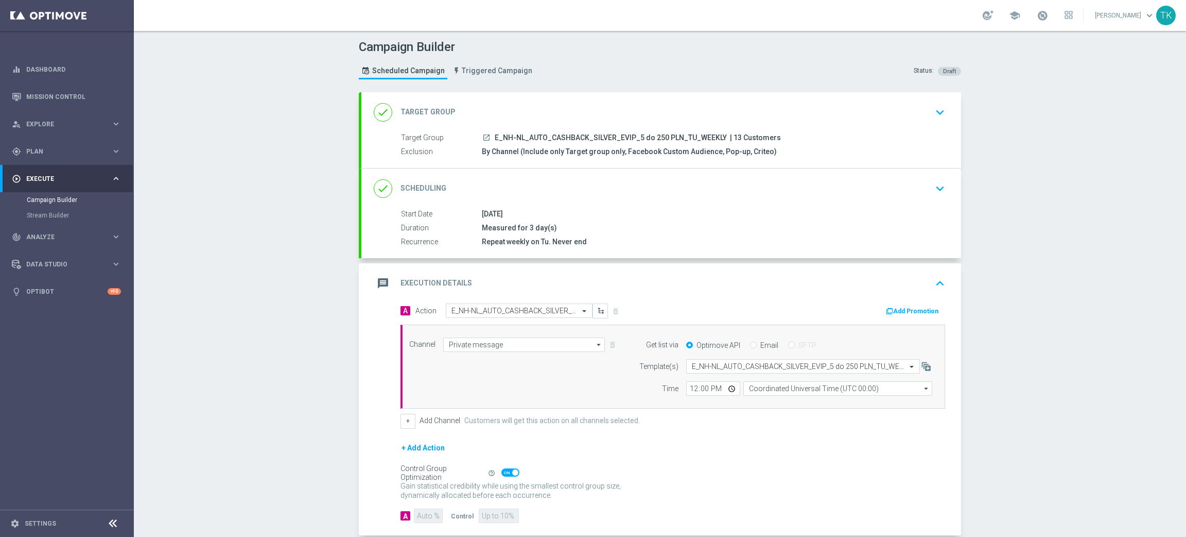
scroll to position [0, 0]
click at [691, 387] on input "12:00" at bounding box center [713, 388] width 54 height 14
type input "14:02"
click at [755, 389] on input "Coordinated Universal Time (UTC 00:00)" at bounding box center [837, 388] width 189 height 14
click at [772, 405] on div "Central European Time ([GEOGRAPHIC_DATA]) (UTC +02:00)" at bounding box center [833, 403] width 168 height 9
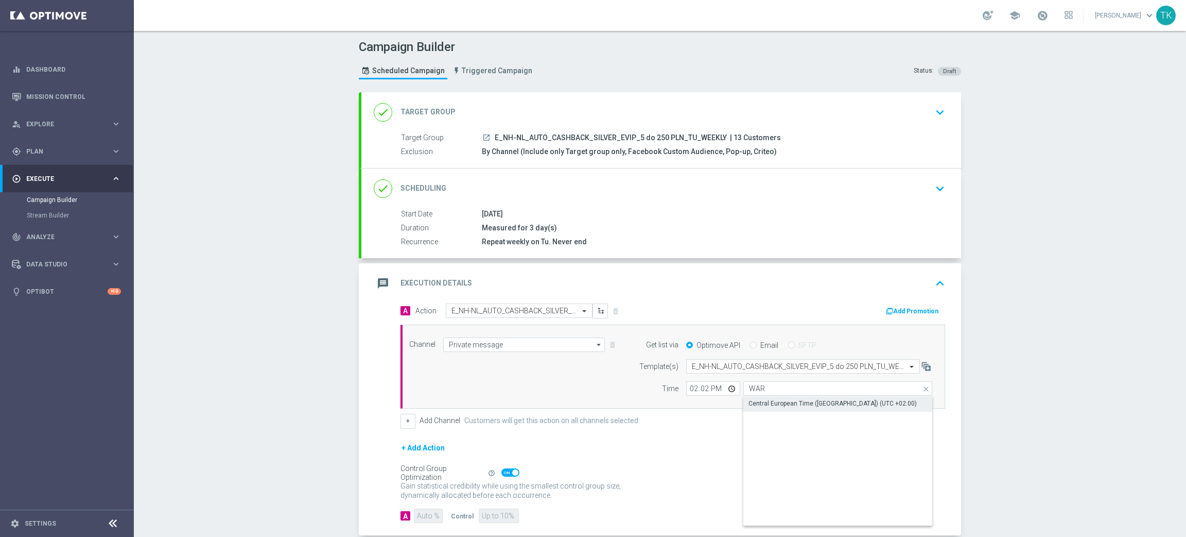
type input "Central European Time ([GEOGRAPHIC_DATA]) (UTC +02:00)"
click at [401, 426] on button "+" at bounding box center [408, 420] width 15 height 14
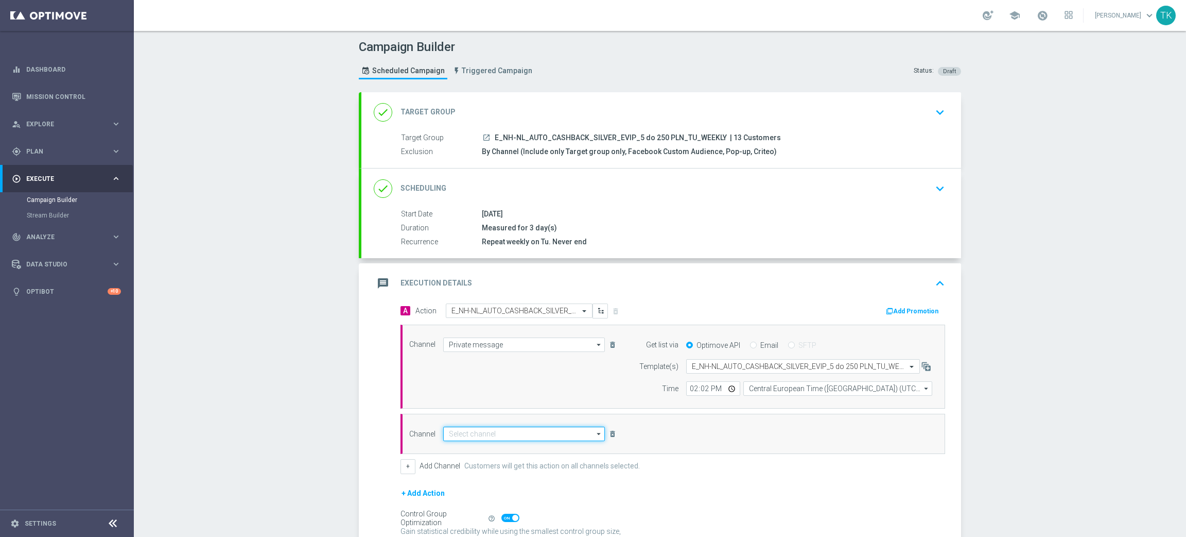
click at [475, 434] on input at bounding box center [524, 433] width 162 height 14
drag, startPoint x: 465, startPoint y: 444, endPoint x: 520, endPoint y: 445, distance: 54.1
click at [464, 445] on div "Optimail" at bounding box center [524, 448] width 162 height 14
type input "Optimail"
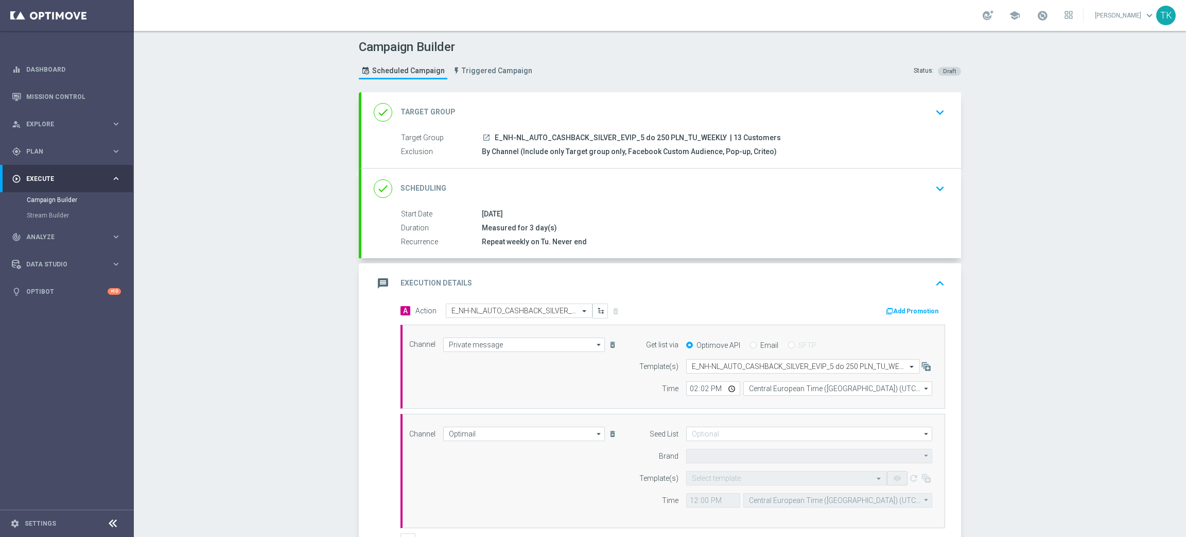
type input "STS"
click at [694, 482] on input "text" at bounding box center [776, 478] width 169 height 9
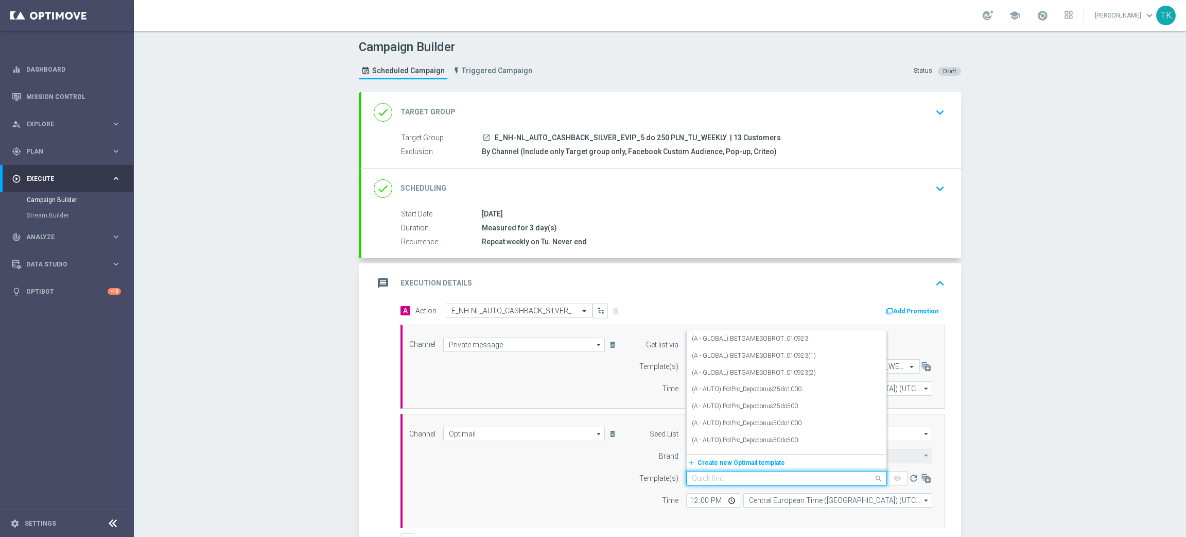
paste input "E_NH-NL_AUTO_CASHBACK_SILVER_EVIP_5 do 250 PLN_TU_WEEKLY"
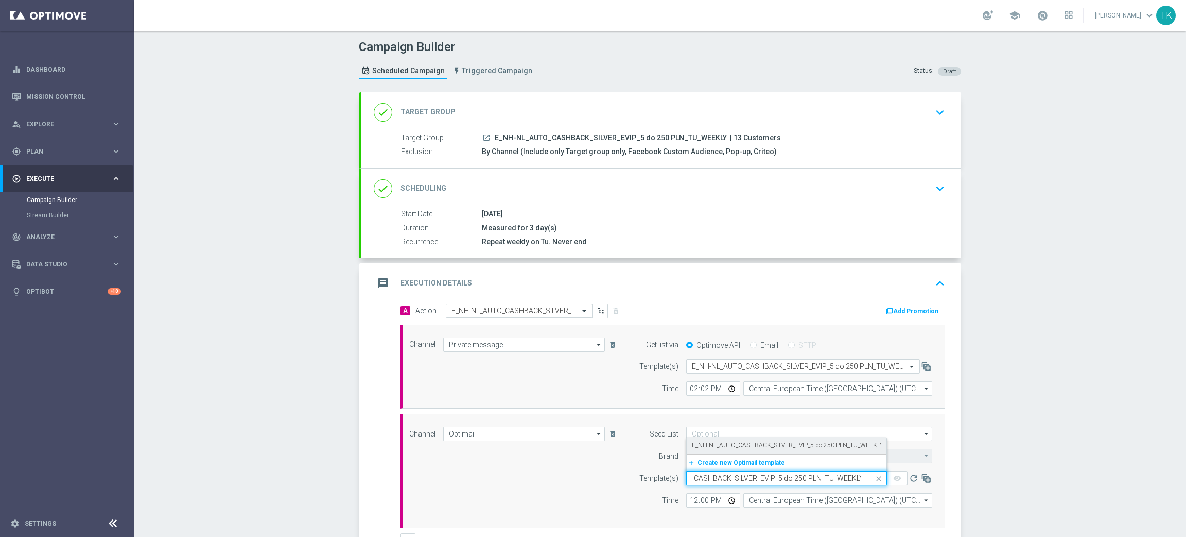
click at [704, 447] on label "E_NH-NL_AUTO_CASHBACK_SILVER_EVIP_5 do 250 PLN_TU_WEEKLY" at bounding box center [788, 445] width 192 height 9
type input "E_NH-NL_AUTO_CASHBACK_SILVER_EVIP_5 do 250 PLN_TU_WEEKLY"
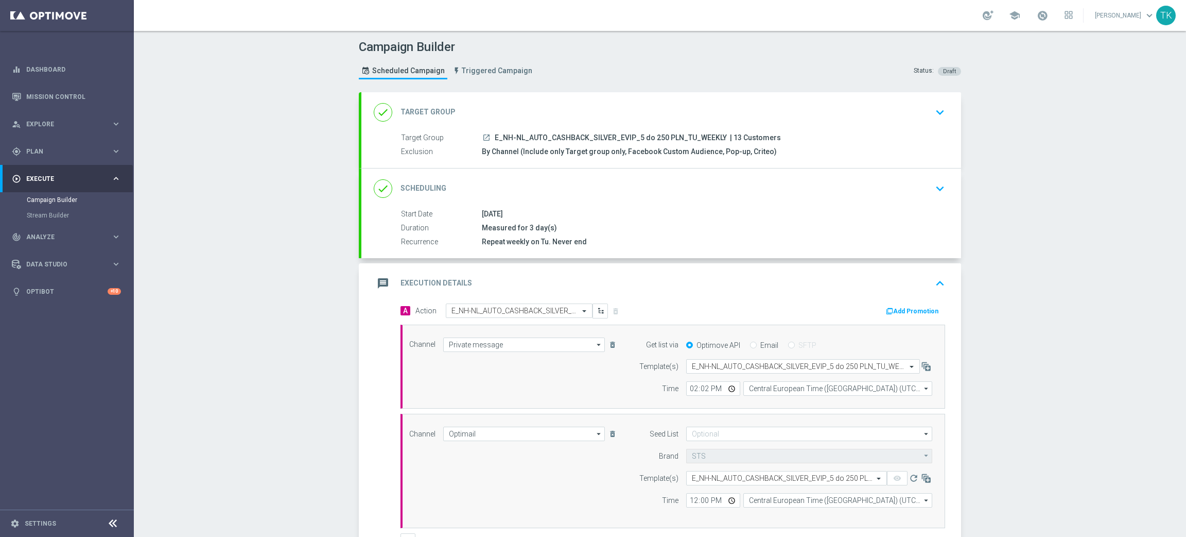
scroll to position [0, 0]
click at [687, 496] on input "12:00" at bounding box center [713, 500] width 54 height 14
type input "14:02"
click at [788, 503] on input "Central European Time ([GEOGRAPHIC_DATA]) (UTC +02:00)" at bounding box center [837, 500] width 189 height 14
click at [784, 515] on div "Central European Time ([GEOGRAPHIC_DATA]) (UTC +02:00)" at bounding box center [833, 515] width 168 height 9
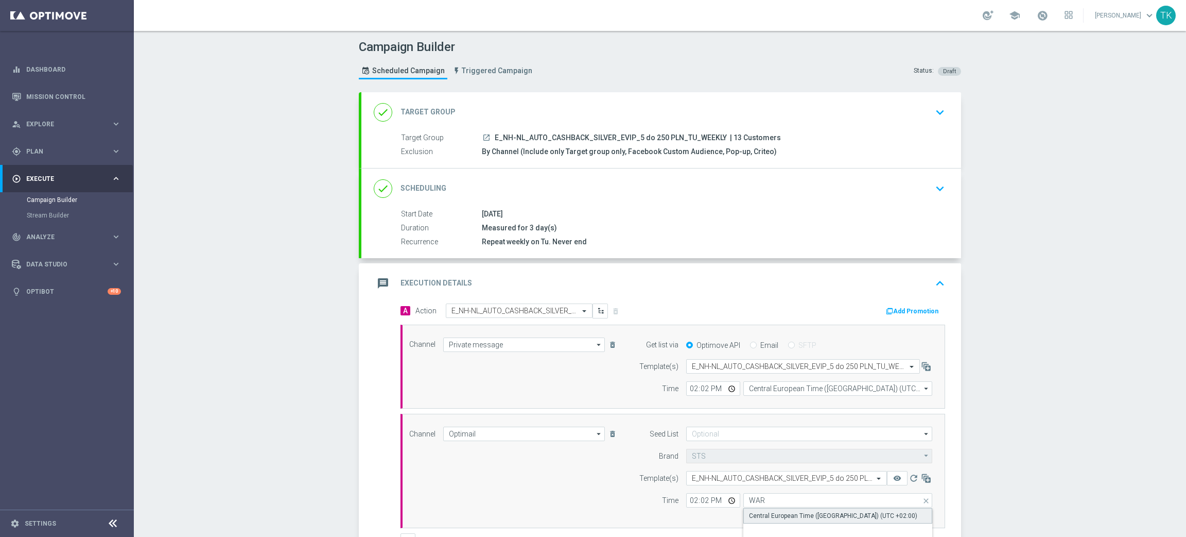
type input "Central European Time ([GEOGRAPHIC_DATA]) (UTC +02:00)"
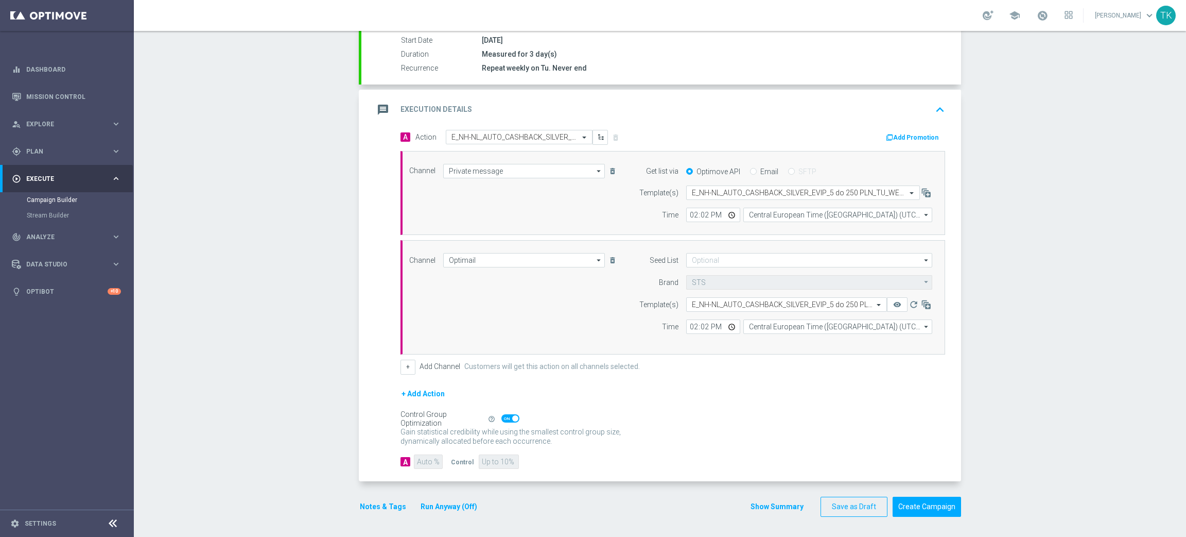
scroll to position [175, 0]
click at [899, 136] on button "Add Promotion" at bounding box center [913, 136] width 57 height 11
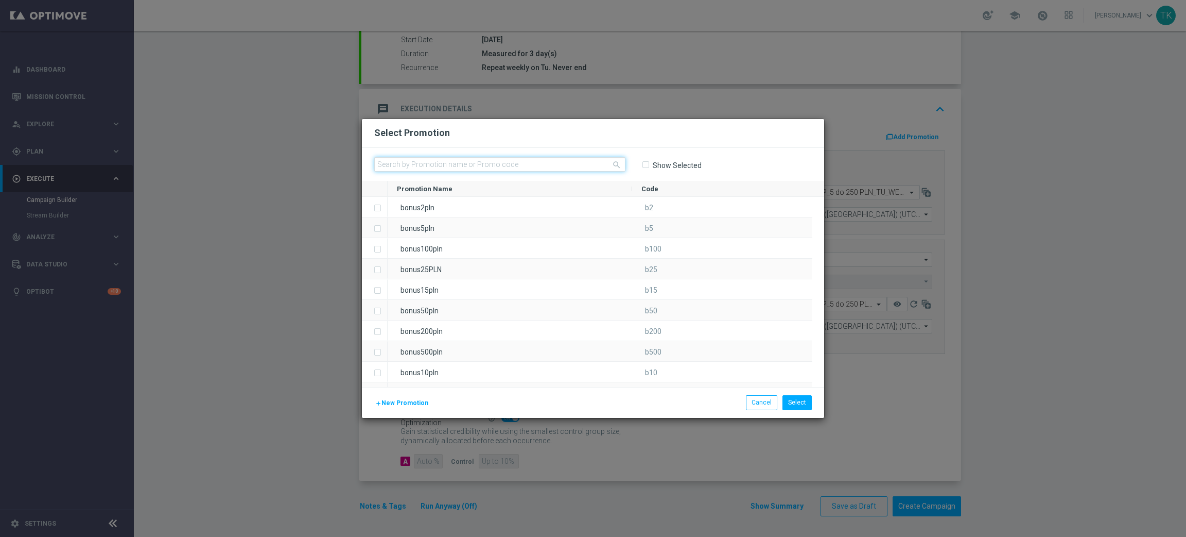
click at [476, 163] on input "text" at bounding box center [499, 164] width 251 height 14
paste input "102438"
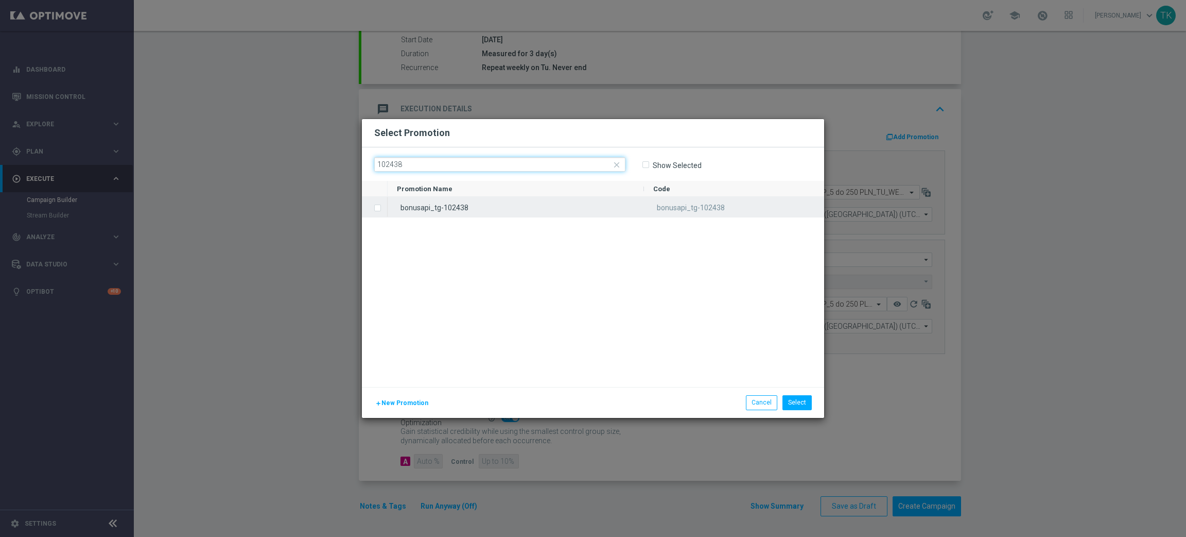
type input "102438"
click at [678, 211] on span "bonusapi_tg-102438" at bounding box center [691, 207] width 68 height 8
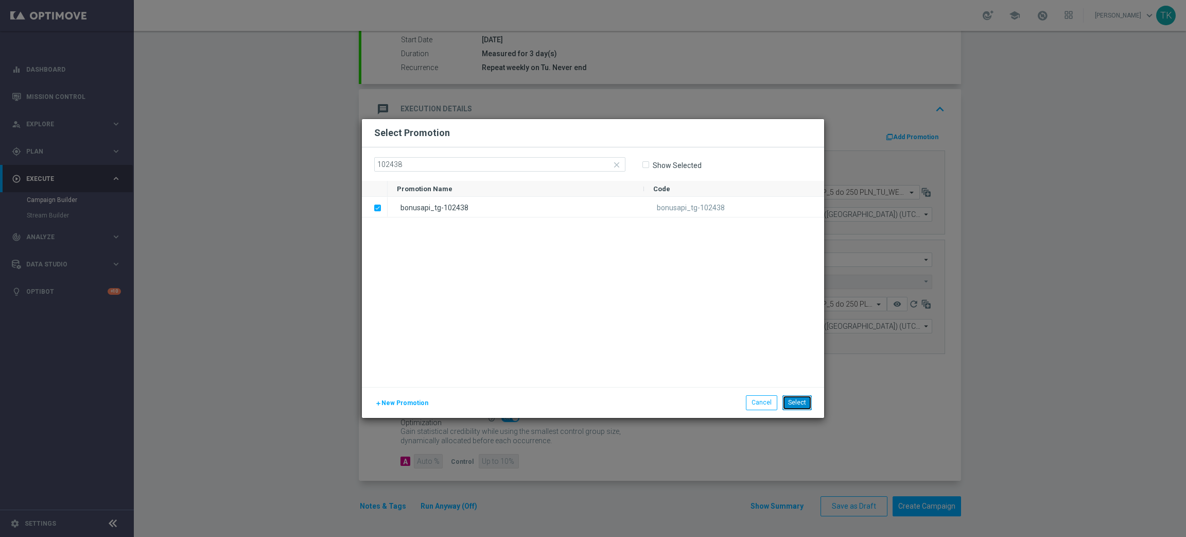
click at [798, 401] on button "Select" at bounding box center [797, 402] width 29 height 14
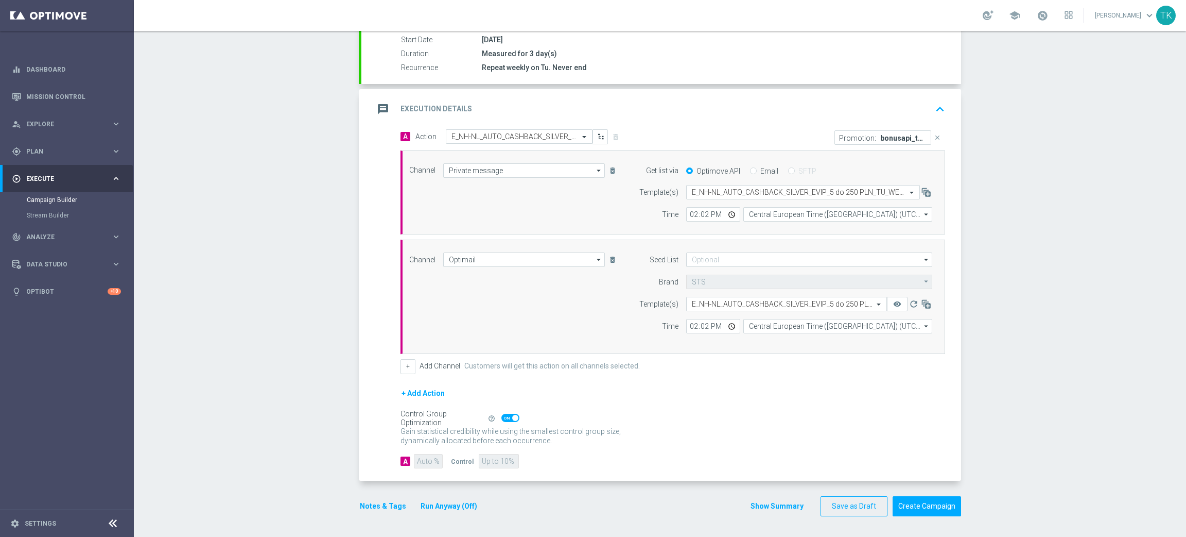
click at [762, 513] on div "Show Summary Save as Draft Create Campaign" at bounding box center [855, 506] width 211 height 20
click at [759, 499] on div "Show Summary Save as Draft Create Campaign" at bounding box center [855, 506] width 211 height 20
click at [759, 500] on button "Show Summary" at bounding box center [777, 506] width 54 height 12
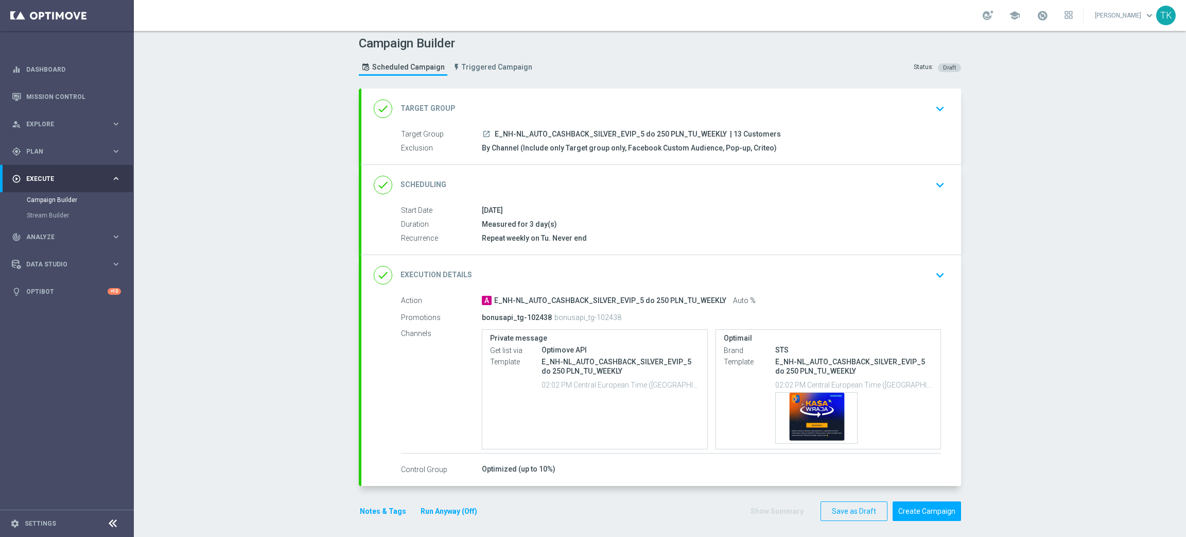
scroll to position [0, 0]
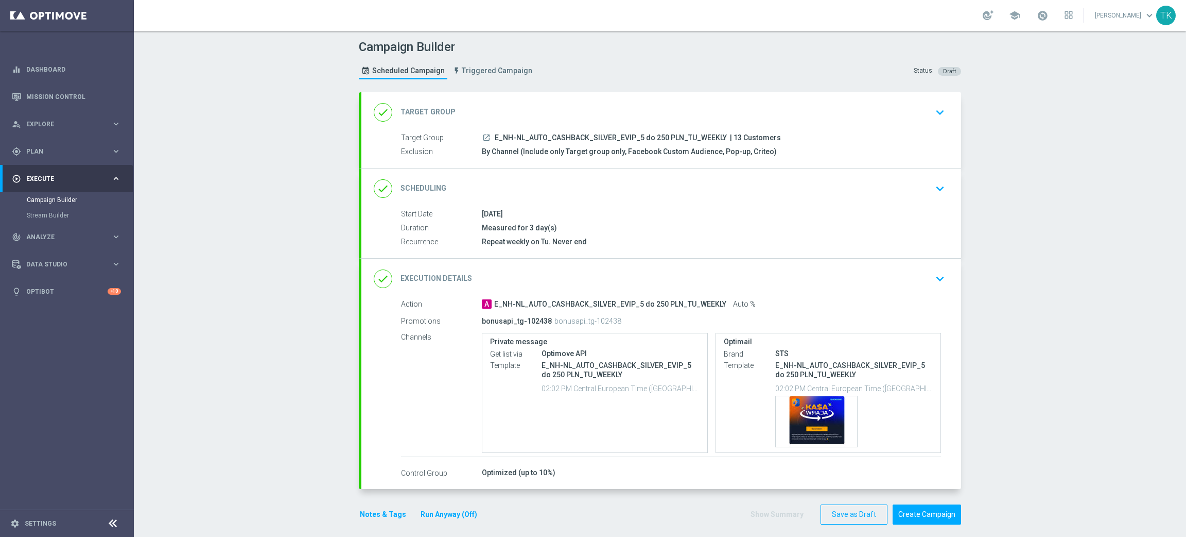
click at [592, 137] on span "E_NH-NL_AUTO_CASHBACK_SILVER_EVIP_5 do 250 PLN_TU_WEEKLY" at bounding box center [611, 137] width 232 height 9
copy div "E_NH-NL_AUTO_CASHBACK_SILVER_EVIP_5 do 250 PLN_TU_WEEKLY"
click at [645, 64] on div "Campaign Builder Scheduled Campaign Triggered Campaign Status: Draft" at bounding box center [660, 60] width 618 height 47
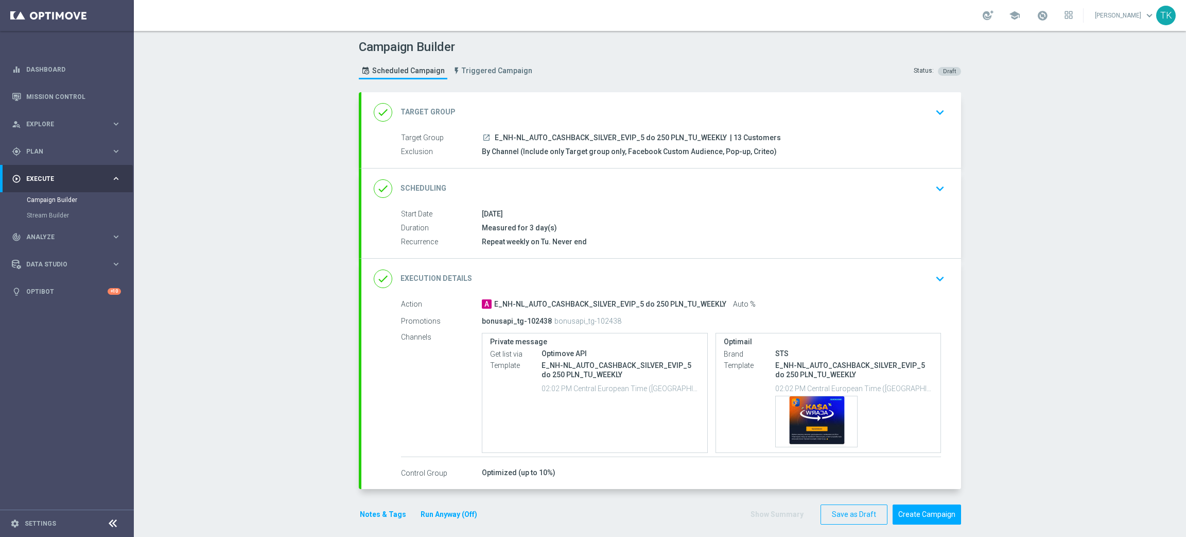
click at [379, 508] on button "Notes & Tags" at bounding box center [383, 514] width 48 height 13
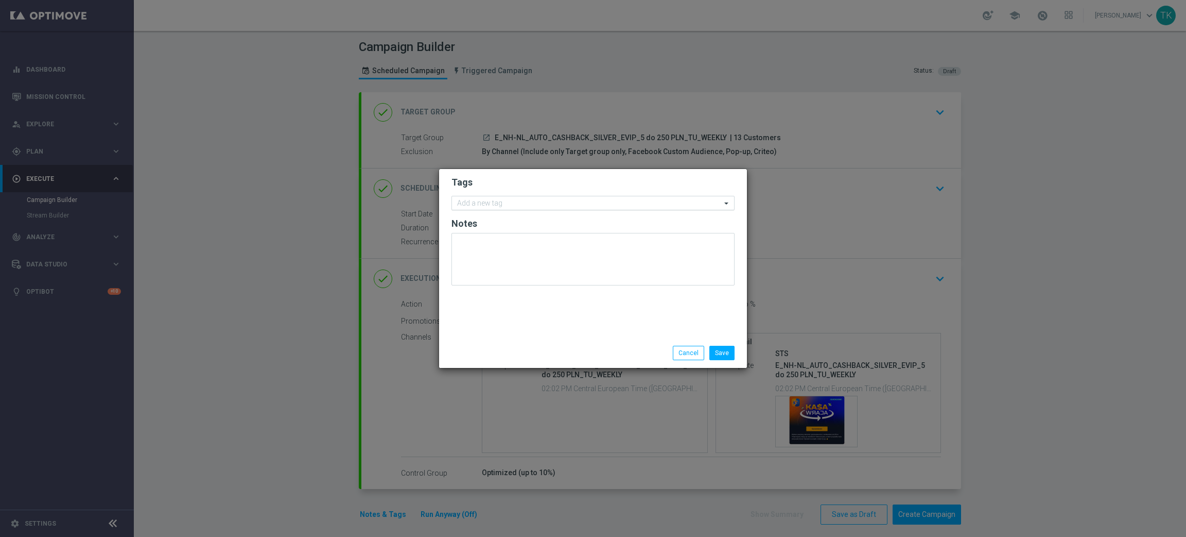
click at [489, 205] on input "text" at bounding box center [589, 203] width 264 height 9
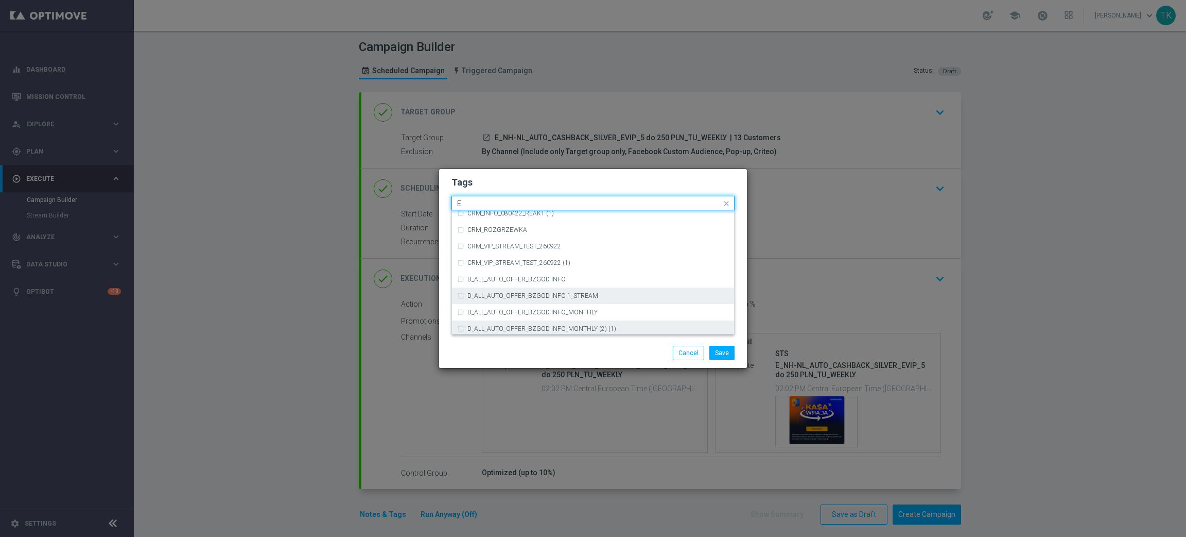
scroll to position [1390, 0]
click at [492, 304] on div "E" at bounding box center [593, 311] width 272 height 16
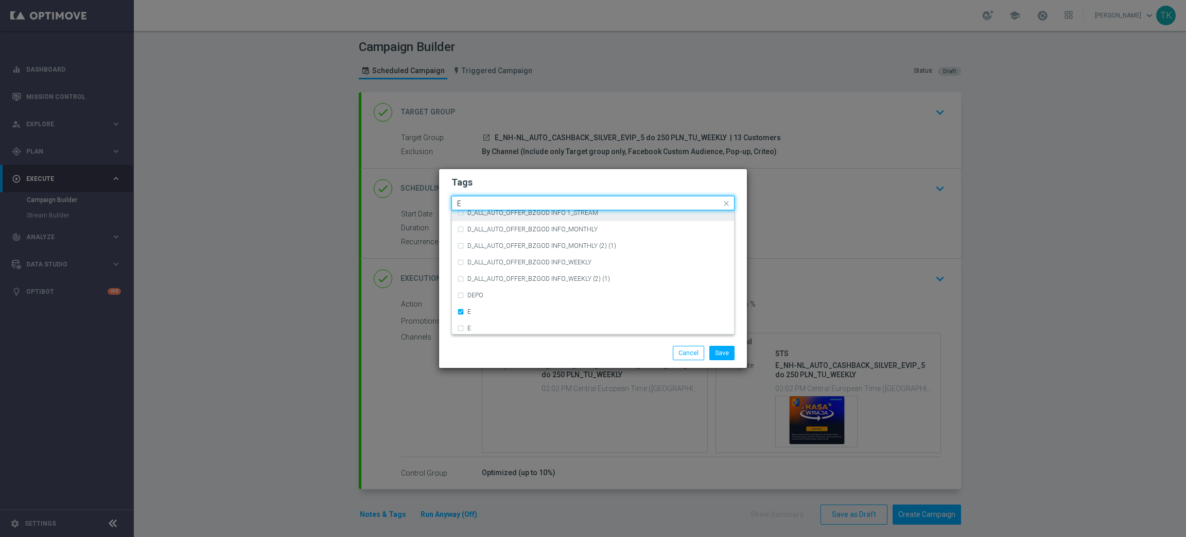
click at [465, 203] on input "E" at bounding box center [589, 203] width 264 height 9
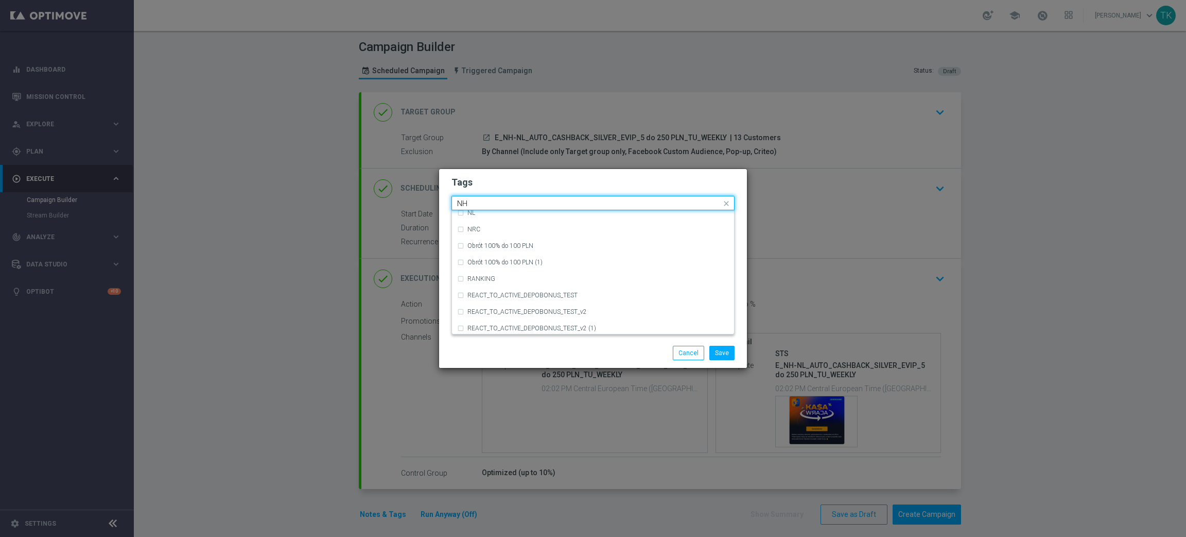
scroll to position [0, 0]
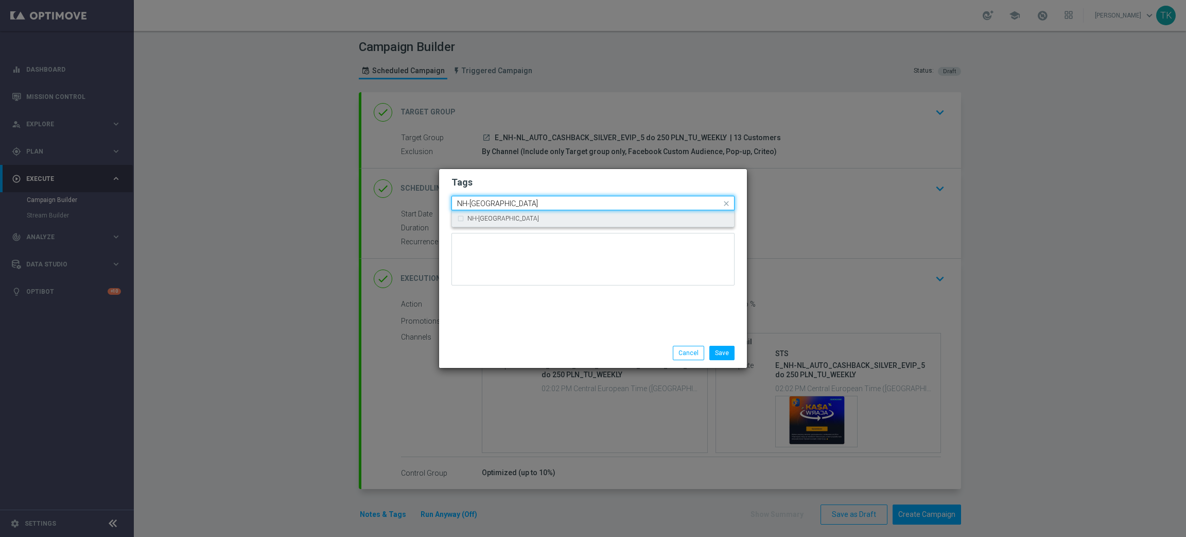
click at [471, 215] on label "NH-[GEOGRAPHIC_DATA]" at bounding box center [504, 218] width 72 height 6
type input "NH-[GEOGRAPHIC_DATA]"
drag, startPoint x: 481, startPoint y: 200, endPoint x: 455, endPoint y: 202, distance: 26.3
click at [456, 202] on div "NH-[GEOGRAPHIC_DATA]" at bounding box center [589, 204] width 266 height 10
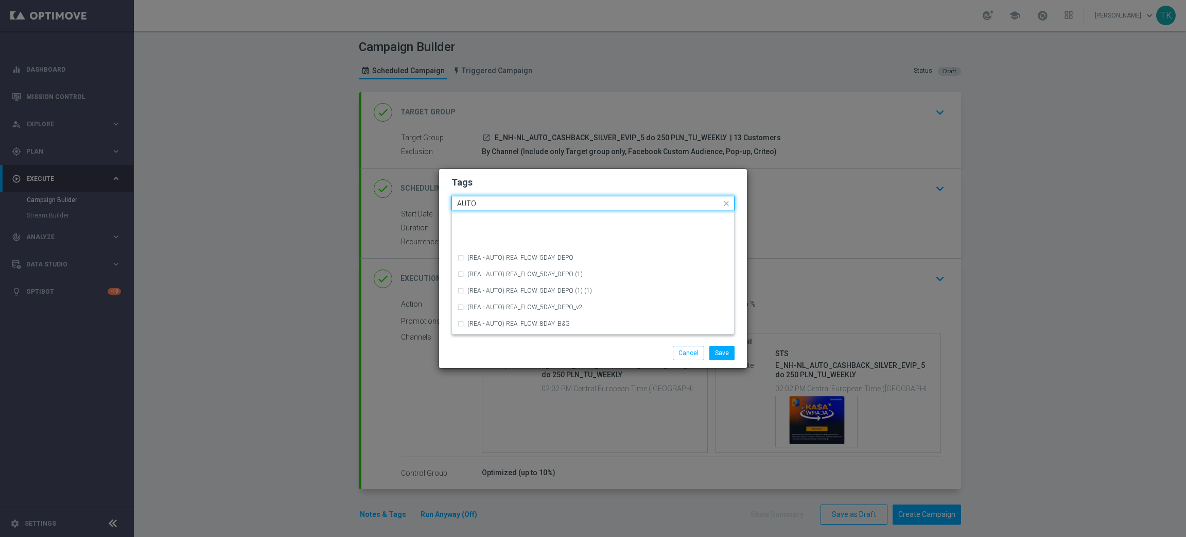
scroll to position [1158, 0]
click at [496, 325] on div "AUTO" at bounding box center [599, 328] width 262 height 6
click at [476, 200] on input "AUTO" at bounding box center [589, 203] width 264 height 9
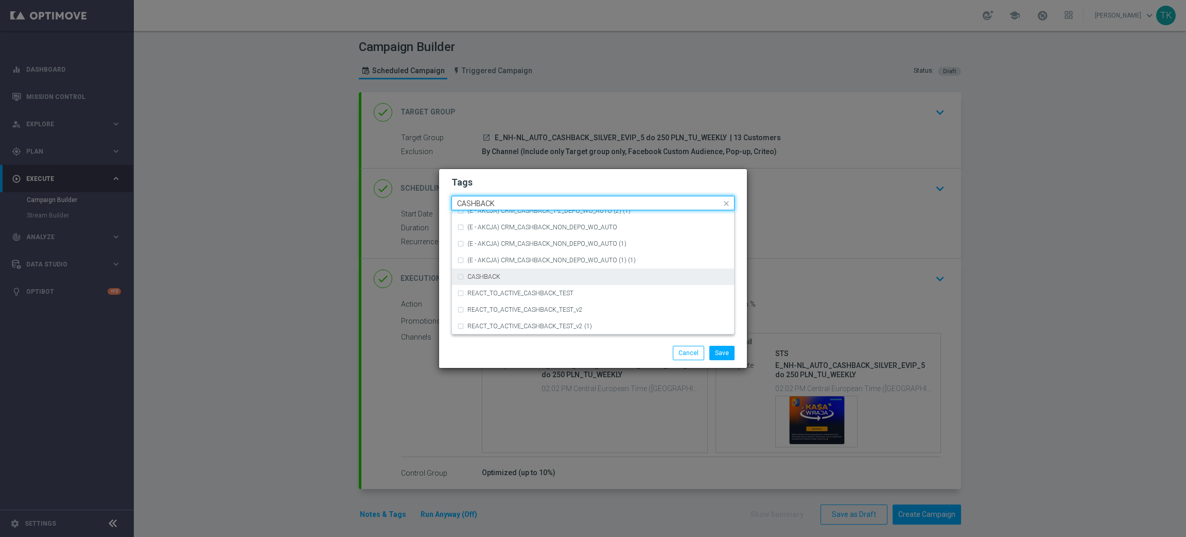
click at [493, 278] on label "CASHBACK" at bounding box center [484, 276] width 33 height 6
click at [496, 202] on input "CASHBACK" at bounding box center [589, 203] width 264 height 9
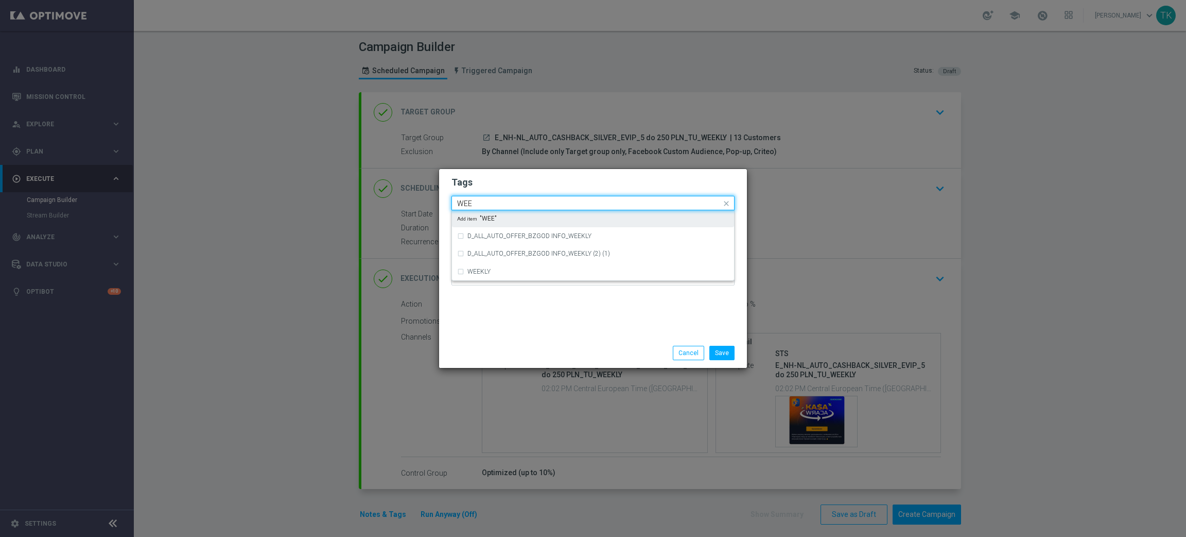
scroll to position [0, 0]
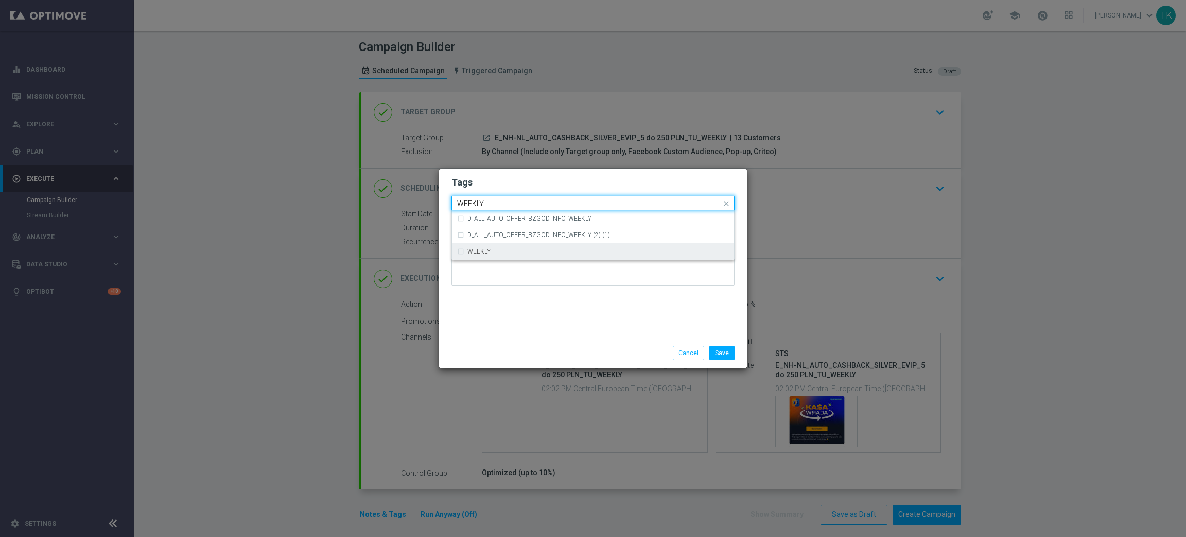
click at [486, 251] on label "WEEKLY" at bounding box center [479, 251] width 23 height 6
type input "WEEKLY"
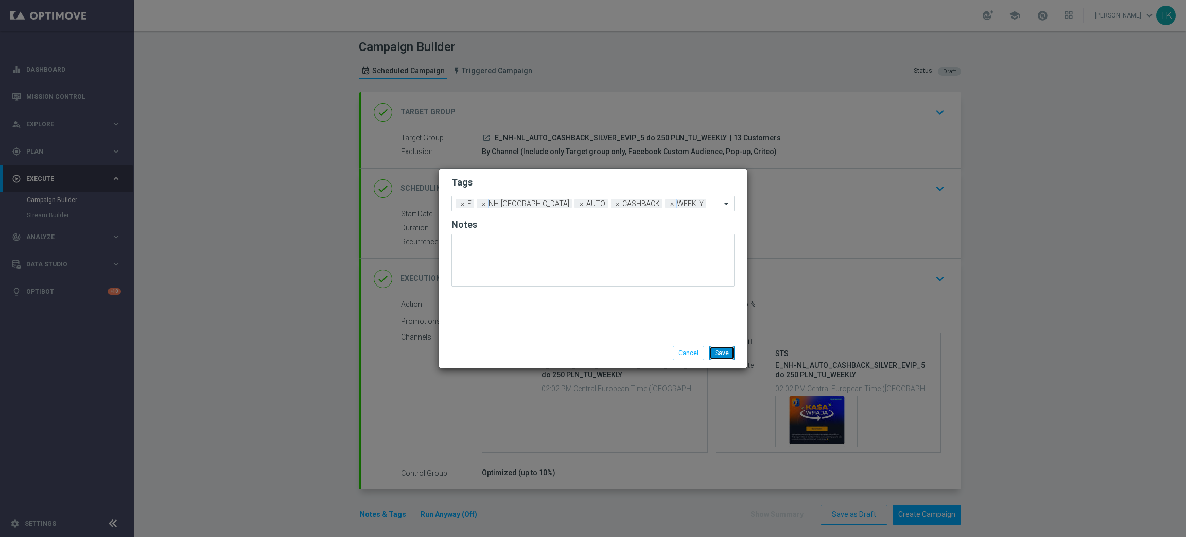
click at [719, 354] on button "Save" at bounding box center [721, 352] width 25 height 14
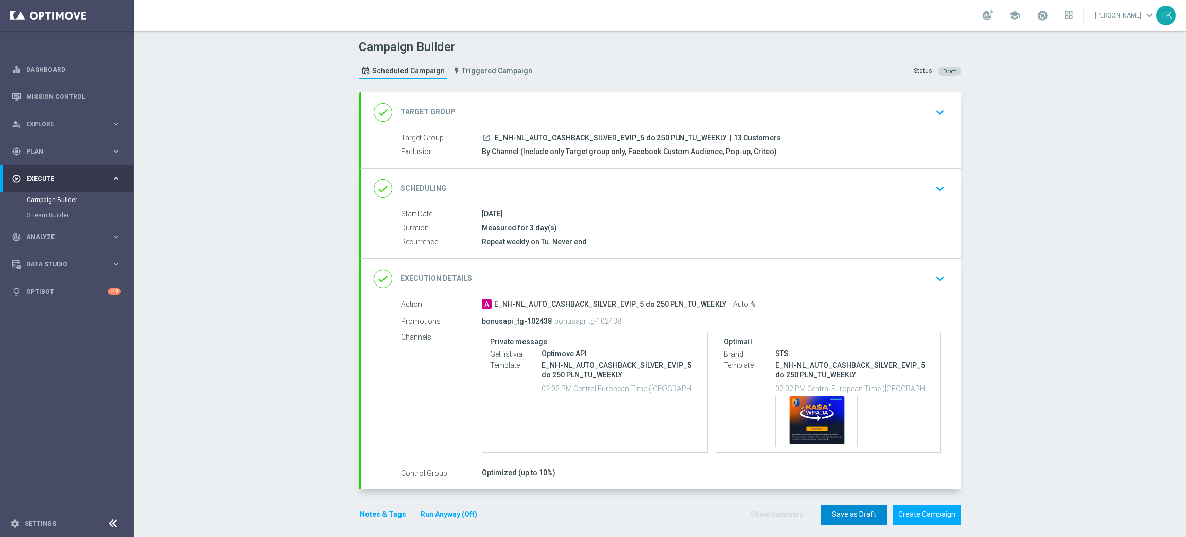
click at [827, 505] on button "Save as Draft" at bounding box center [854, 514] width 67 height 20
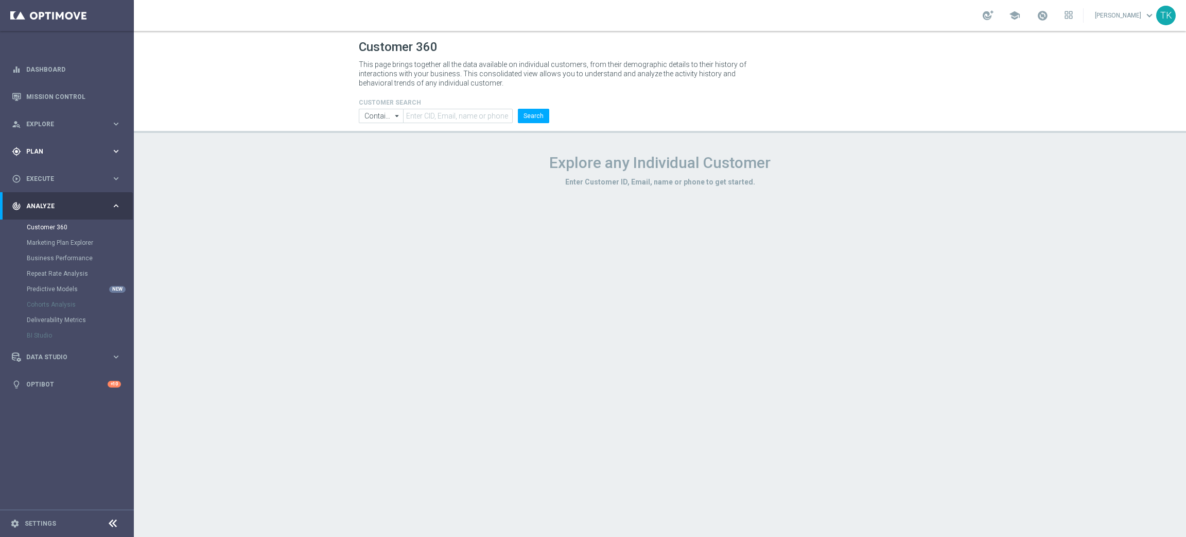
click at [38, 149] on span "Plan" at bounding box center [68, 151] width 85 height 6
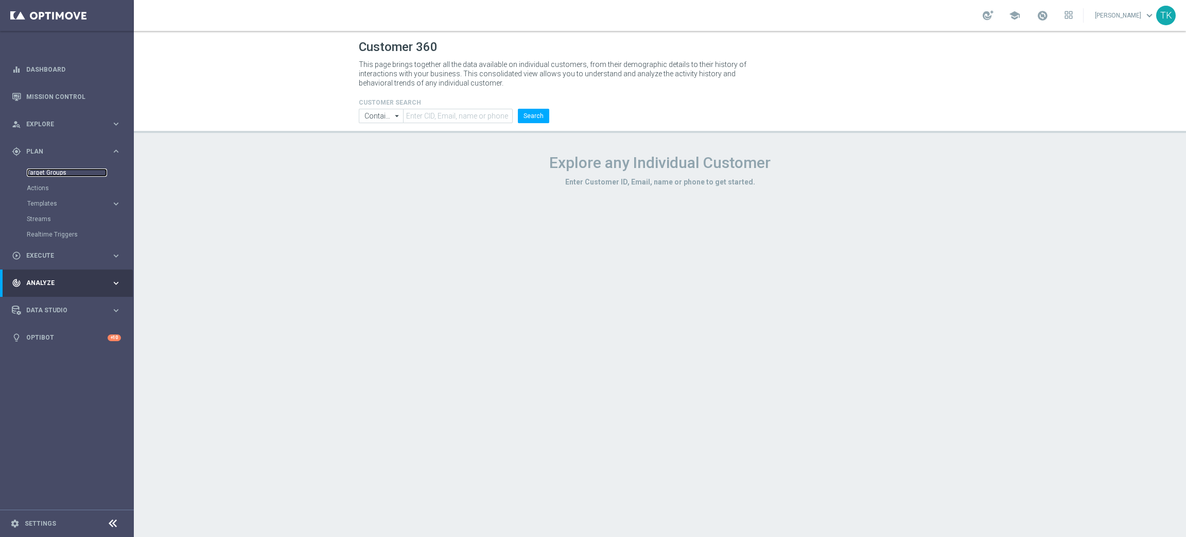
drag, startPoint x: 42, startPoint y: 172, endPoint x: 92, endPoint y: 168, distance: 50.1
click at [42, 172] on link "Target Groups" at bounding box center [67, 172] width 80 height 8
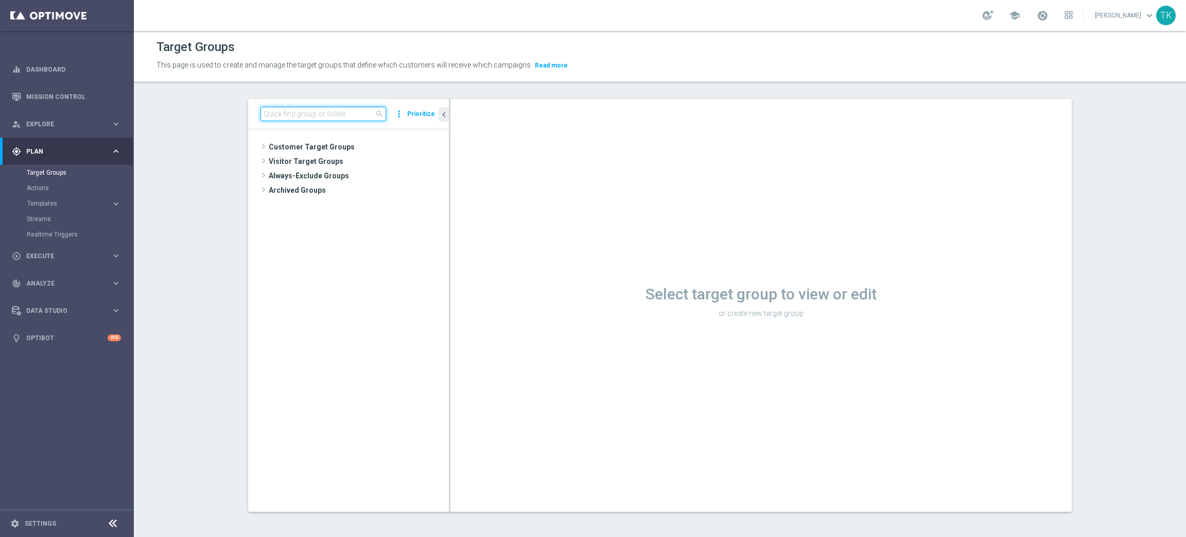
click at [298, 113] on input at bounding box center [324, 114] width 126 height 14
paste input "E_NH_AUTO_CASHBACK_GOLD_EVIP_5 do 250 PLN_TU_WEEKLY"
type input "E_NH_AUTO_CASHBACK_GOLD_EVIP_5 do 250 PLN_TU_WEEKLY"
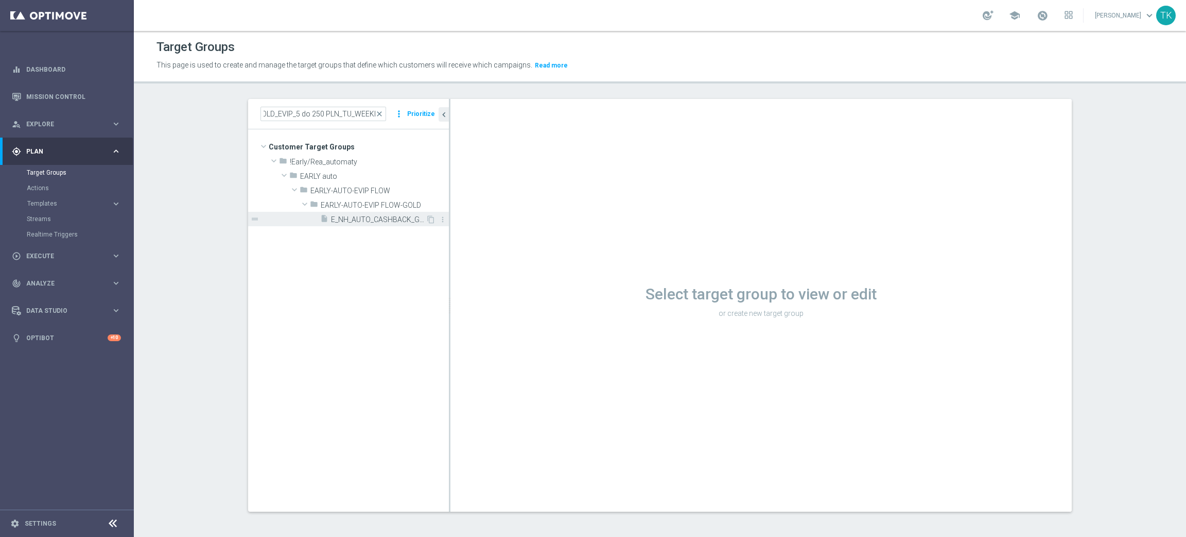
scroll to position [0, 0]
click at [384, 220] on span "E_NH_AUTO_CASHBACK_GOLD_EVIP_5 do 250 PLN_TU_WEEKLY" at bounding box center [378, 219] width 95 height 9
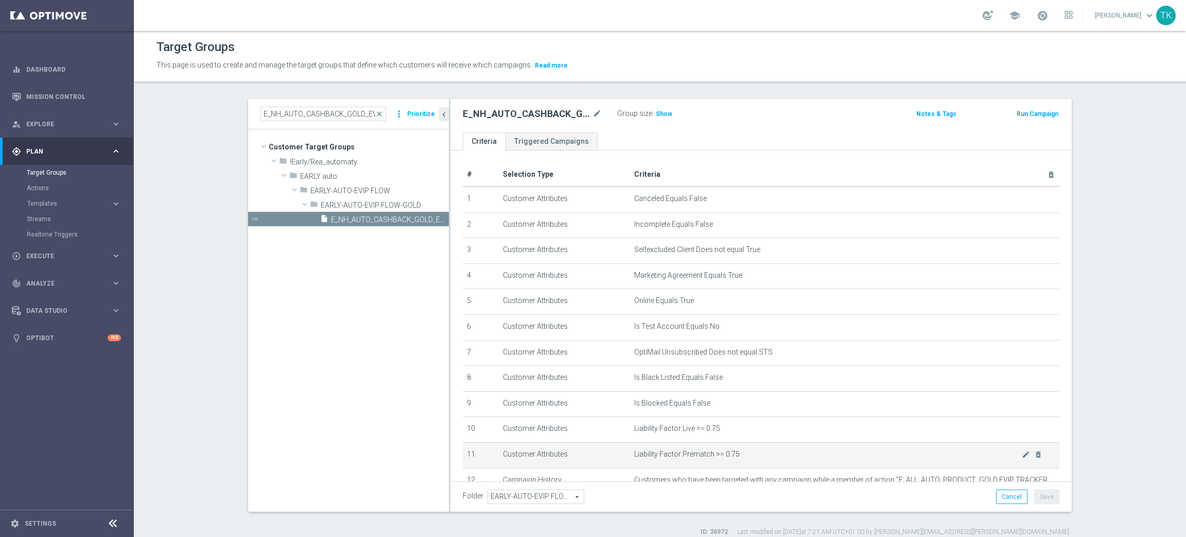
scroll to position [147, 0]
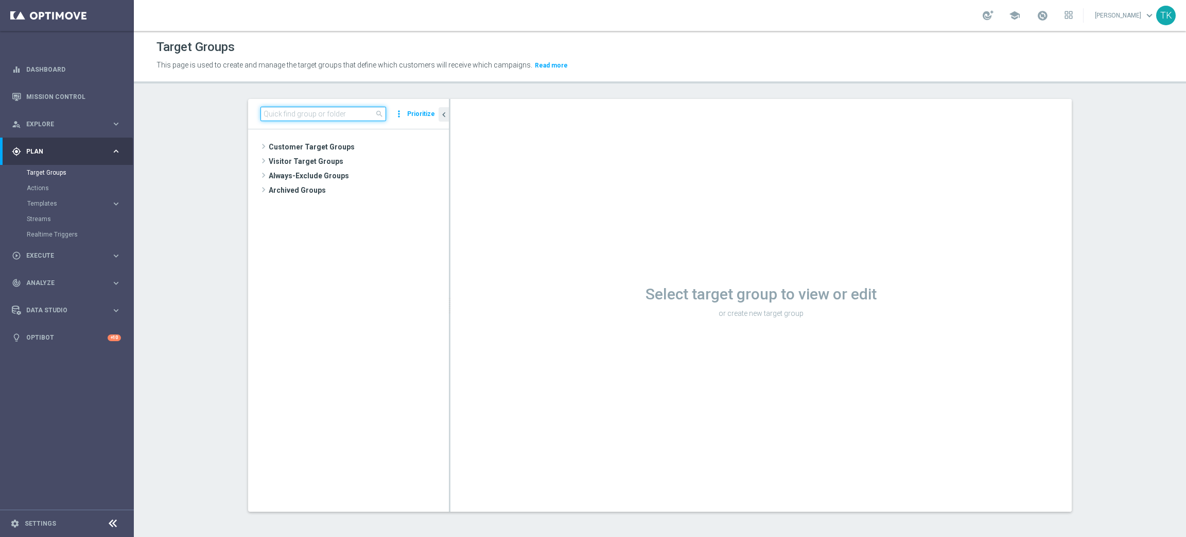
click at [274, 110] on input at bounding box center [324, 114] width 126 height 14
paste input "E_NH_AUTO_CASHBACK_GOLD_EVIP_5 do 250 PLN_WEEKLY"
type input "E_NH_AUTO_CASHBACK_GOLD_EVIP_5 do 250 PLN_WEEKLY"
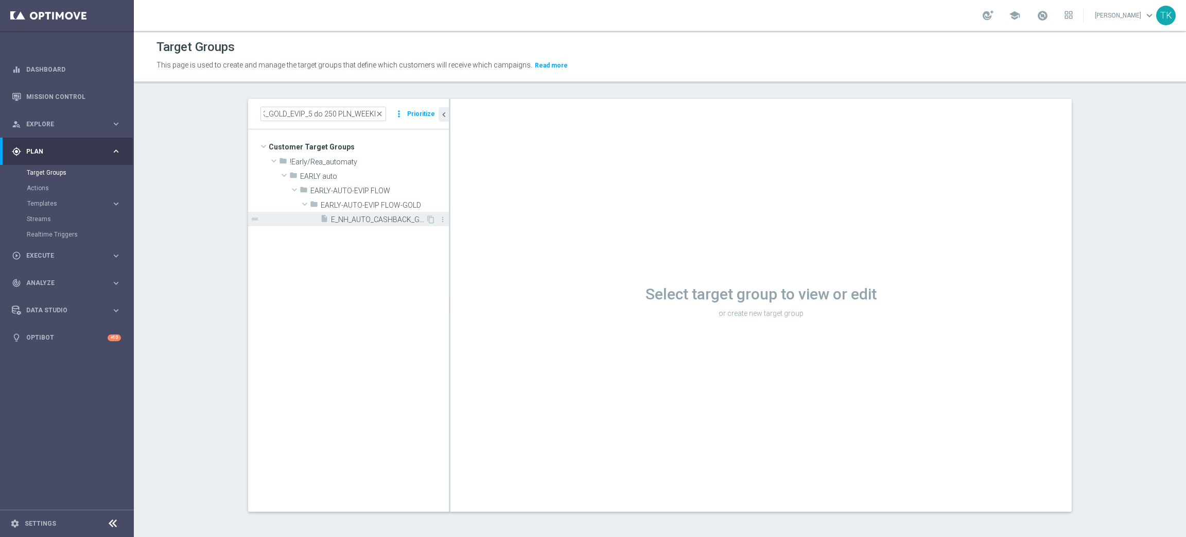
click at [357, 215] on span "E_NH_AUTO_CASHBACK_GOLD_EVIP_5 do 250 PLN_WEEKLY" at bounding box center [378, 219] width 95 height 9
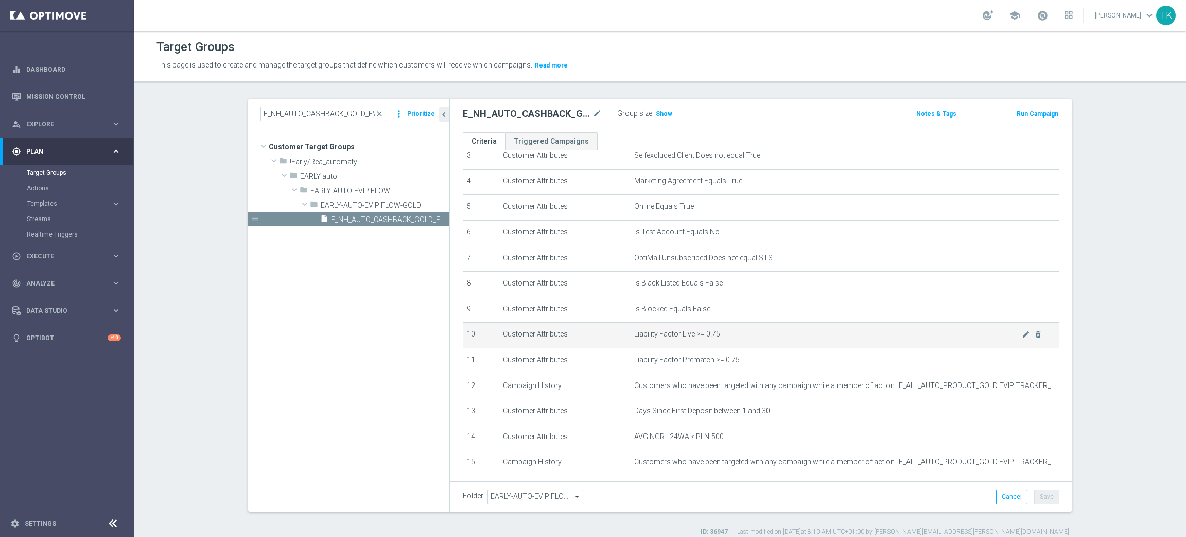
scroll to position [147, 0]
